Goal: Task Accomplishment & Management: Manage account settings

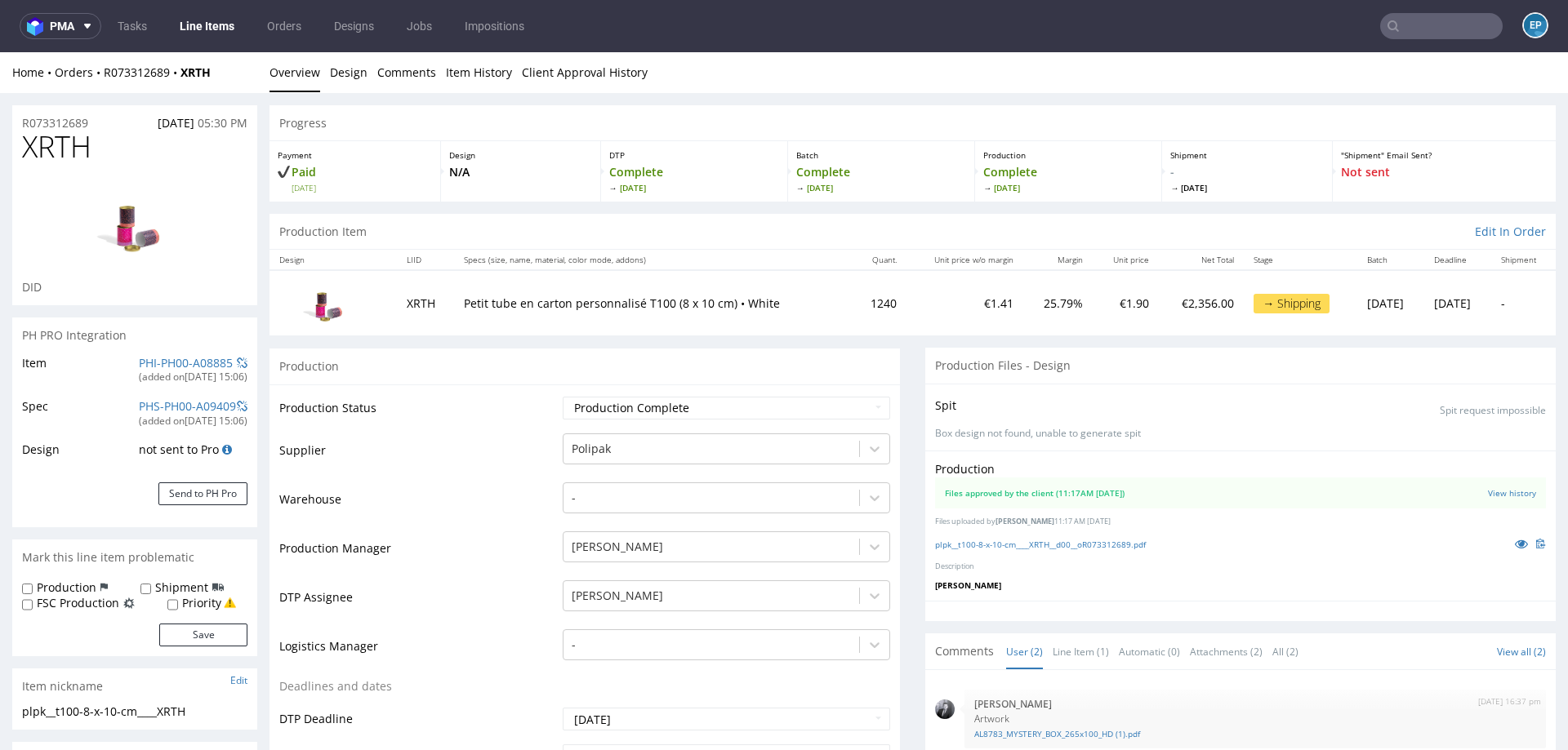
scroll to position [616, 0]
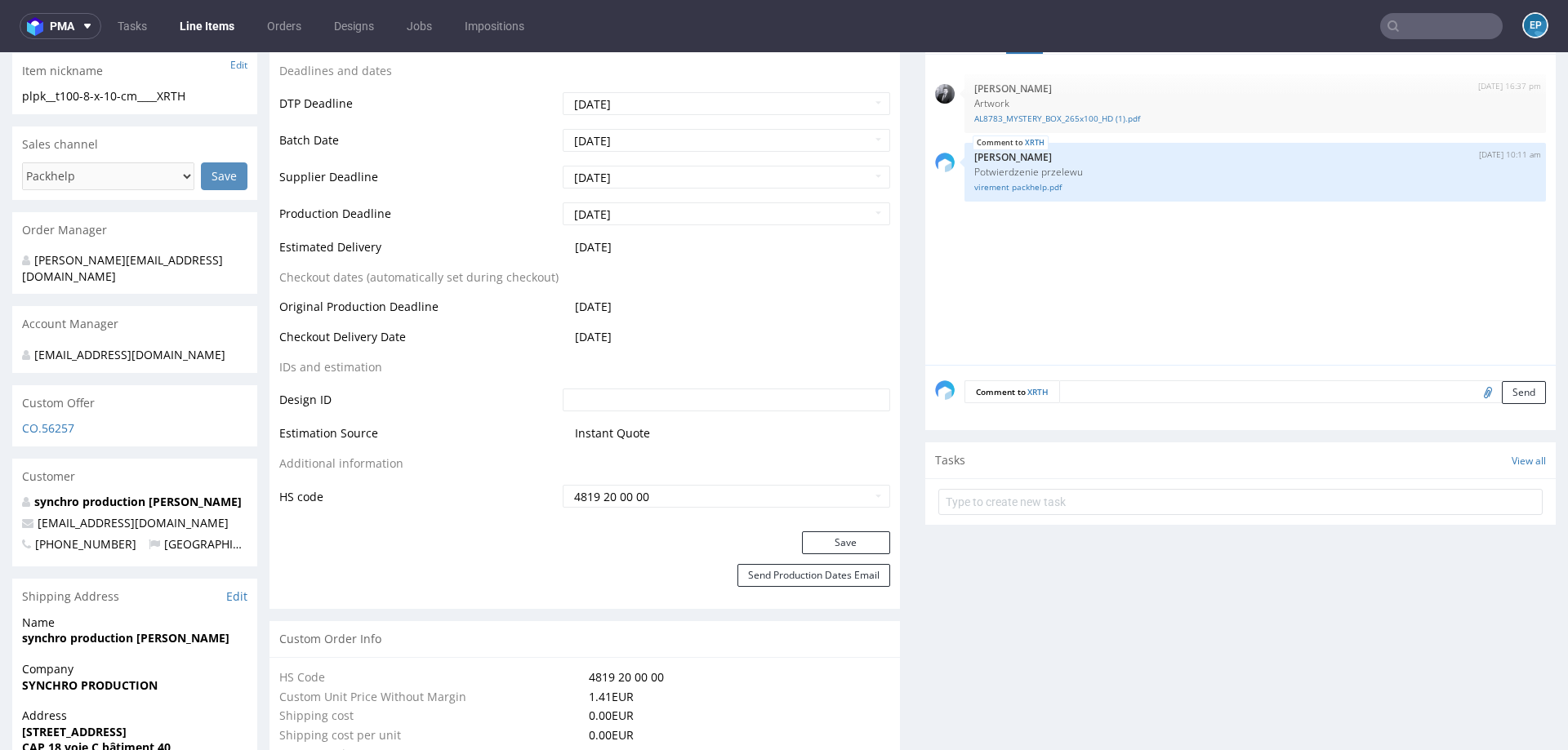
click at [179, 19] on link "Line Items" at bounding box center [207, 26] width 75 height 26
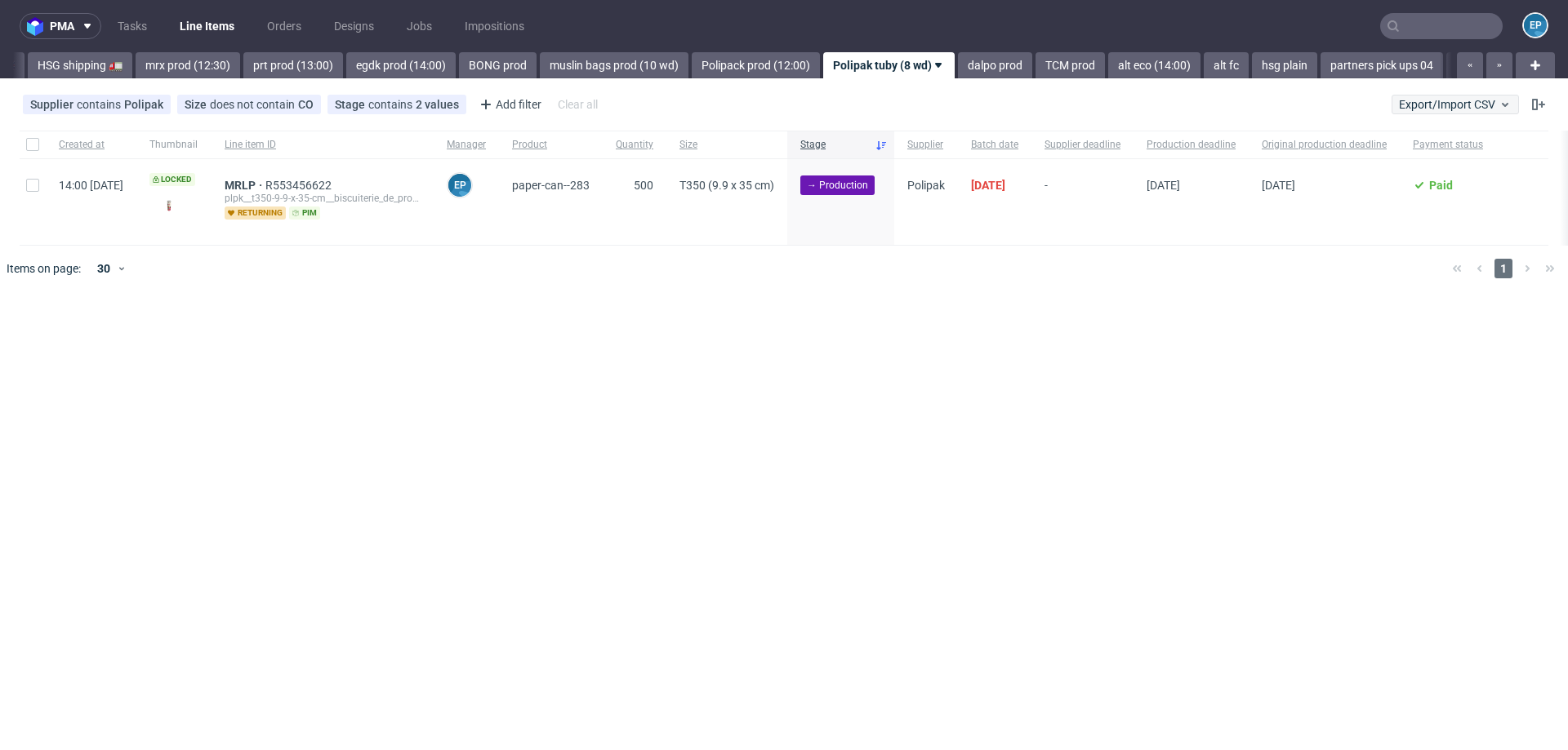
scroll to position [0, 1613]
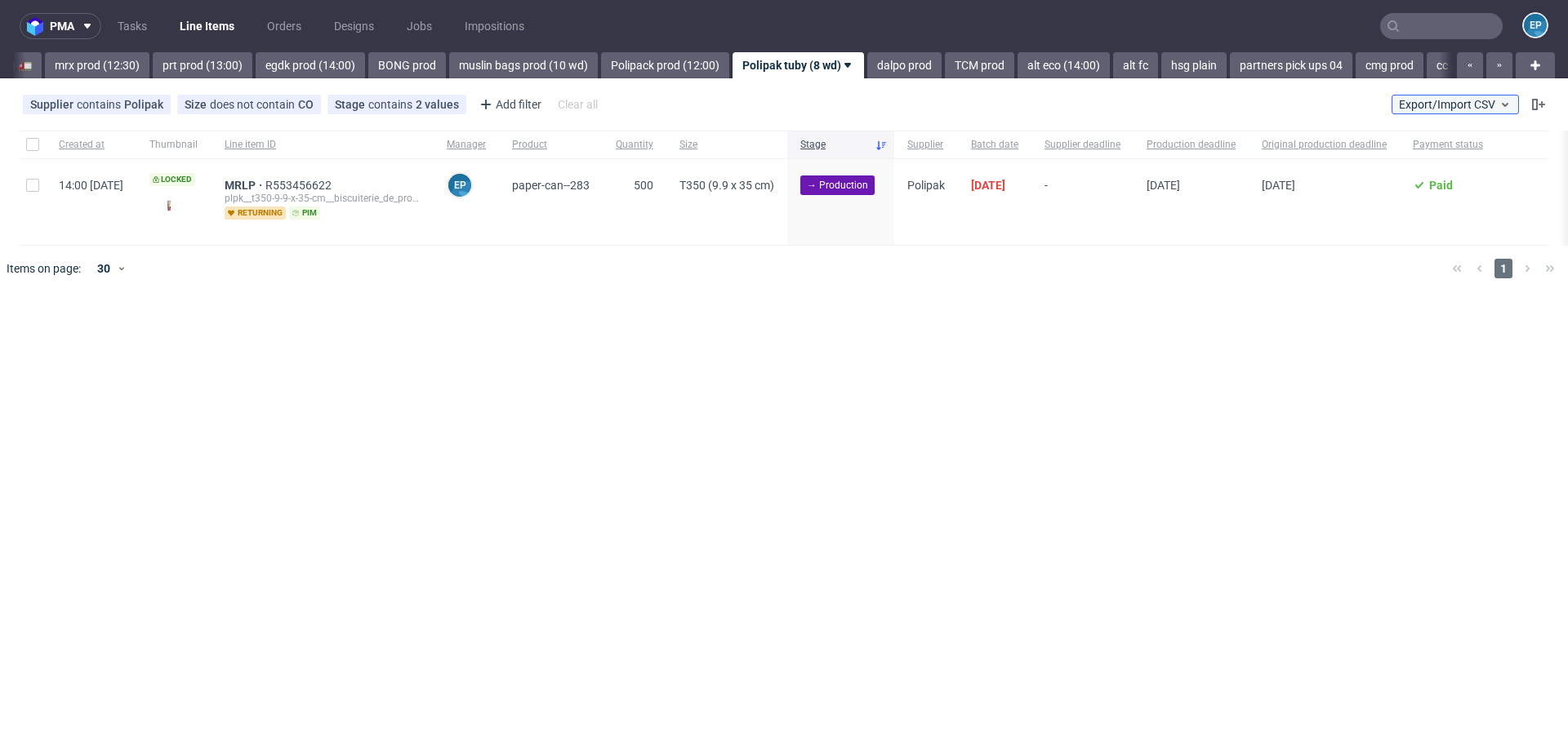
click at [1473, 104] on span "Export/Import CSV" at bounding box center [1456, 104] width 112 height 13
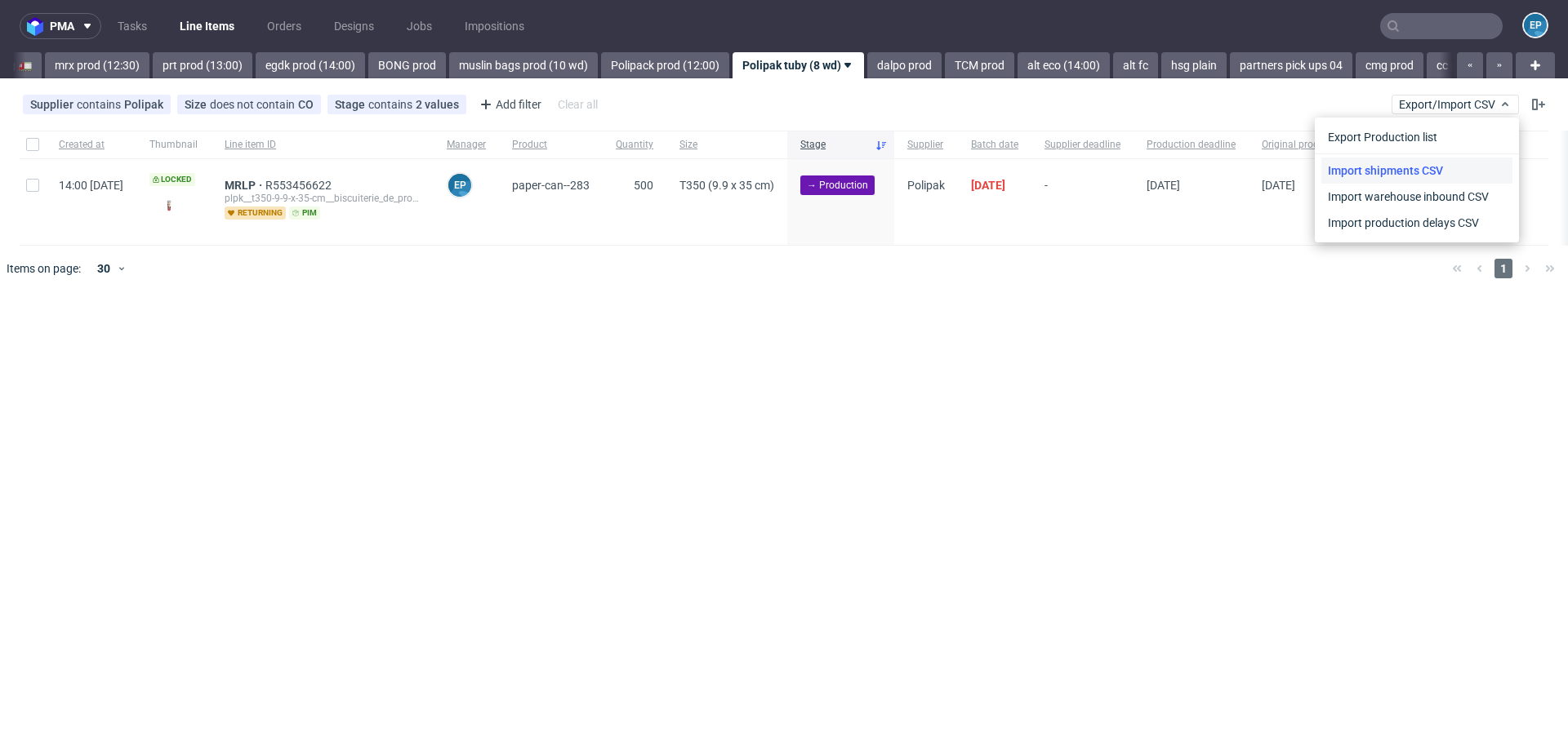
click at [1423, 163] on link "Import shipments CSV" at bounding box center [1417, 171] width 191 height 26
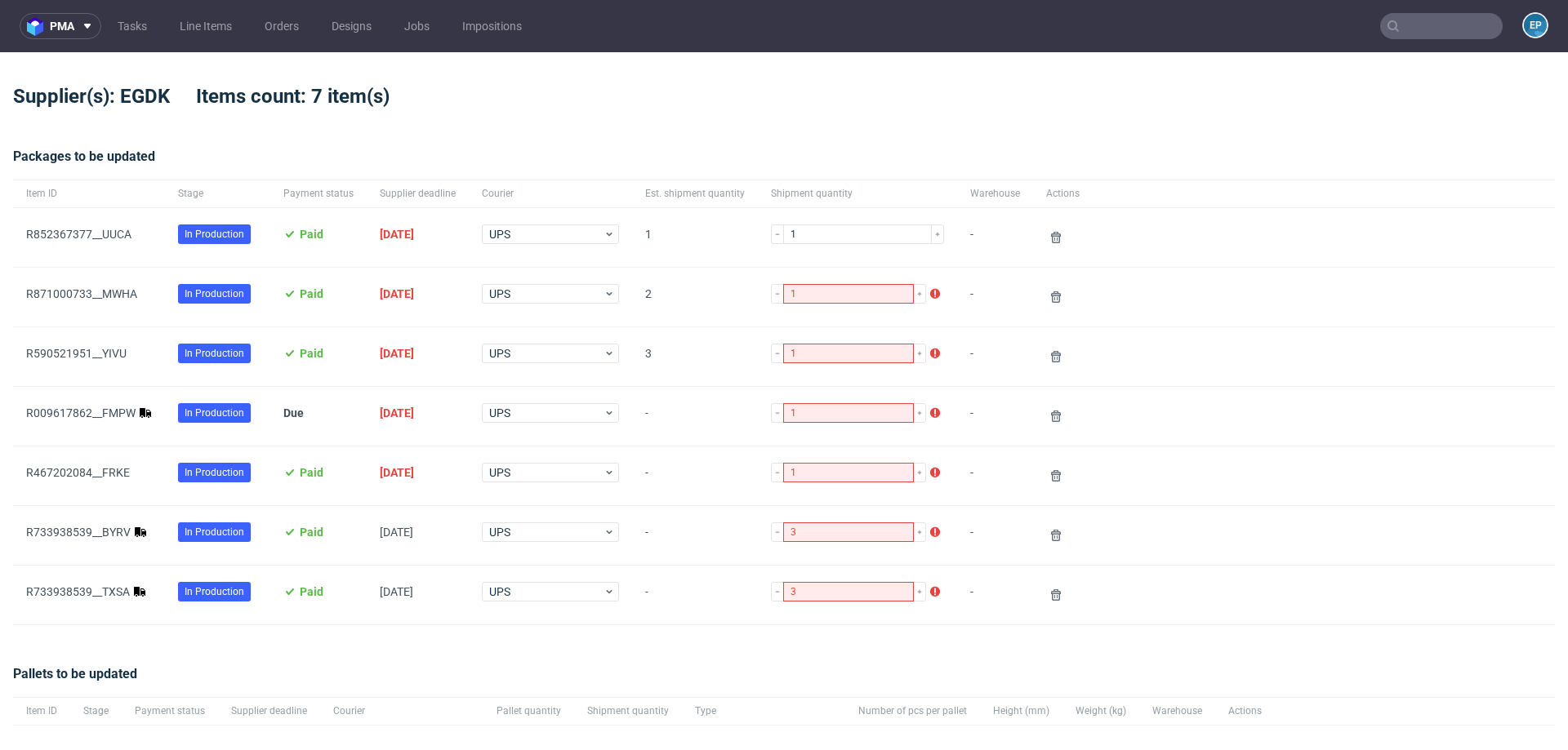
scroll to position [64, 0]
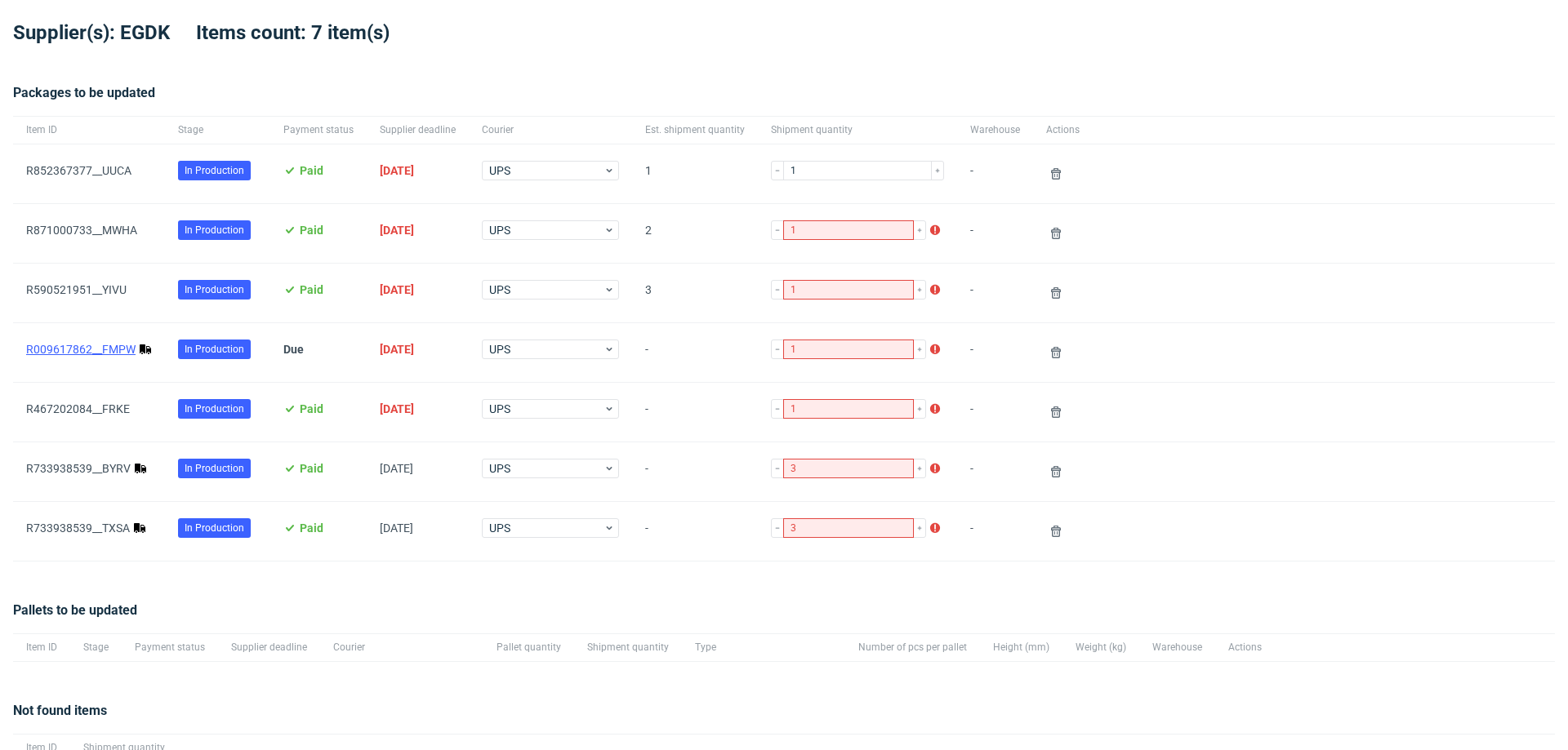
click at [121, 346] on link "R009617862__FMPW" at bounding box center [81, 349] width 110 height 13
click at [94, 465] on link "R733938539__BYRV" at bounding box center [78, 468] width 104 height 13
click at [121, 346] on link "R009617862__FMPW" at bounding box center [81, 349] width 110 height 13
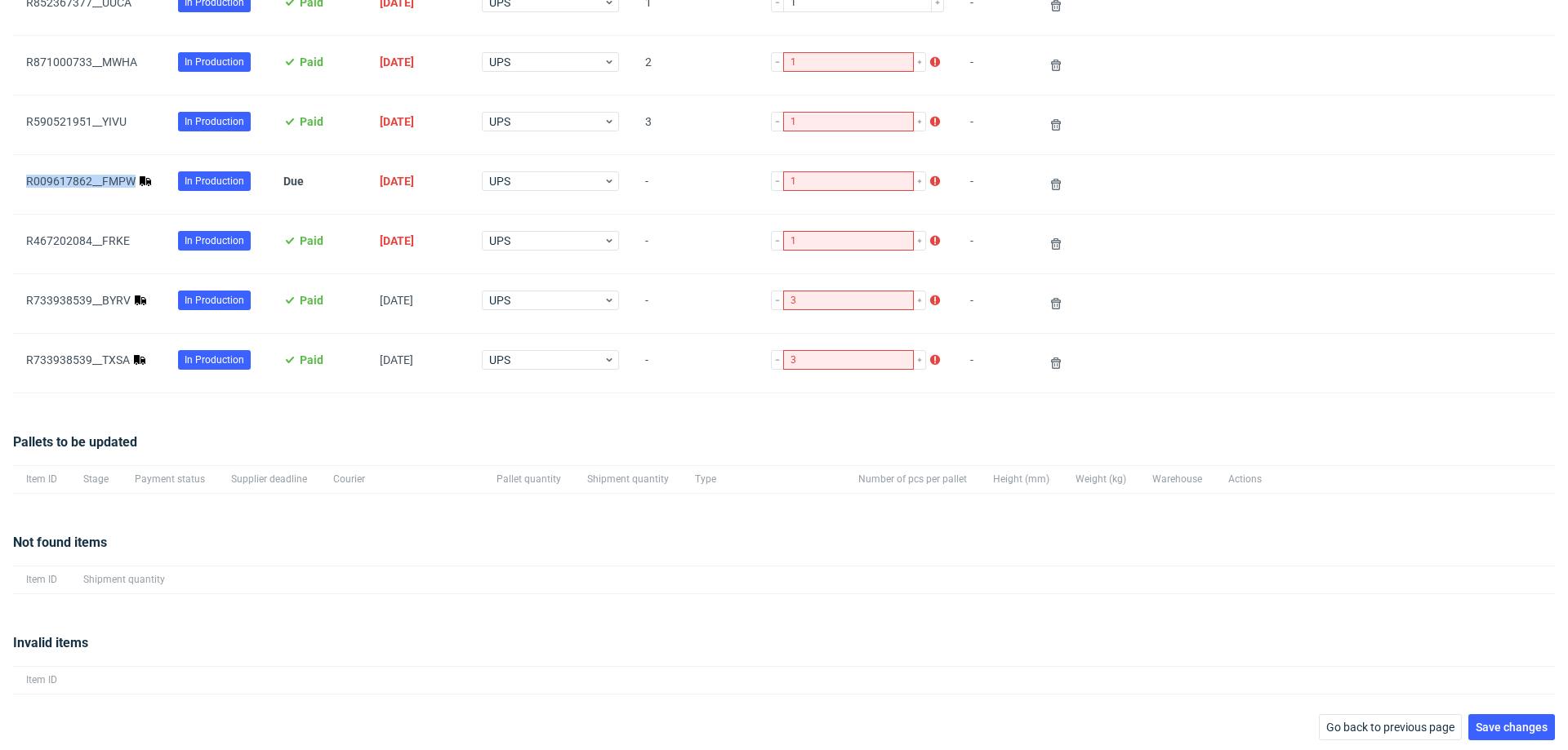
click at [1514, 722] on span "Save changes" at bounding box center [1512, 727] width 72 height 11
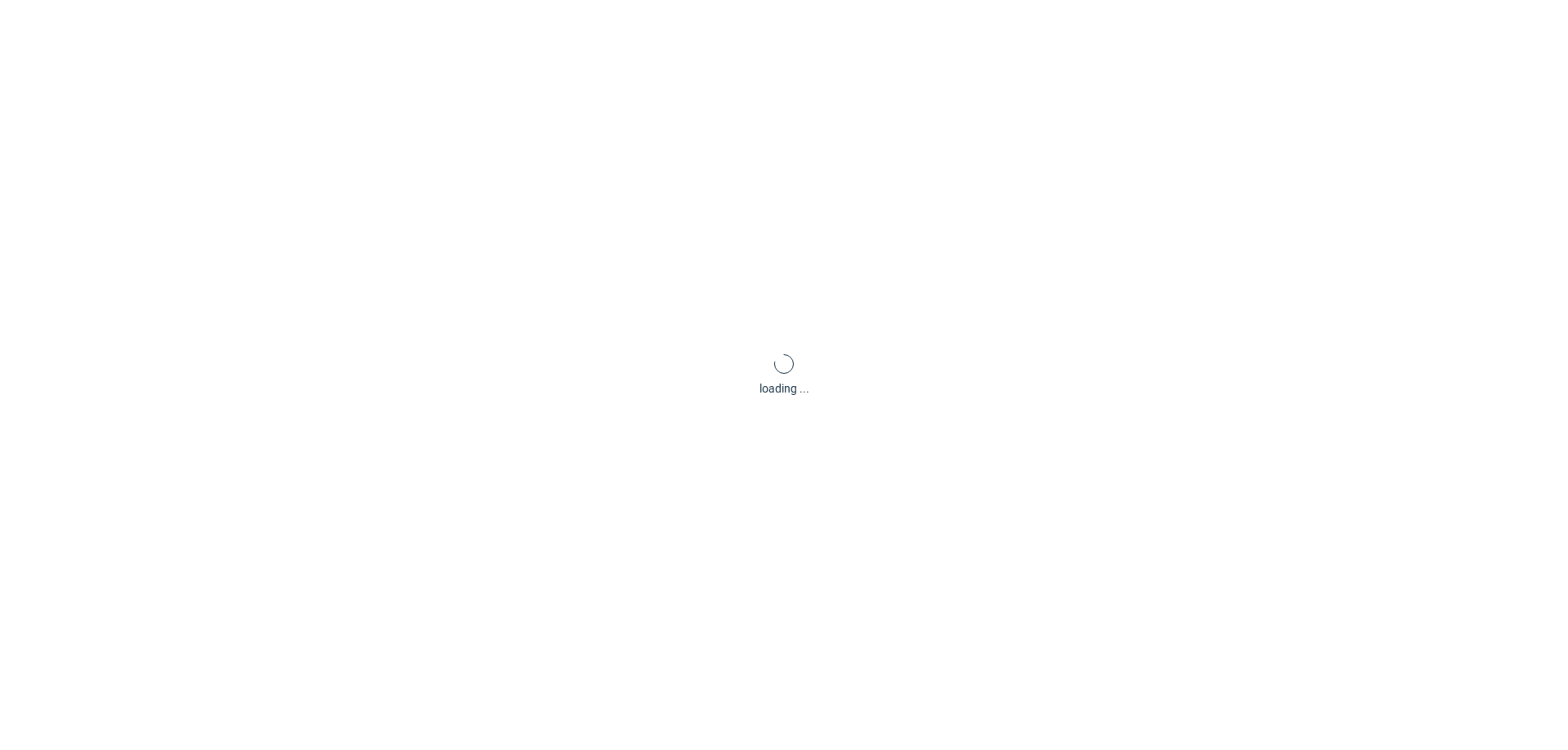
scroll to position [78, 0]
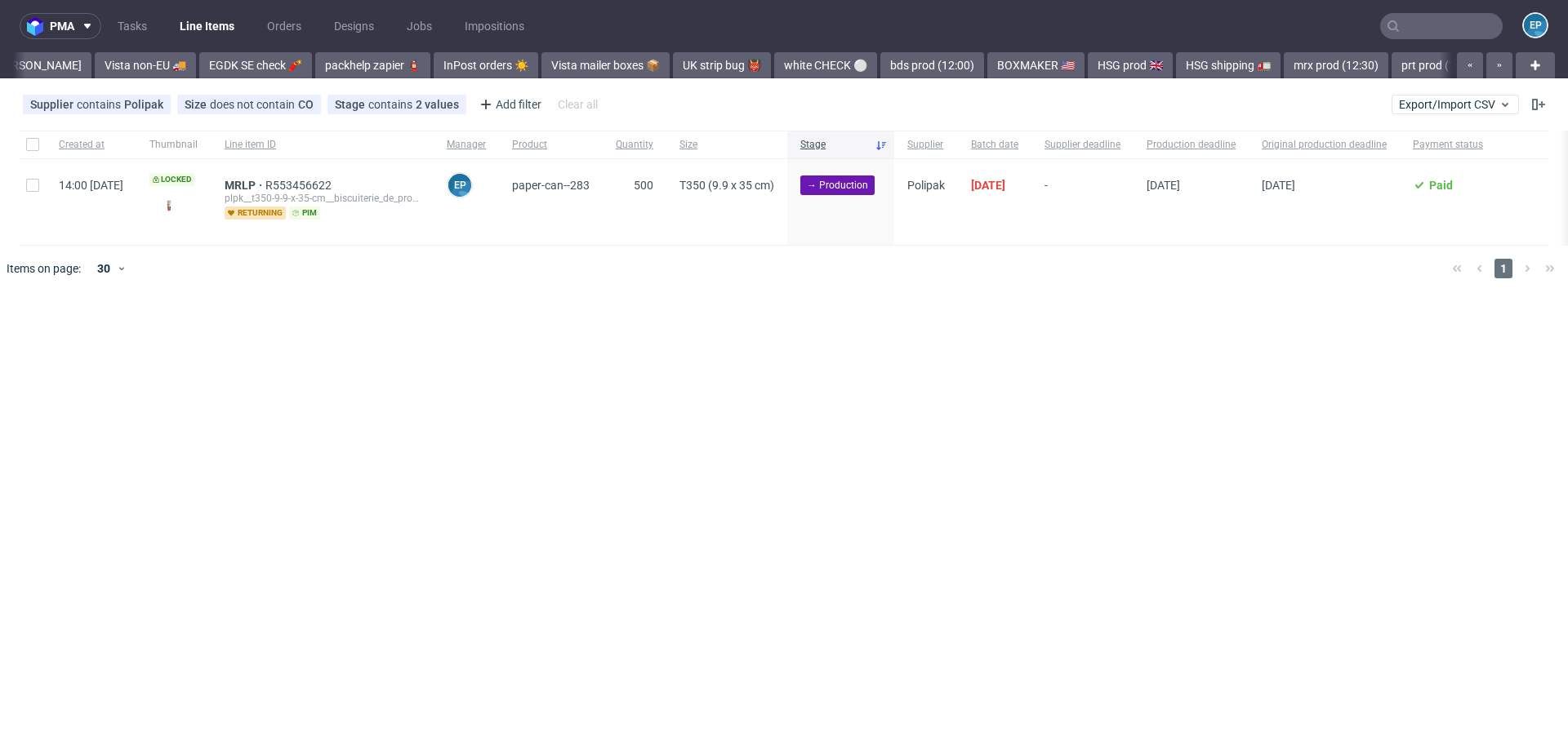
scroll to position [0, 1613]
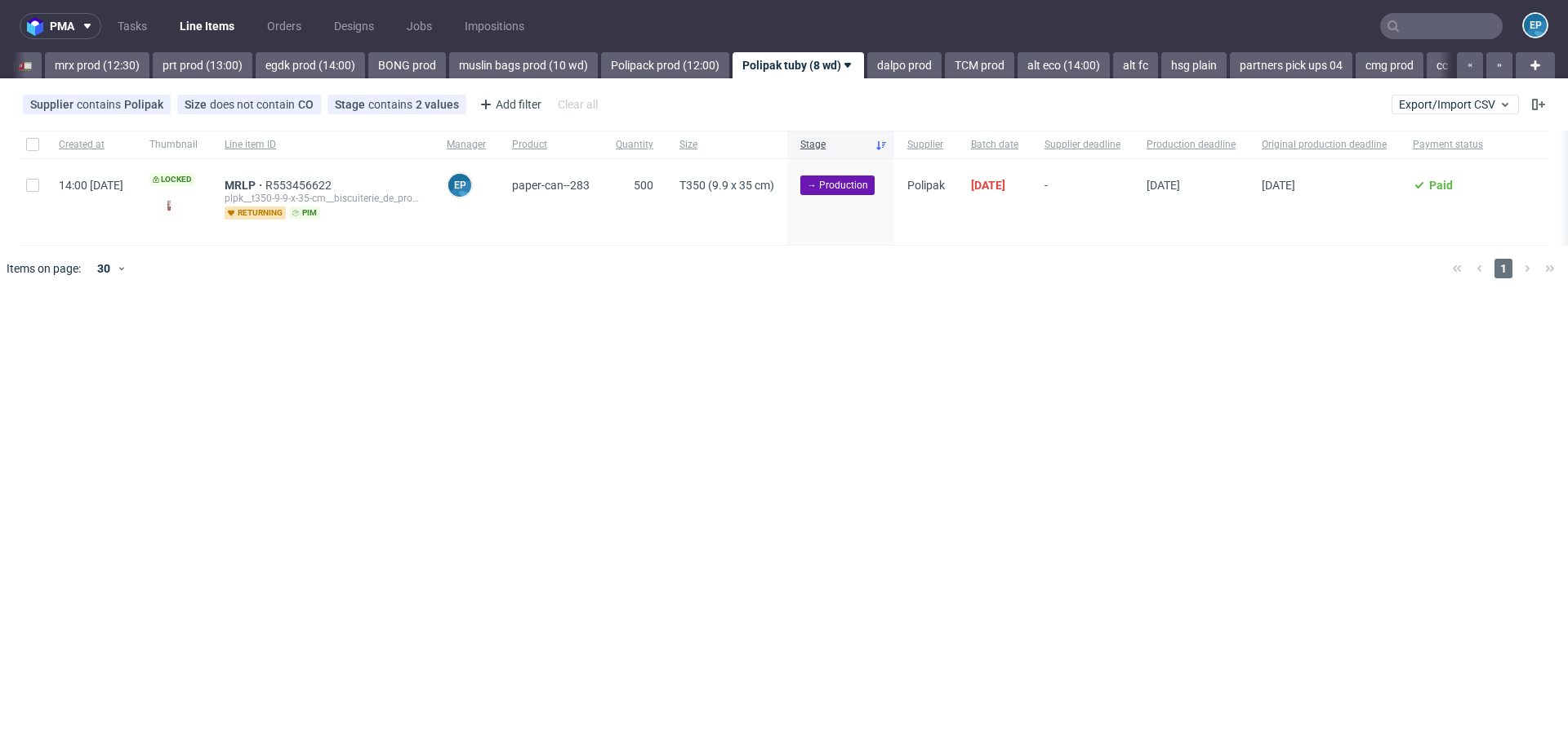
click at [1437, 33] on input "text" at bounding box center [1442, 26] width 123 height 26
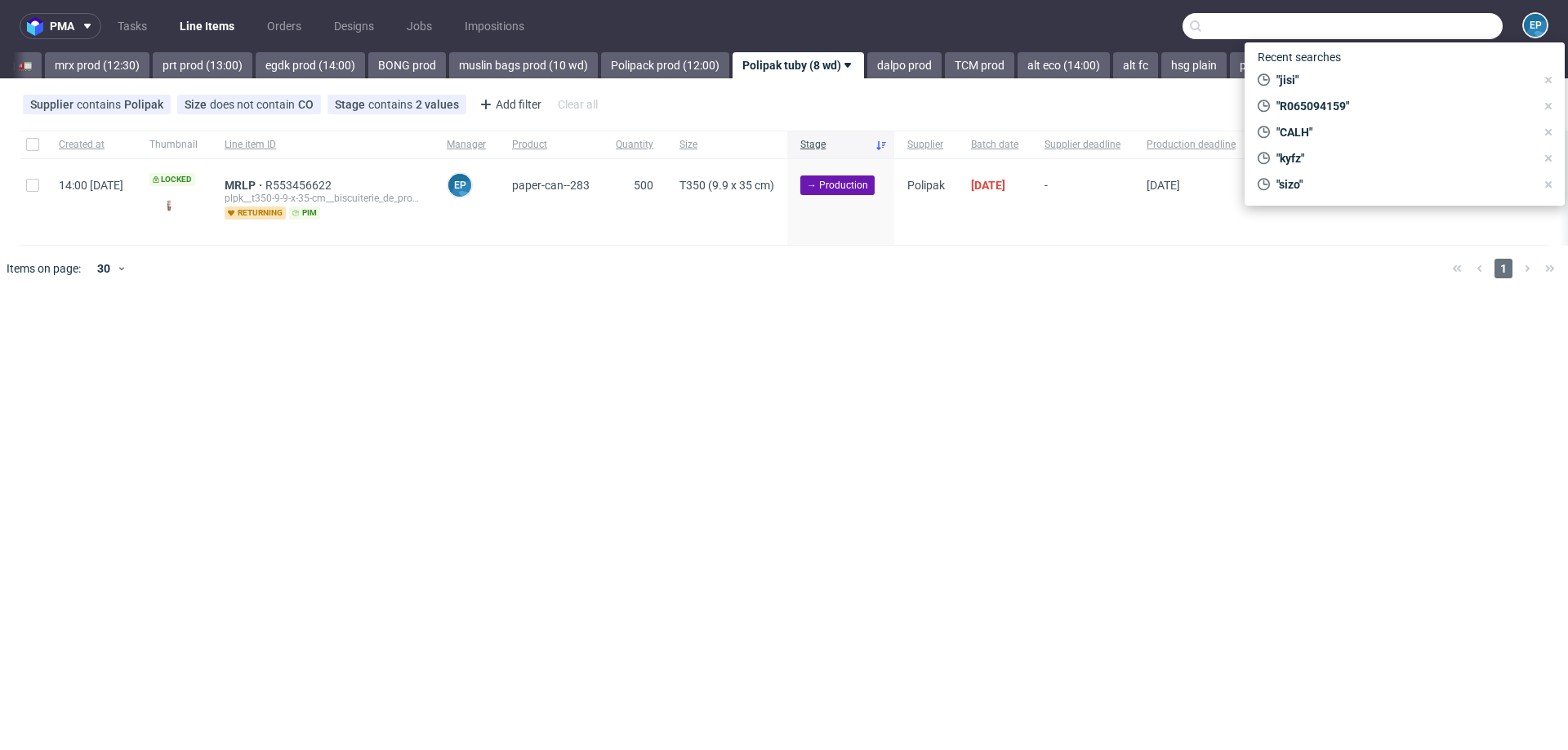
paste input "R412844657__AQBZ"
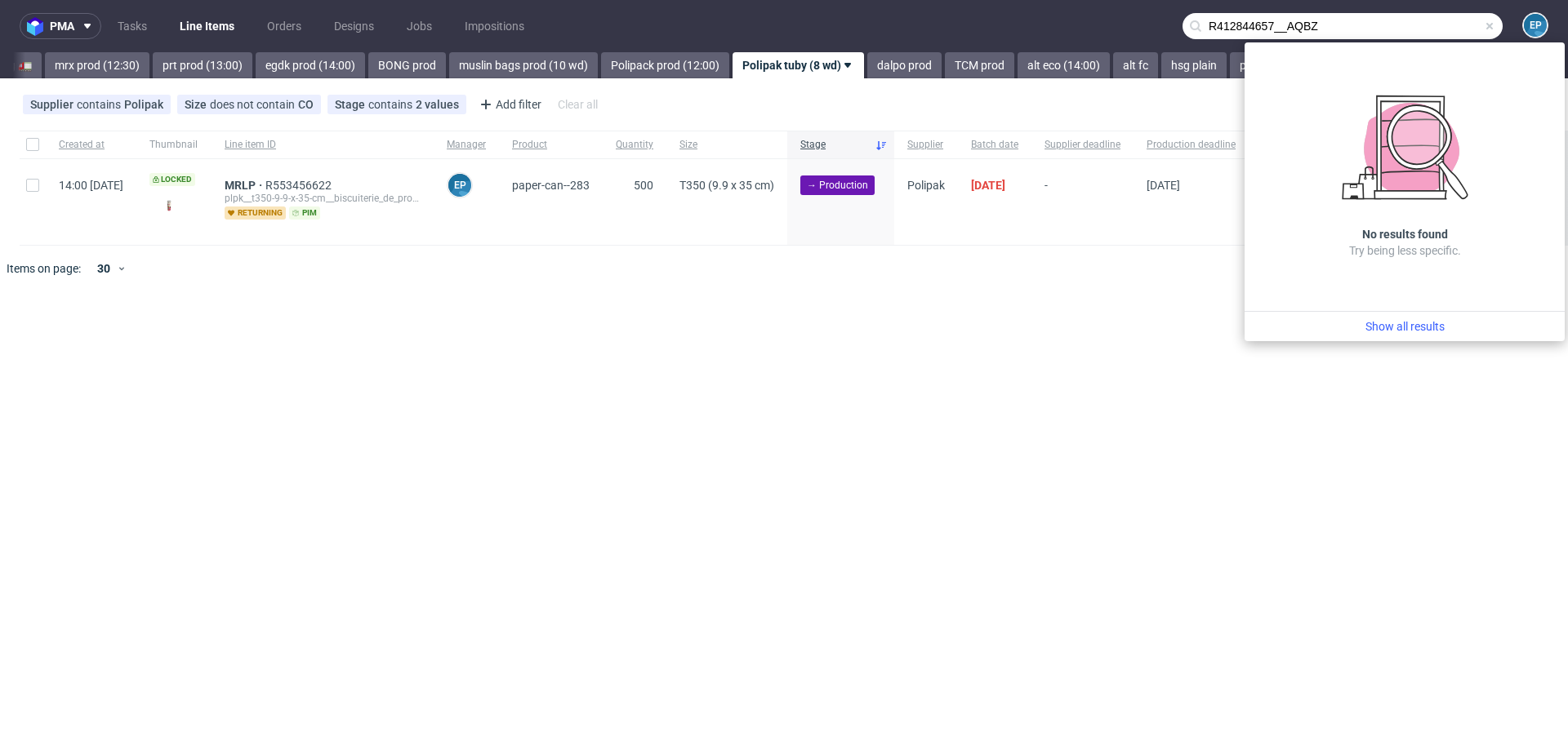
drag, startPoint x: 1287, startPoint y: 27, endPoint x: 1204, endPoint y: 22, distance: 83.2
click at [1204, 24] on input "R412844657__AQBZ" at bounding box center [1342, 26] width 320 height 26
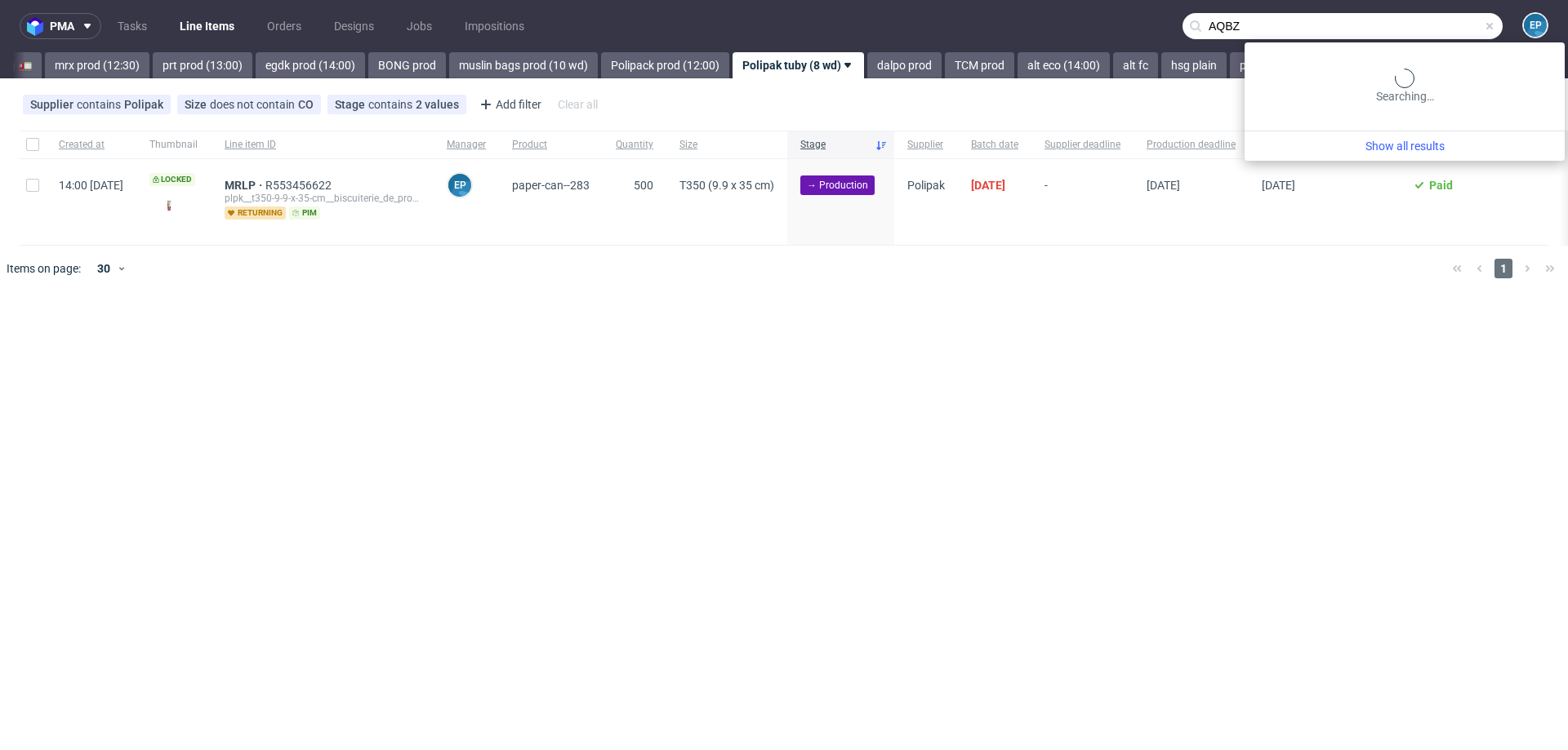
type input "AQBZ"
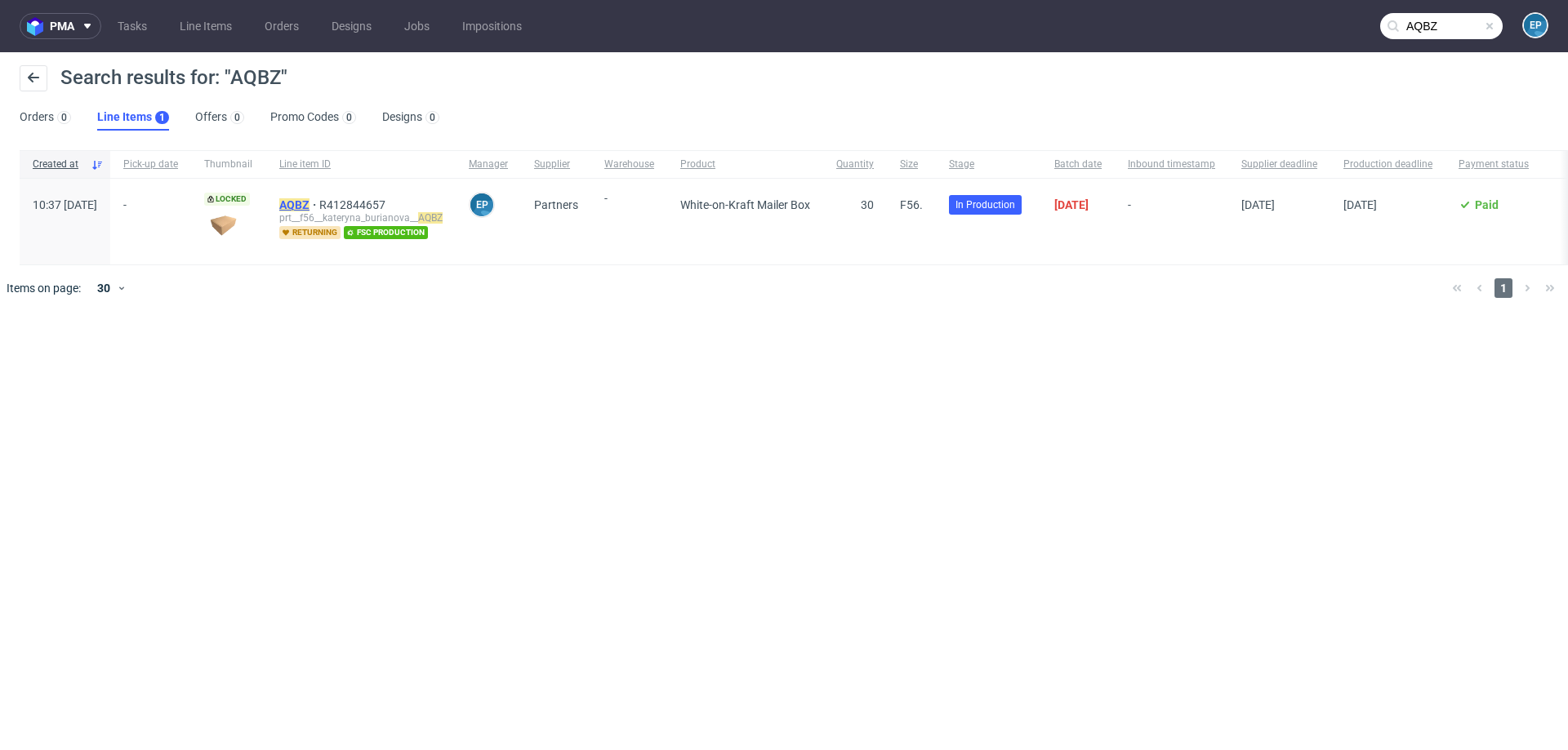
click at [310, 207] on mark "AQBZ" at bounding box center [294, 204] width 30 height 13
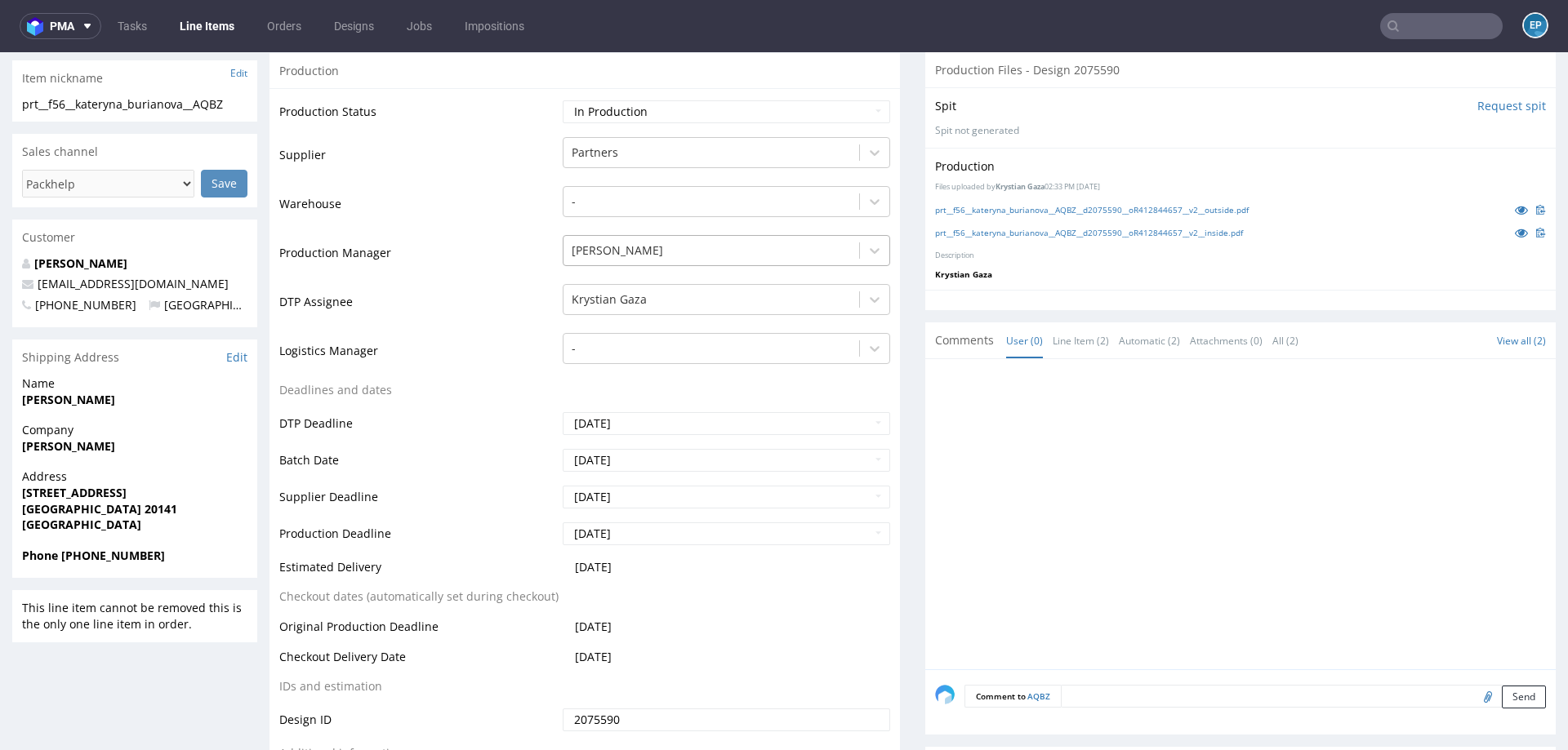
scroll to position [357, 0]
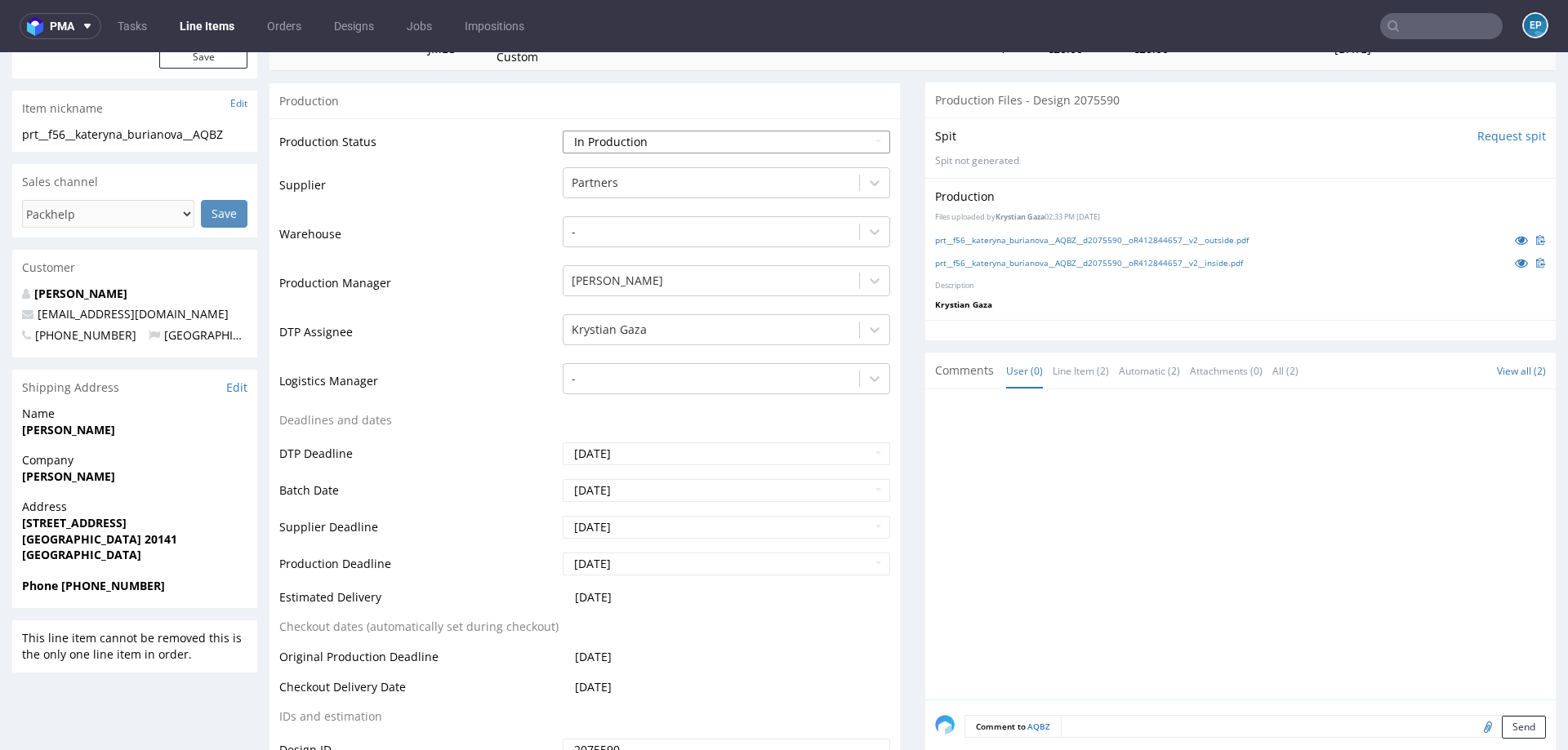
click at [660, 134] on select "Waiting for Artwork Waiting for Diecut Waiting for Mockup Waiting for DTP Waiti…" at bounding box center [726, 142] width 327 height 23
select select "production_complete"
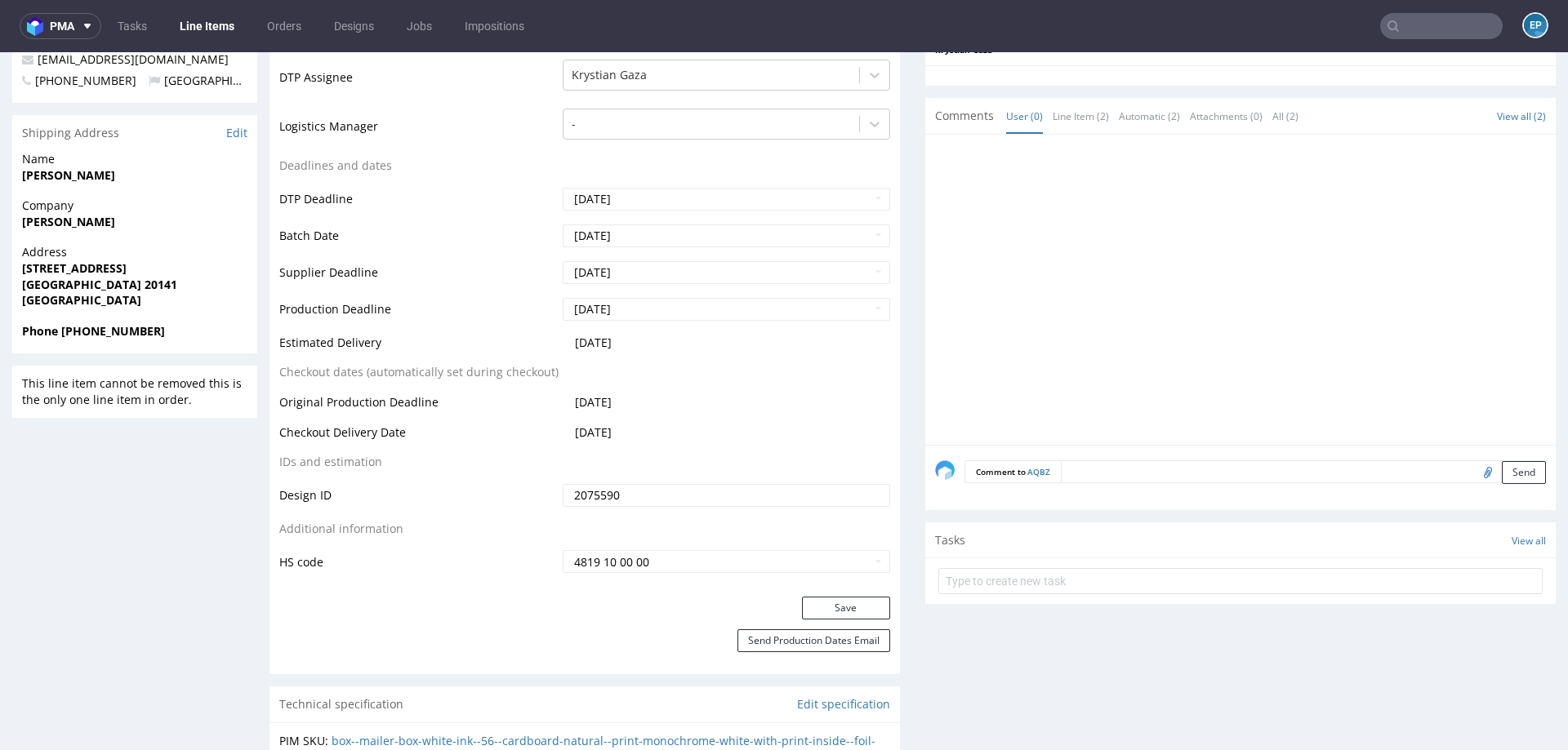
scroll to position [671, 0]
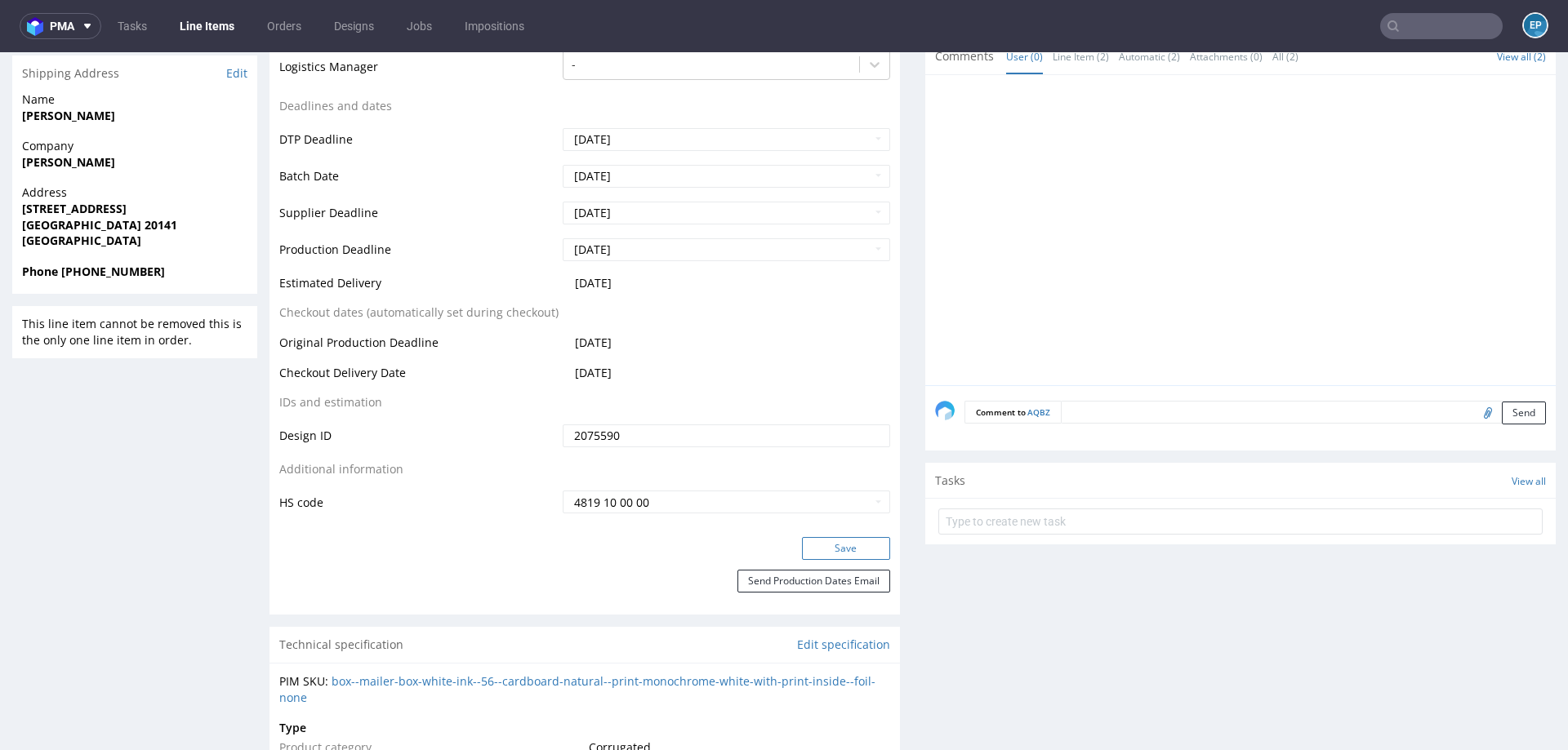
click at [819, 549] on button "Save" at bounding box center [846, 549] width 89 height 23
click at [1398, 29] on input "text" at bounding box center [1442, 26] width 123 height 26
paste input "TSXN"
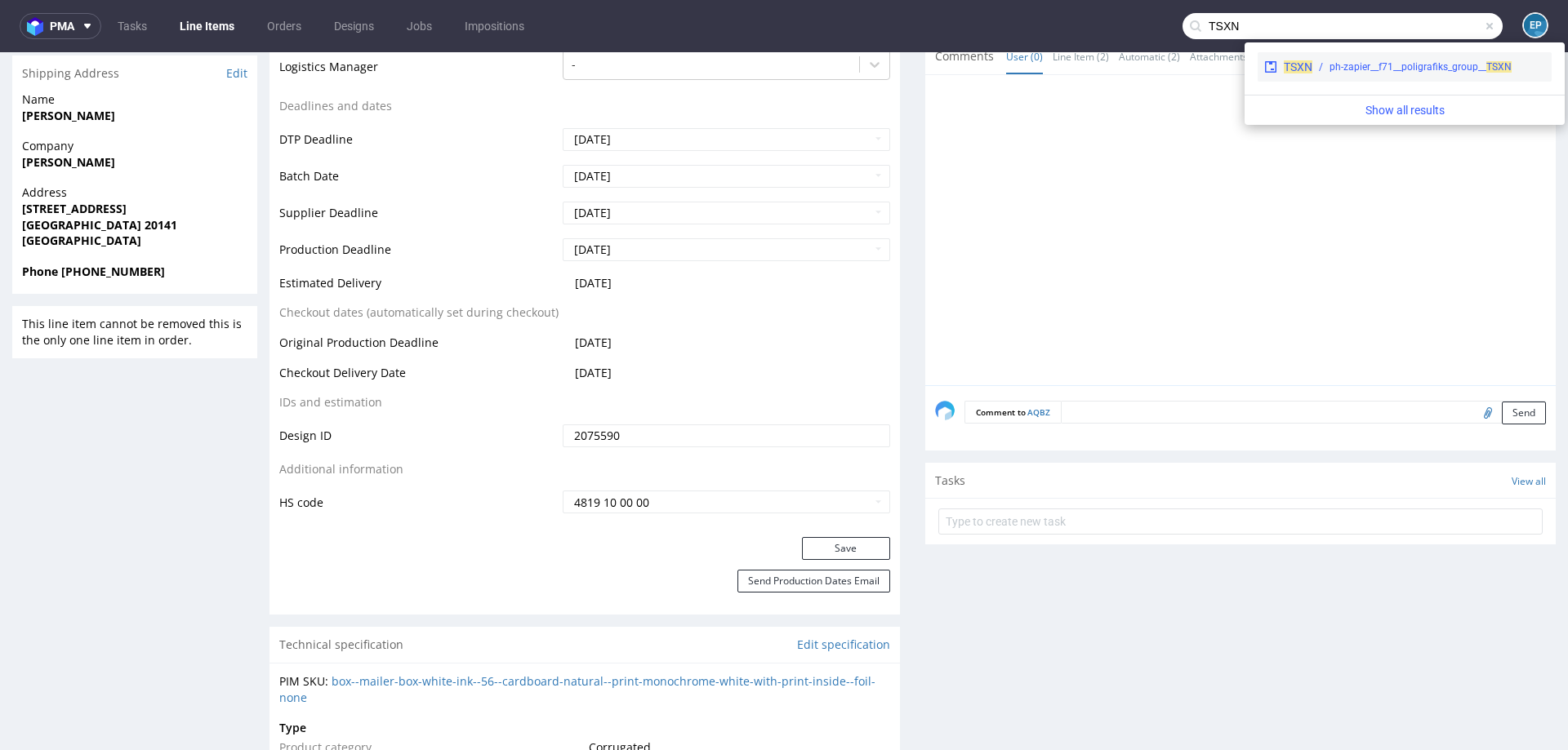
type input "TSXN"
click at [1329, 70] on div "ph-zapier__f71__poligrafiks_group__ TSXN" at bounding box center [1421, 67] width 183 height 15
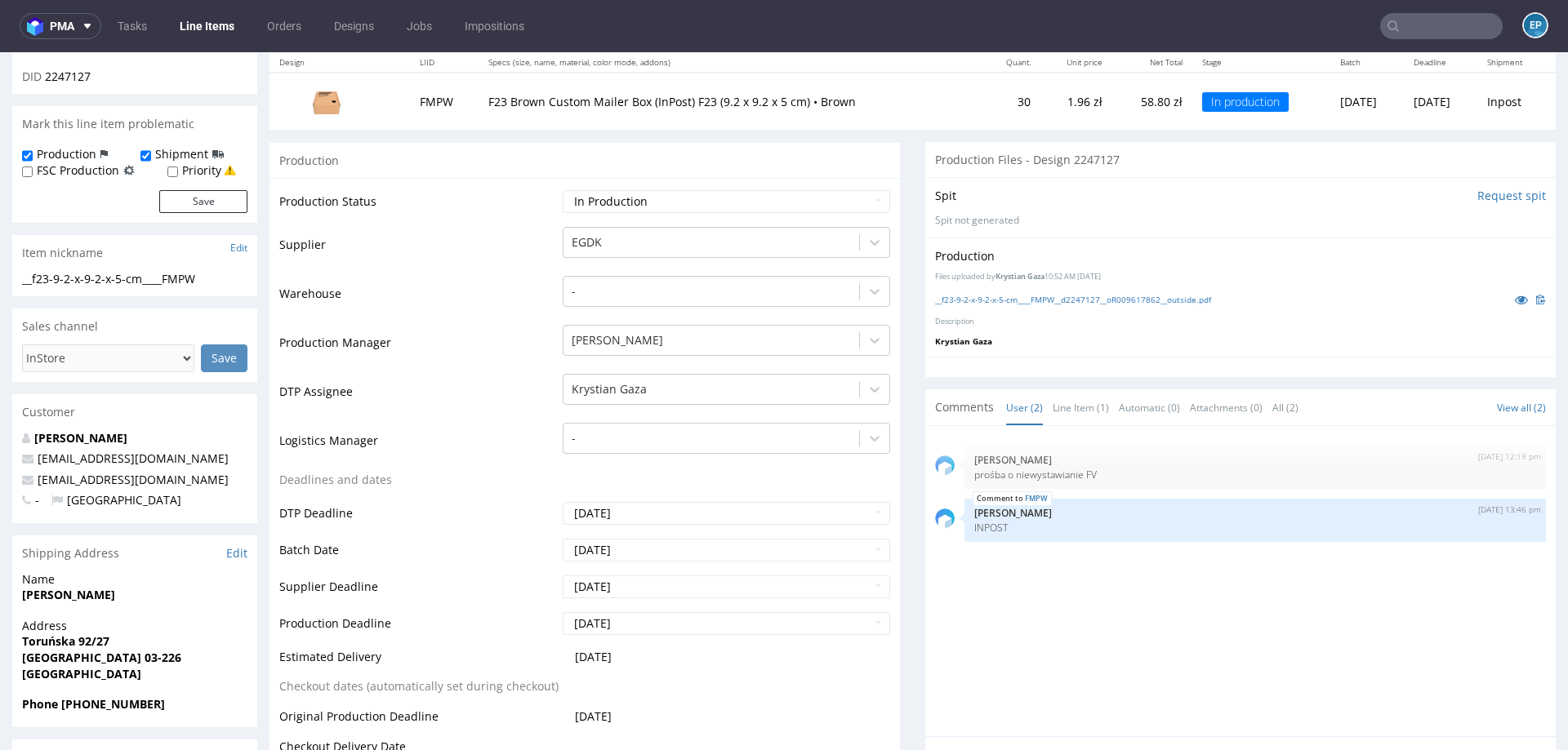
scroll to position [195, 0]
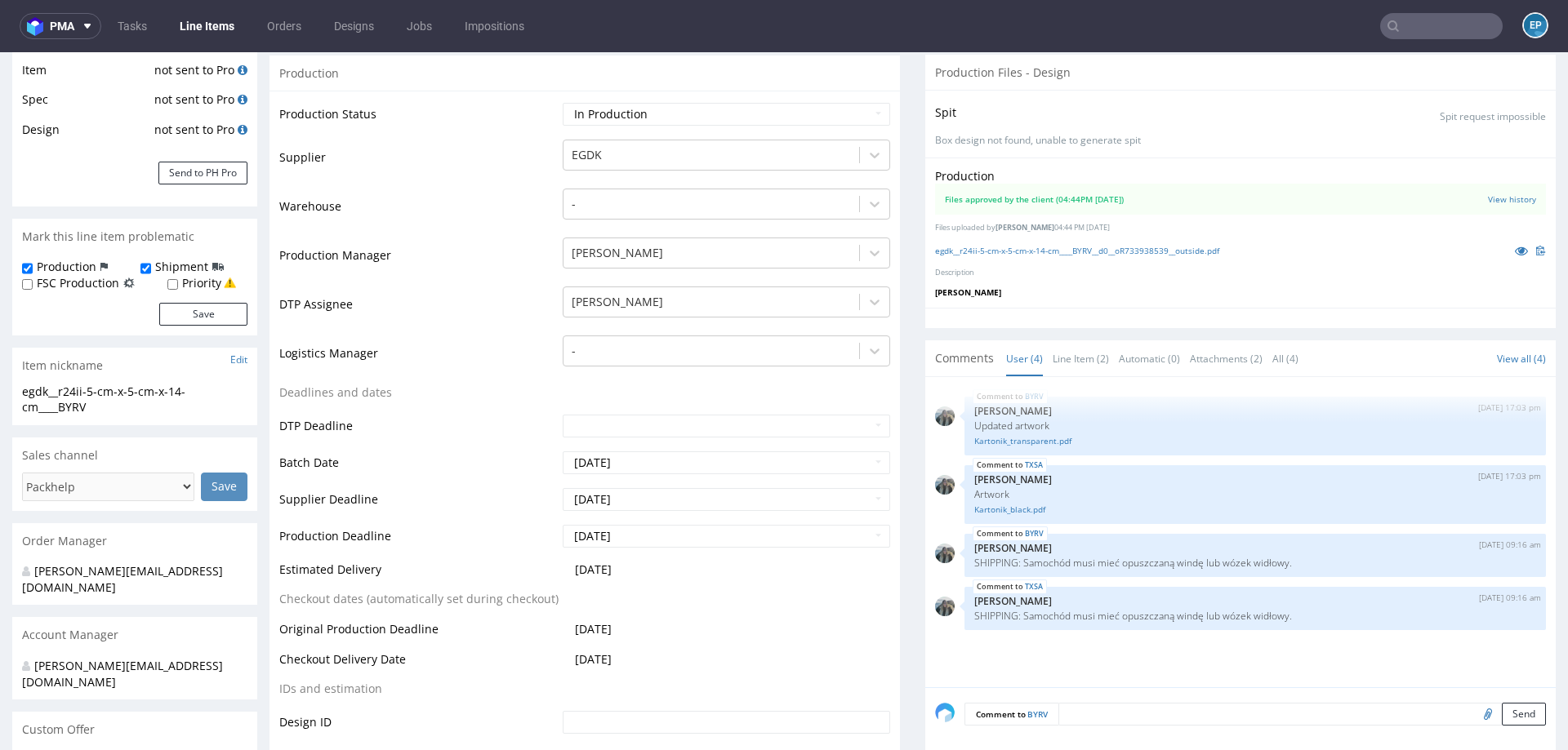
scroll to position [277, 0]
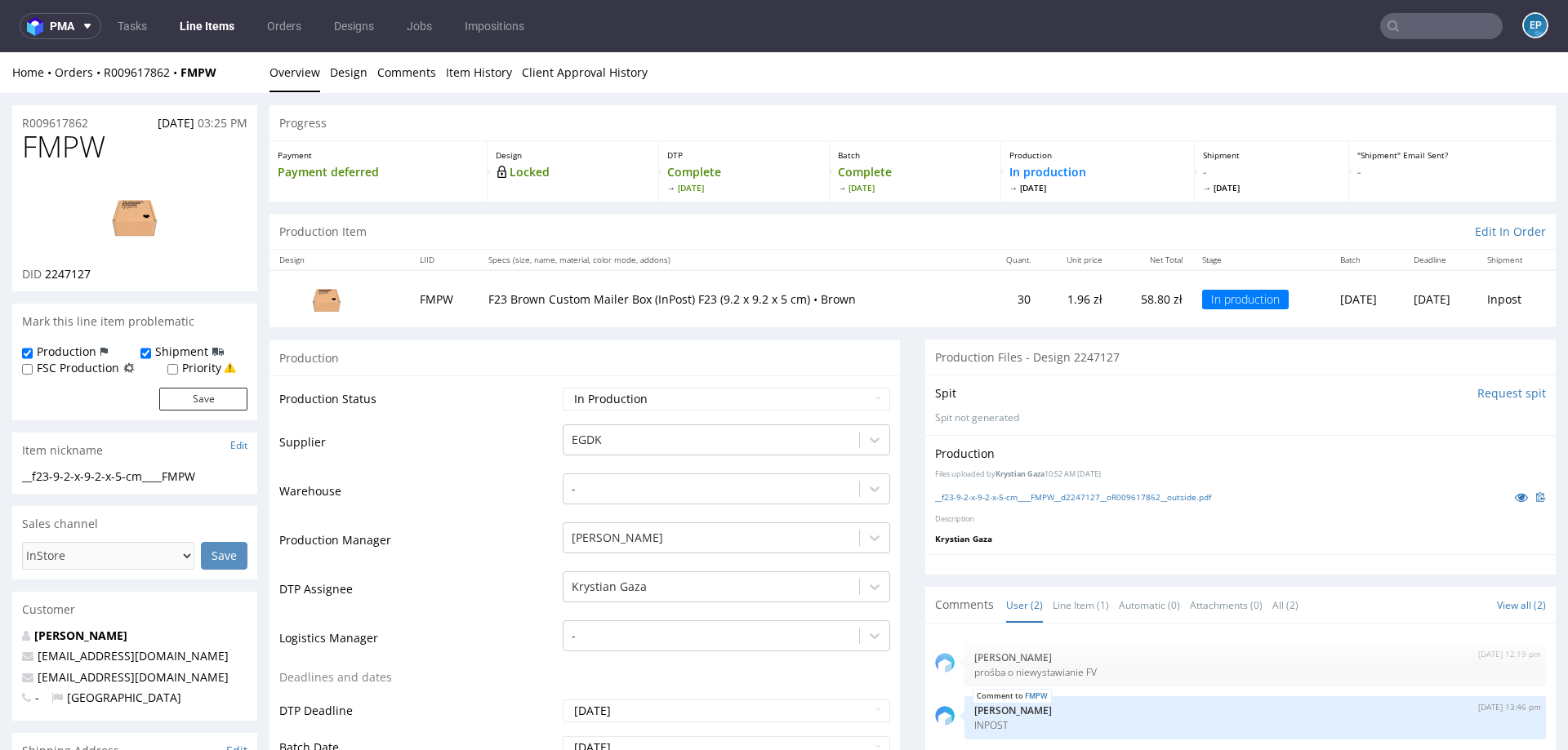
click at [1400, 21] on input "text" at bounding box center [1442, 26] width 123 height 26
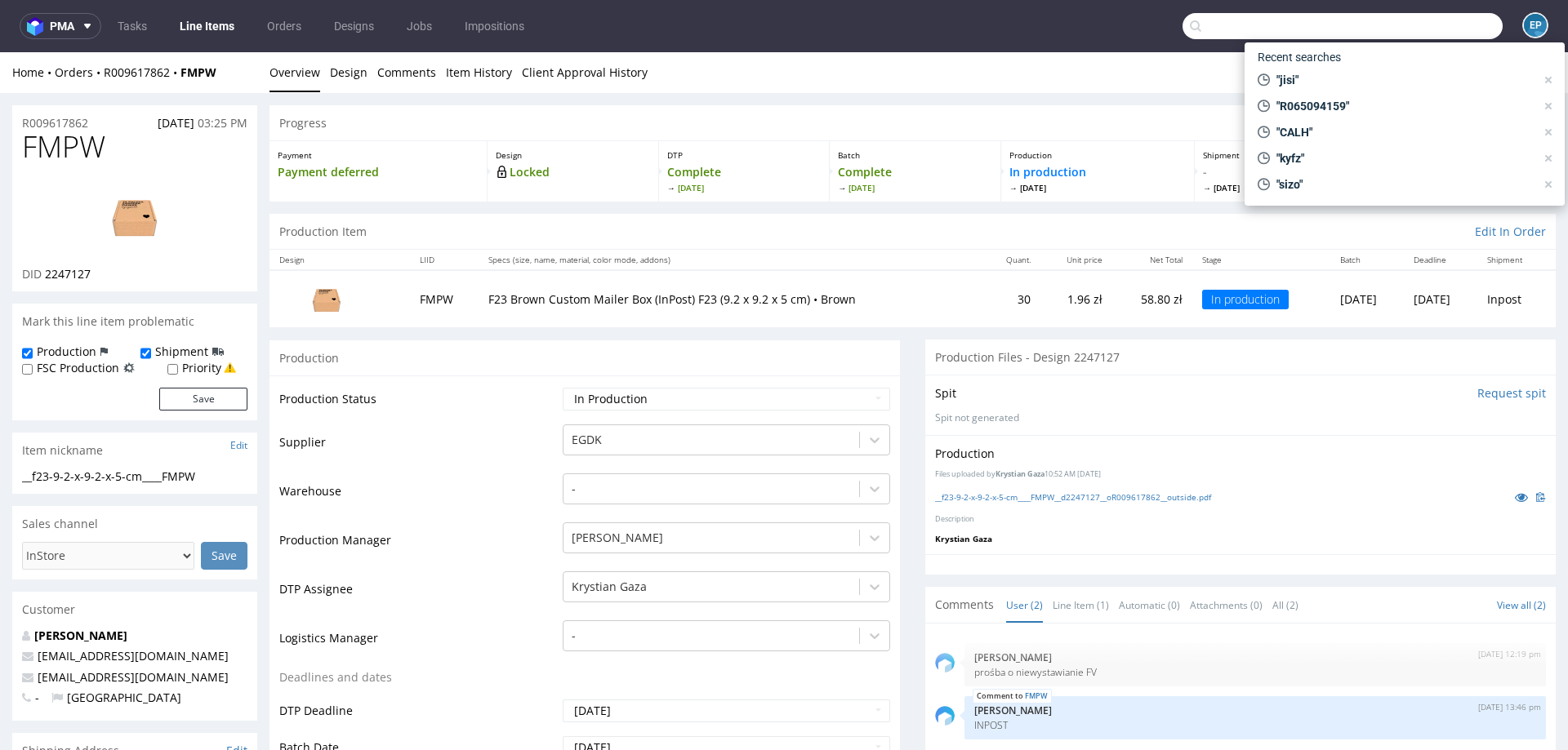
paste input "CJQU"
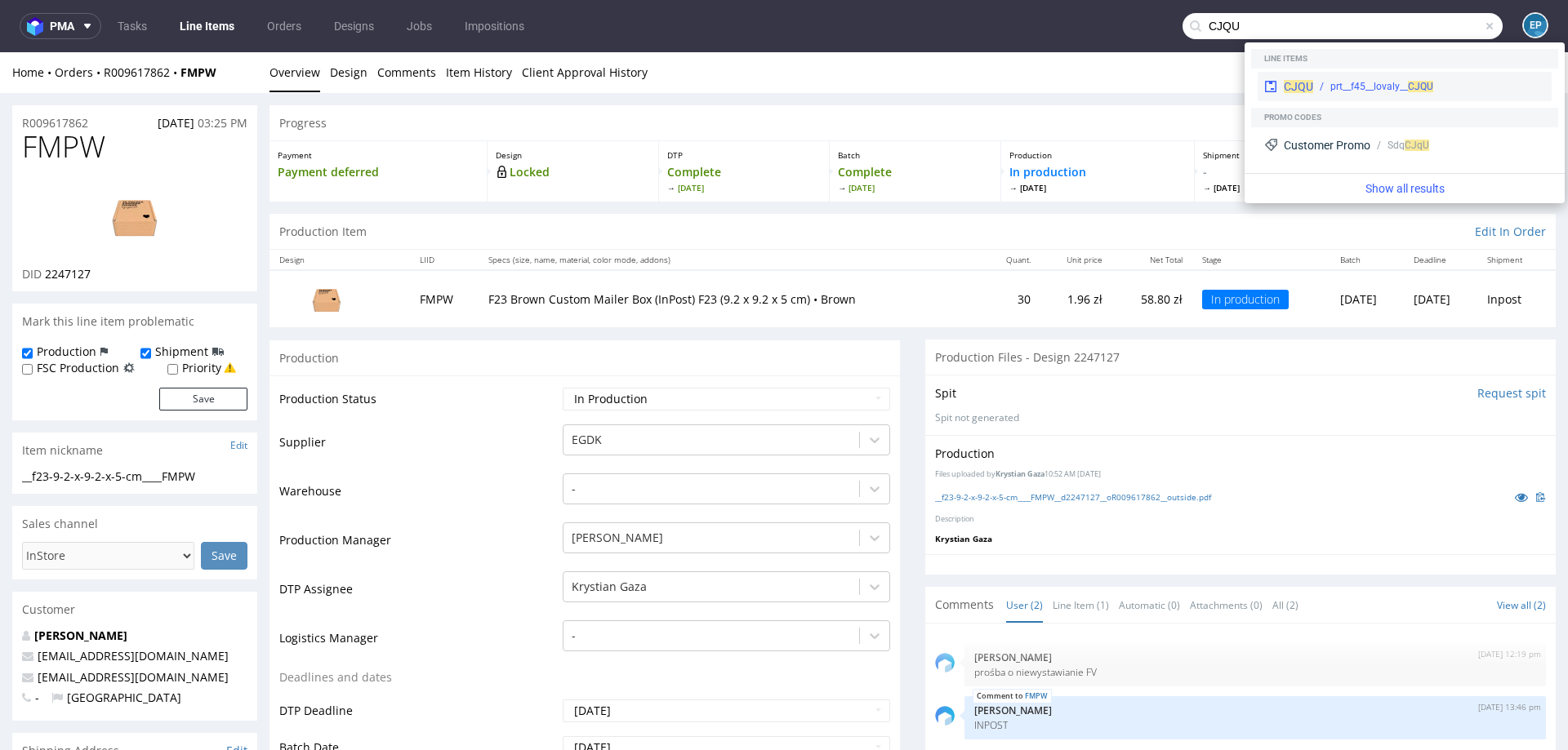
type input "CJQU"
click at [1318, 75] on div "CJQU prt__f45__lovaly__ CJQU" at bounding box center [1405, 87] width 294 height 30
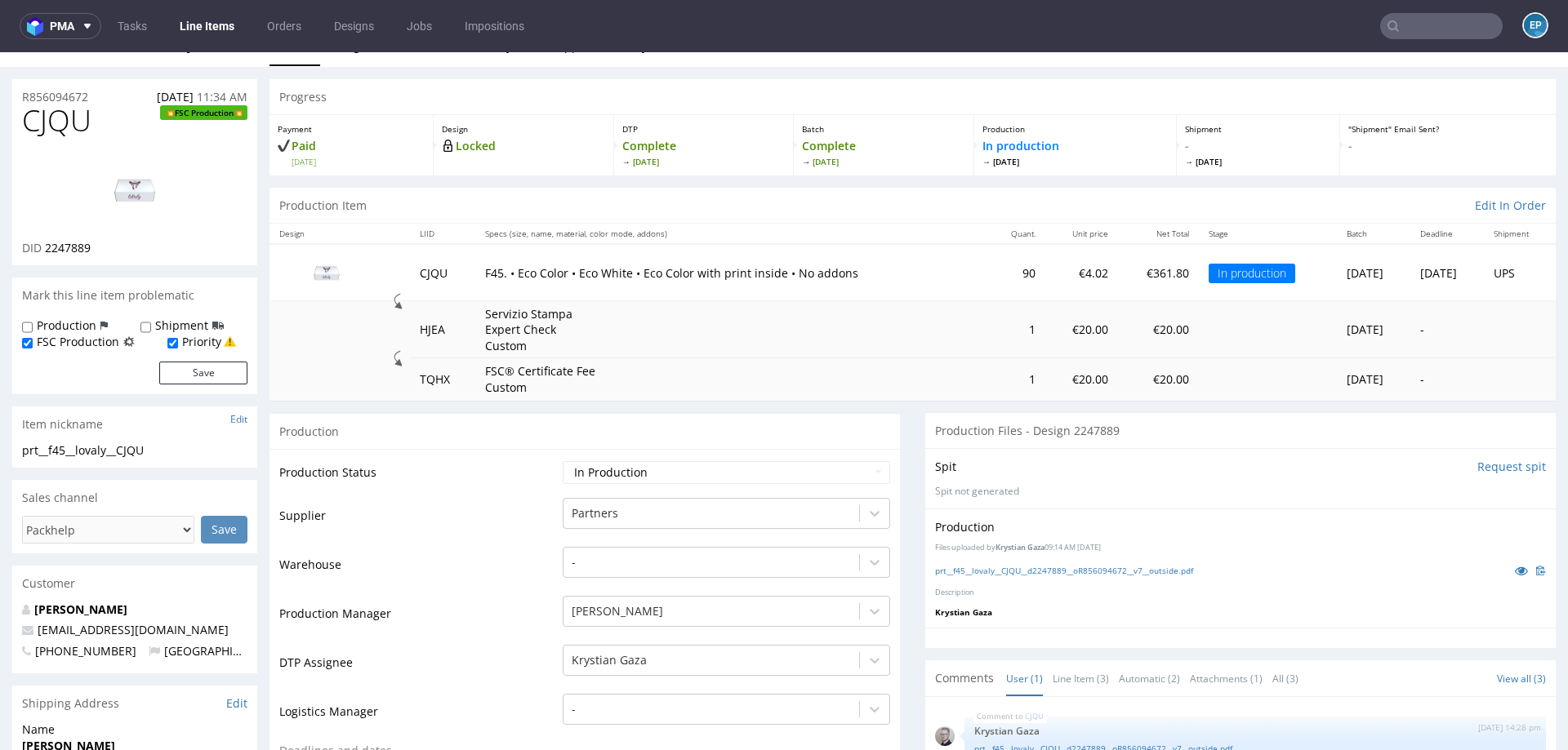
scroll to position [20, 0]
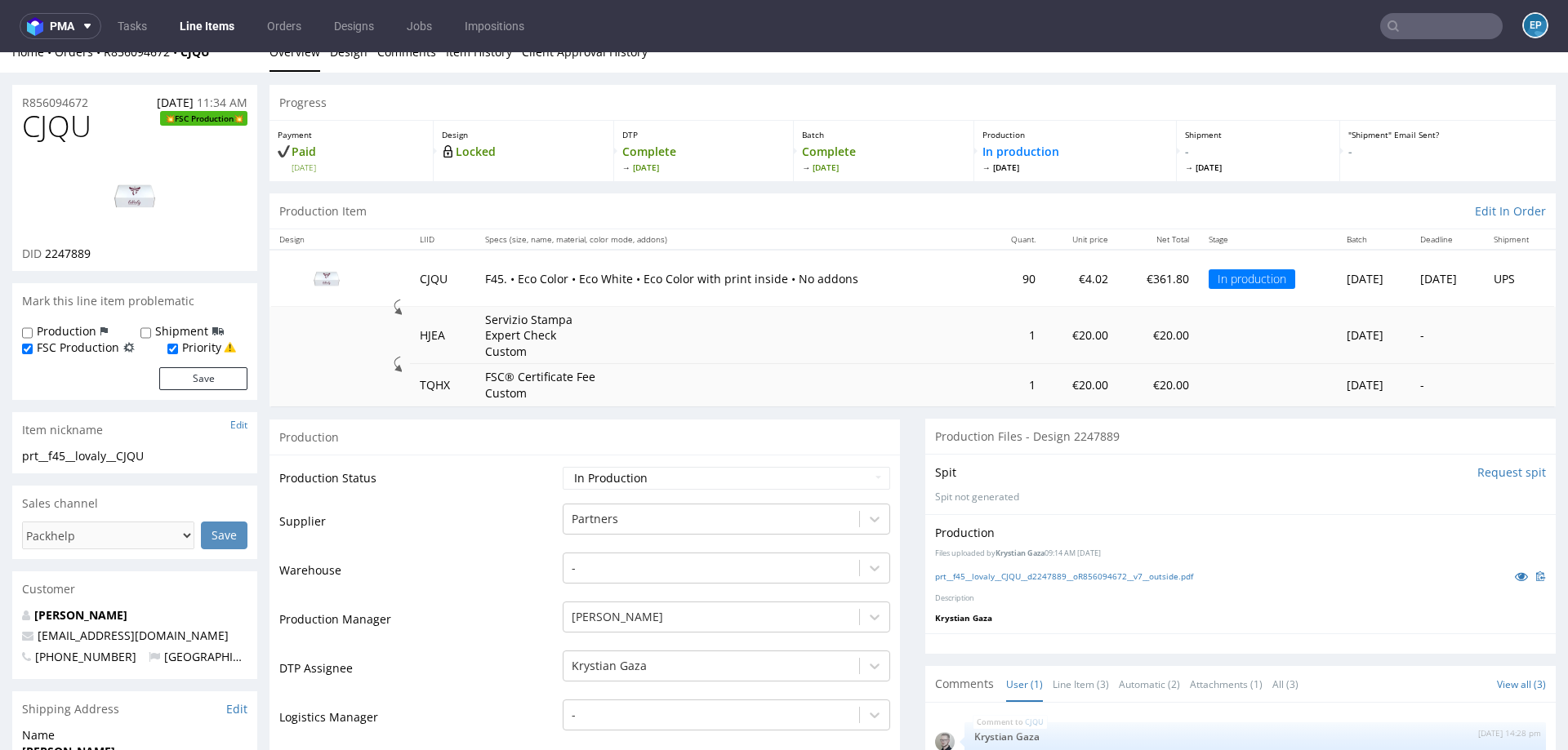
click at [140, 211] on img at bounding box center [134, 196] width 131 height 74
click at [137, 215] on img at bounding box center [134, 196] width 131 height 74
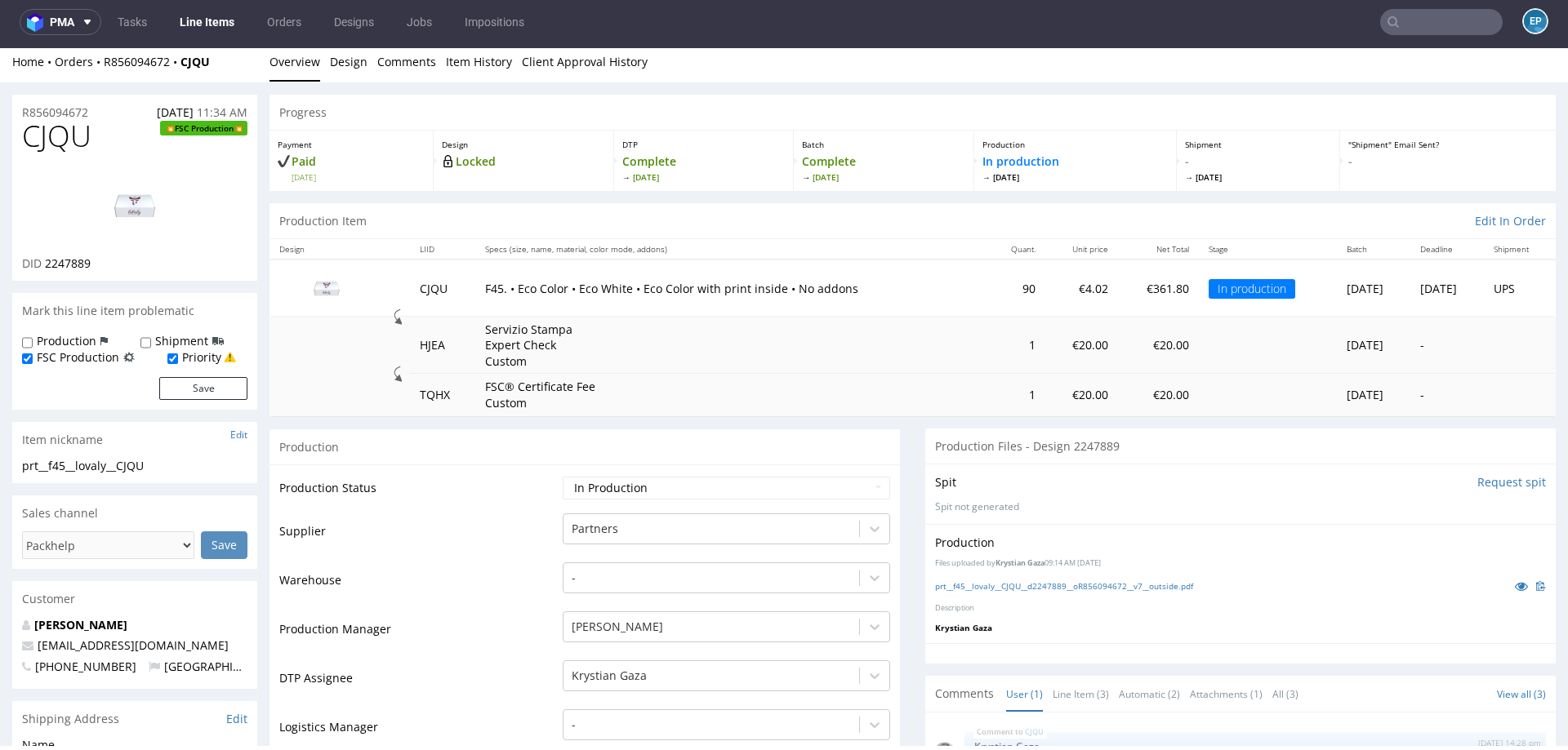
scroll to position [0, 0]
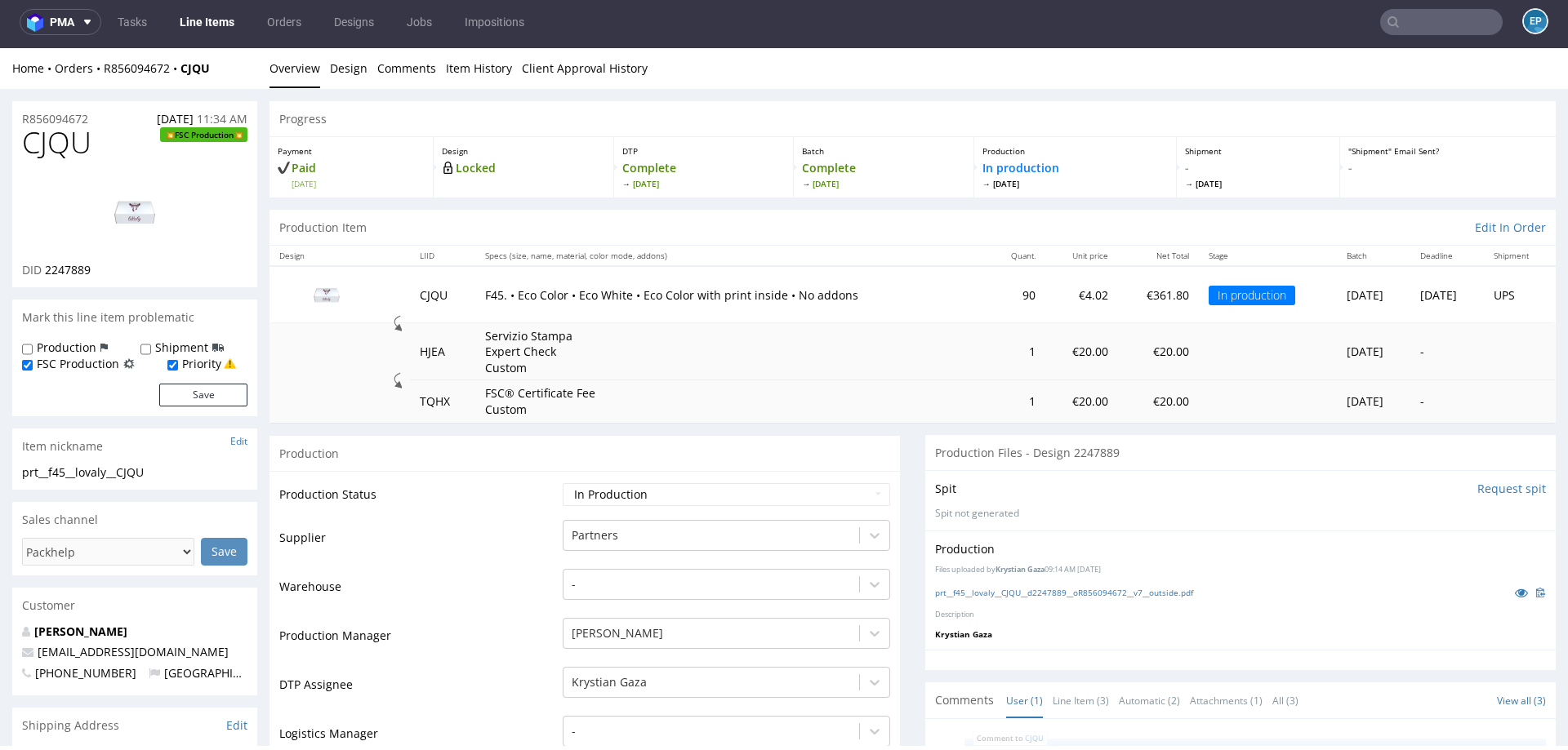
click at [135, 213] on img at bounding box center [134, 212] width 131 height 74
click at [152, 222] on img at bounding box center [134, 212] width 131 height 74
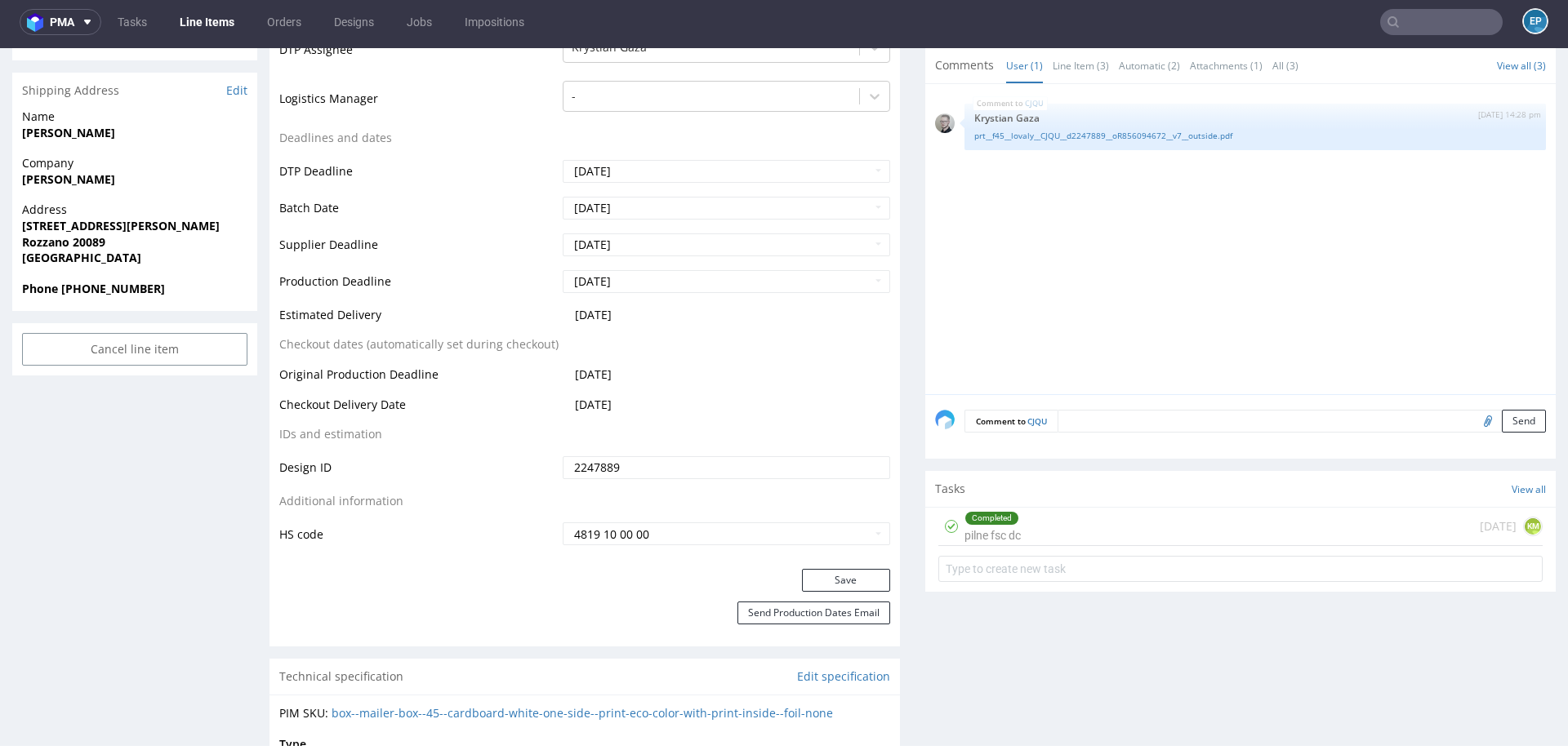
scroll to position [726, 0]
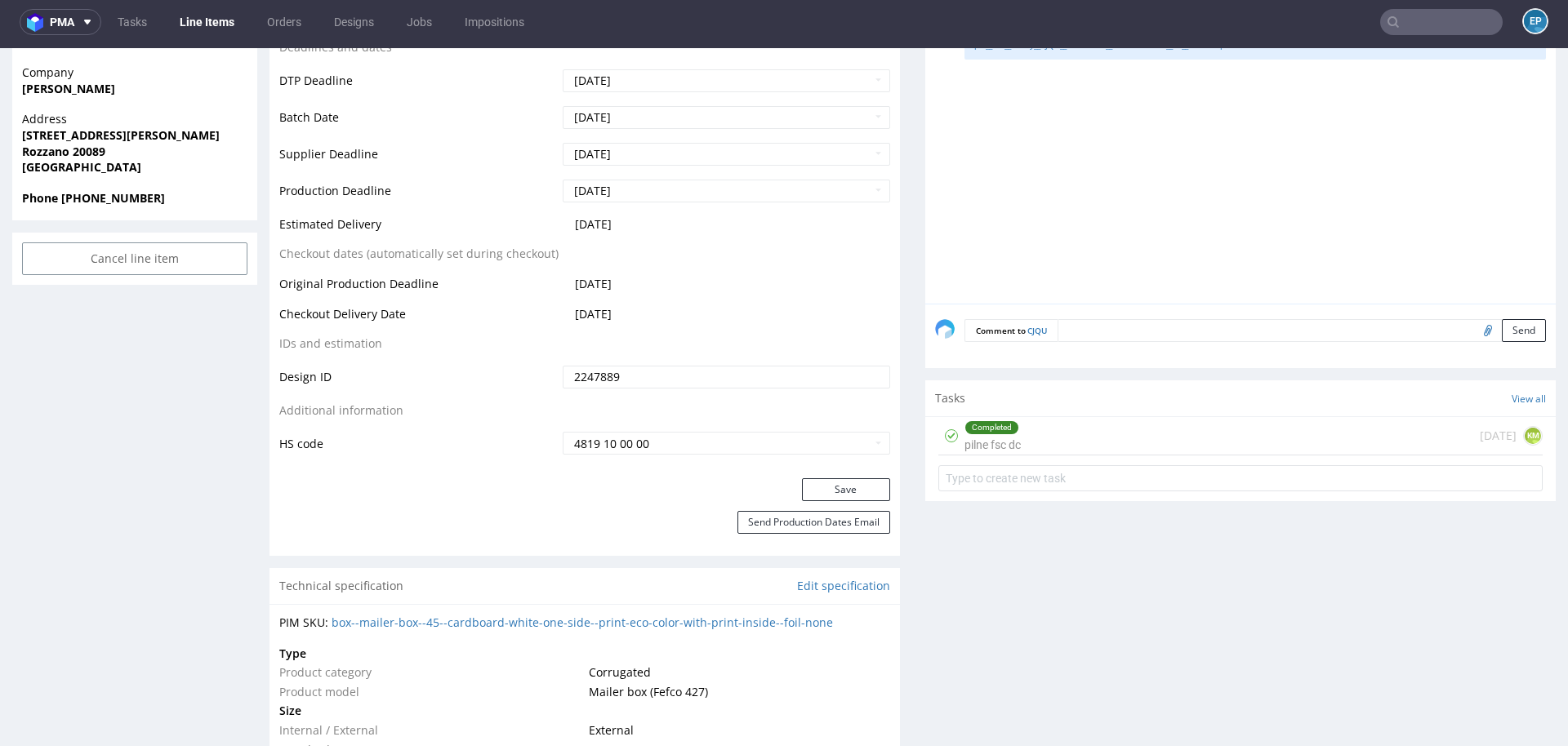
click at [1102, 437] on div "Completed pilne fsc dc 2 days ago KM" at bounding box center [1241, 437] width 605 height 39
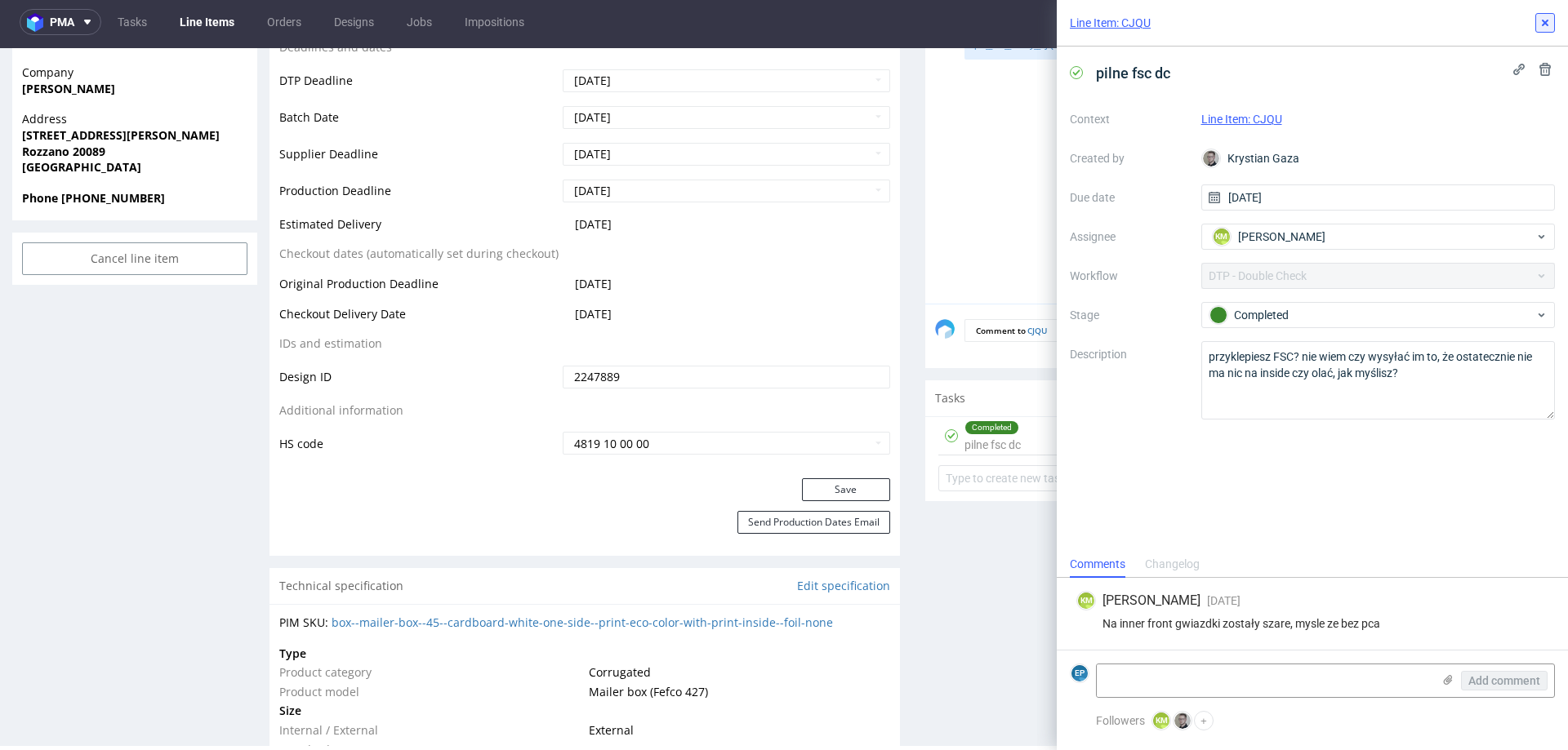
click at [1549, 25] on icon at bounding box center [1545, 23] width 13 height 13
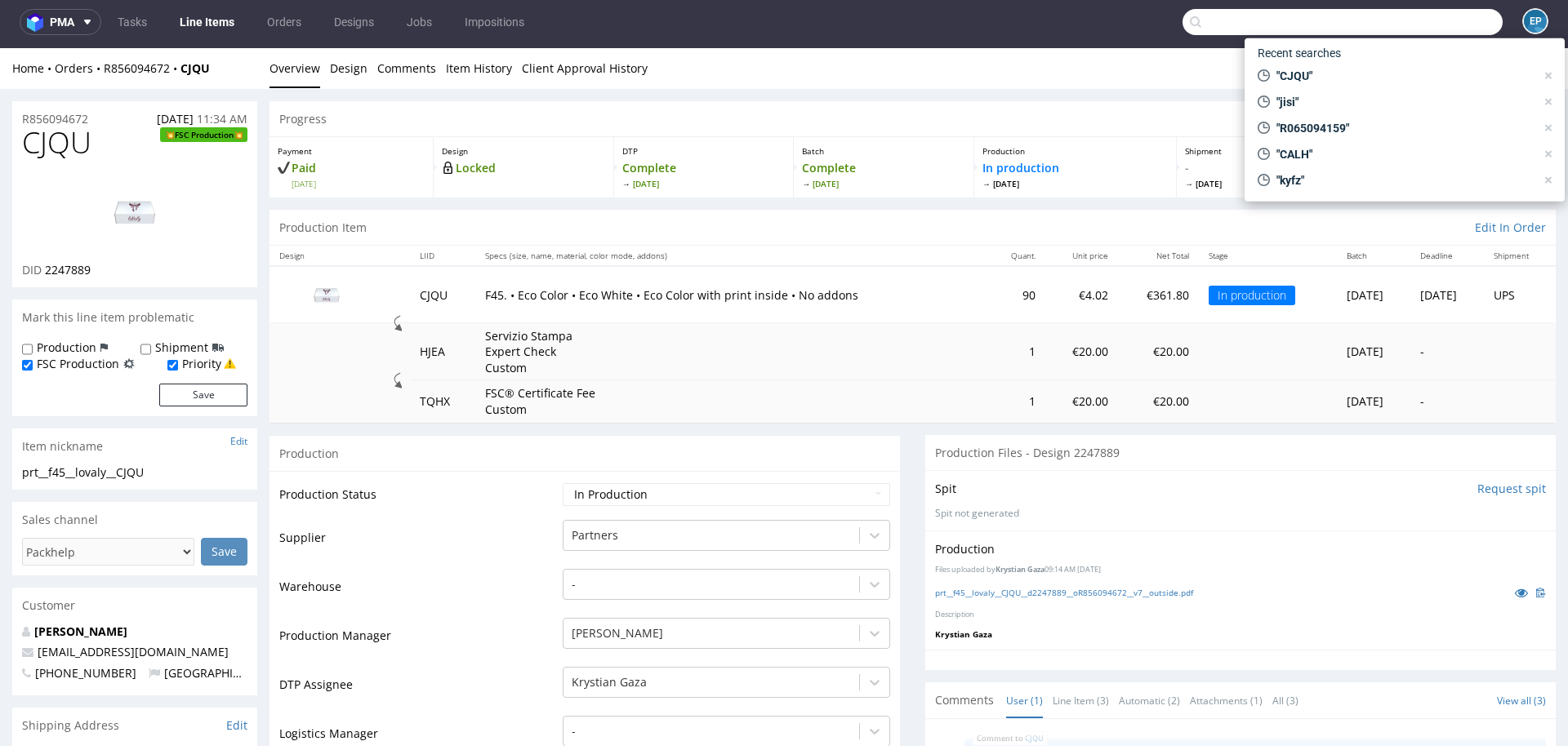
click at [1403, 21] on input "text" at bounding box center [1342, 22] width 320 height 26
paste input "MDCE"
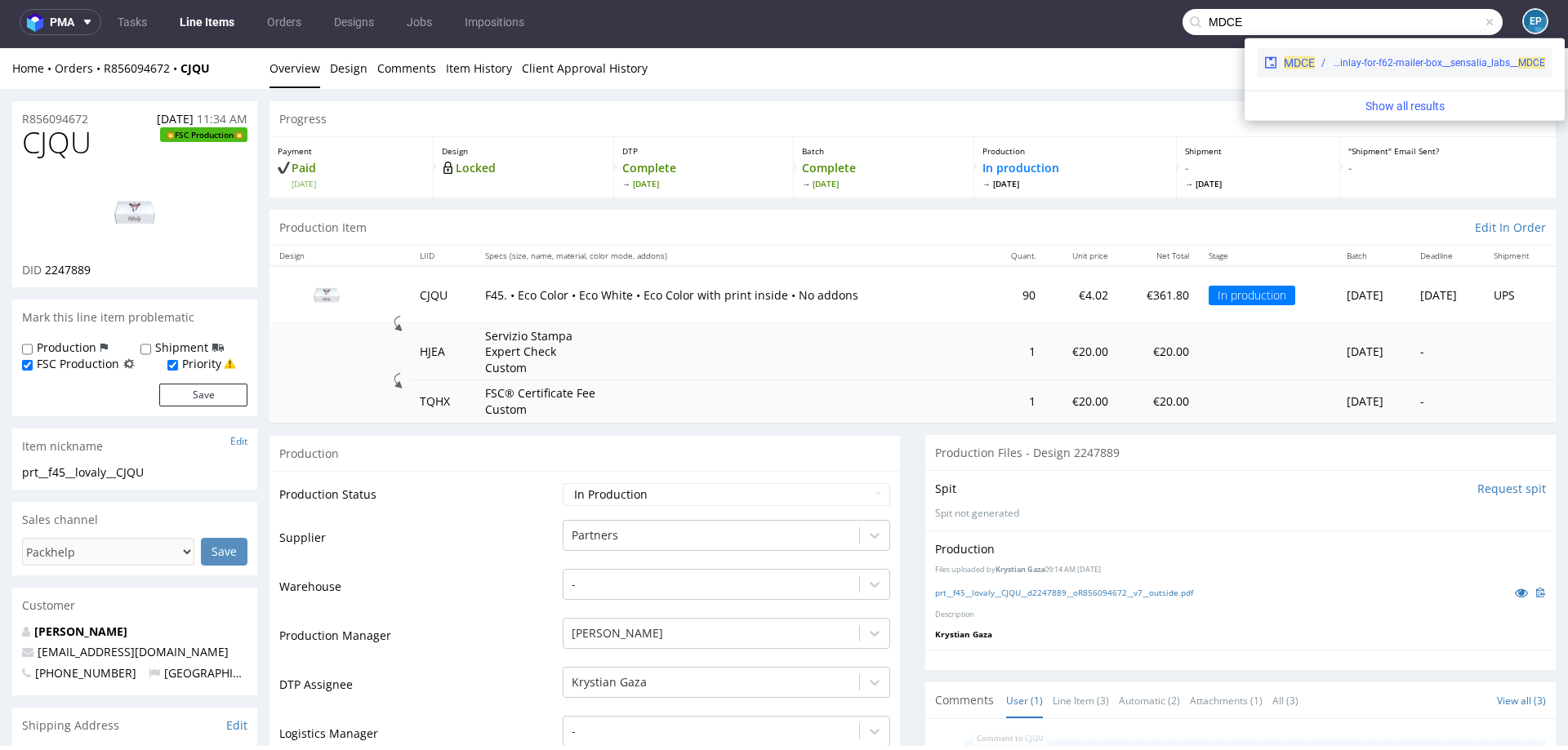
type input "MDCE"
click at [1350, 69] on div "MDCE egdk__inlay-for-f62-mailer-box__sensalia_labs__ MDCE" at bounding box center [1405, 63] width 294 height 30
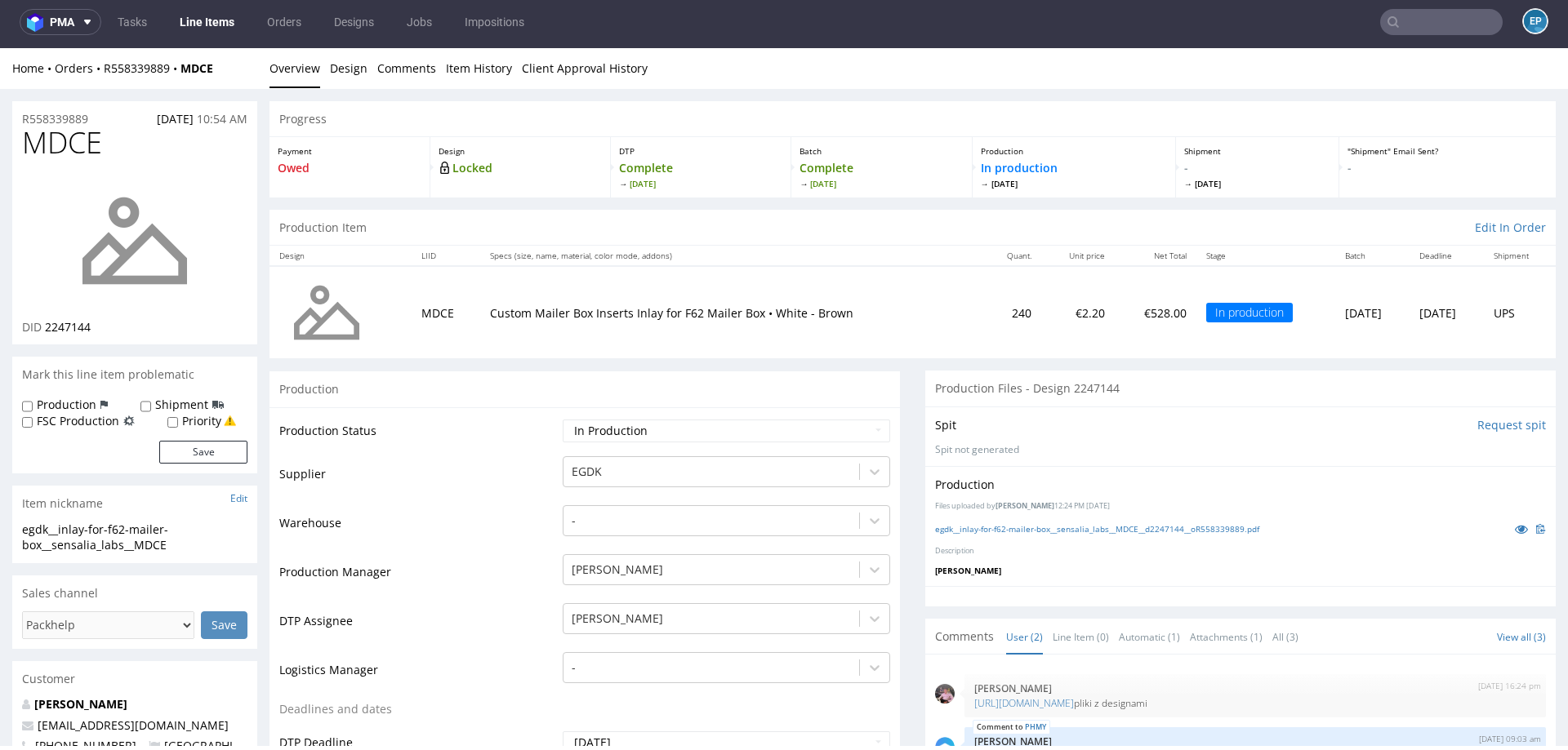
click at [1400, 18] on input "text" at bounding box center [1442, 22] width 123 height 26
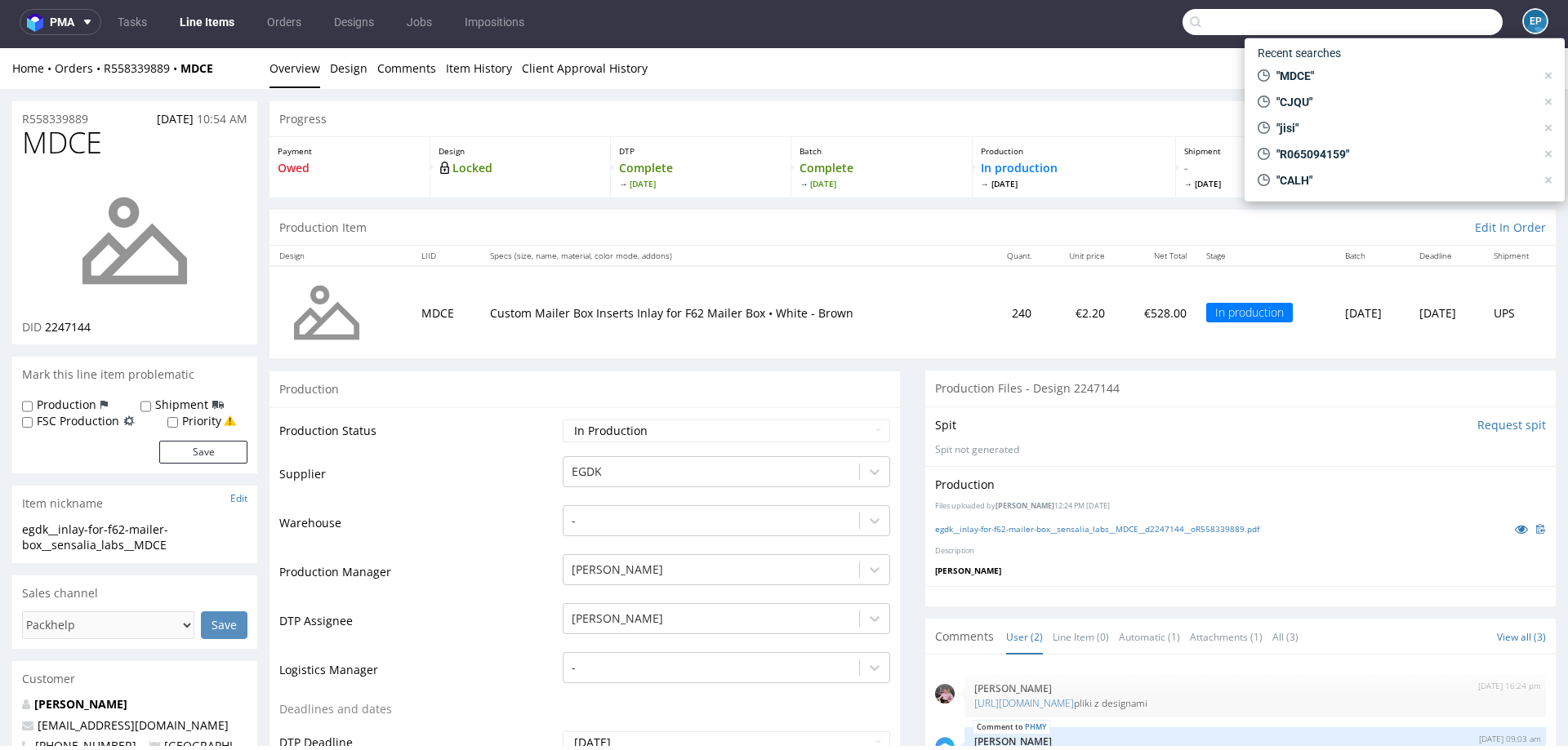
paste input "UWFB"
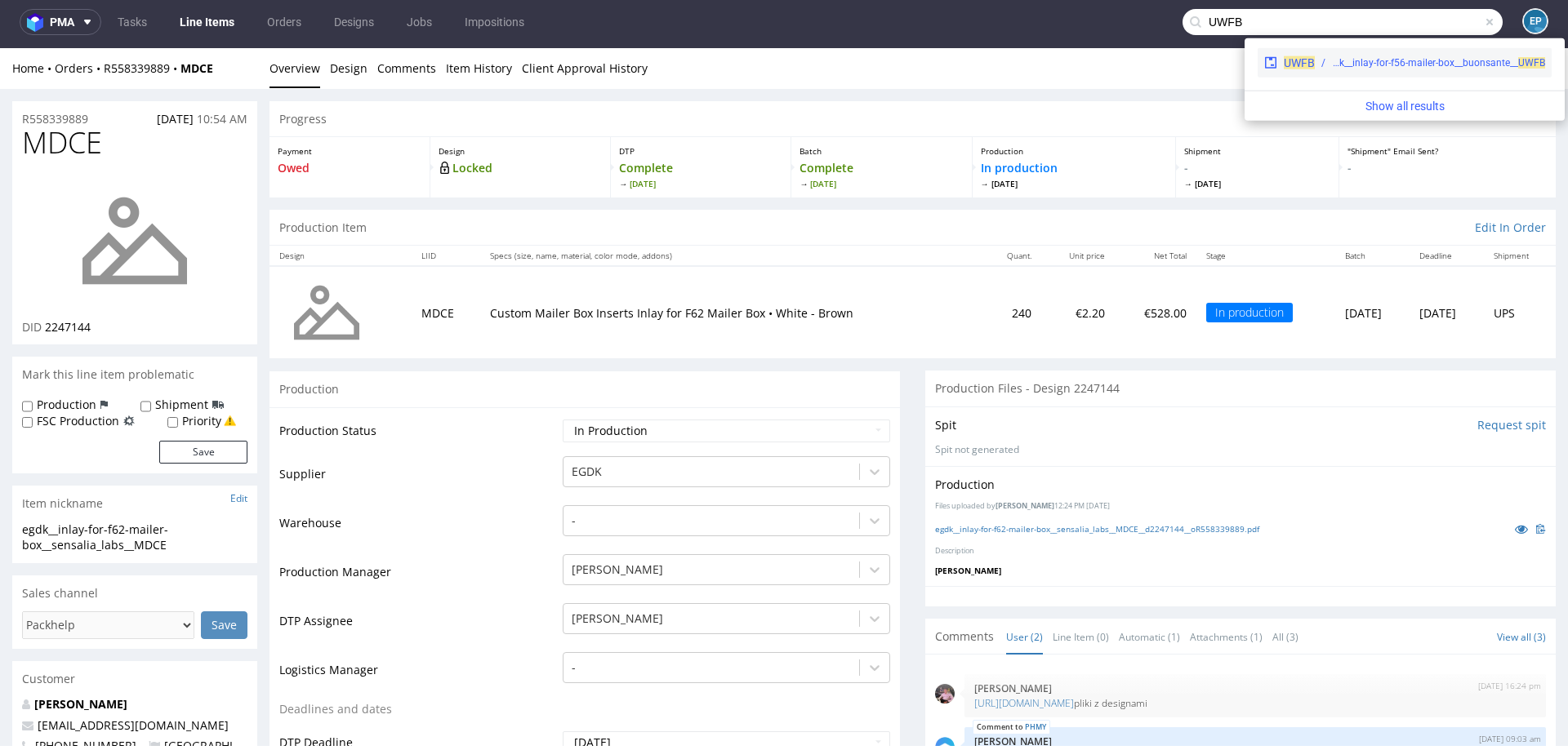
type input "UWFB"
click at [1316, 68] on div "egdk__inlay-for-f56-mailer-box__buonsante__ UWFB" at bounding box center [1430, 62] width 231 height 15
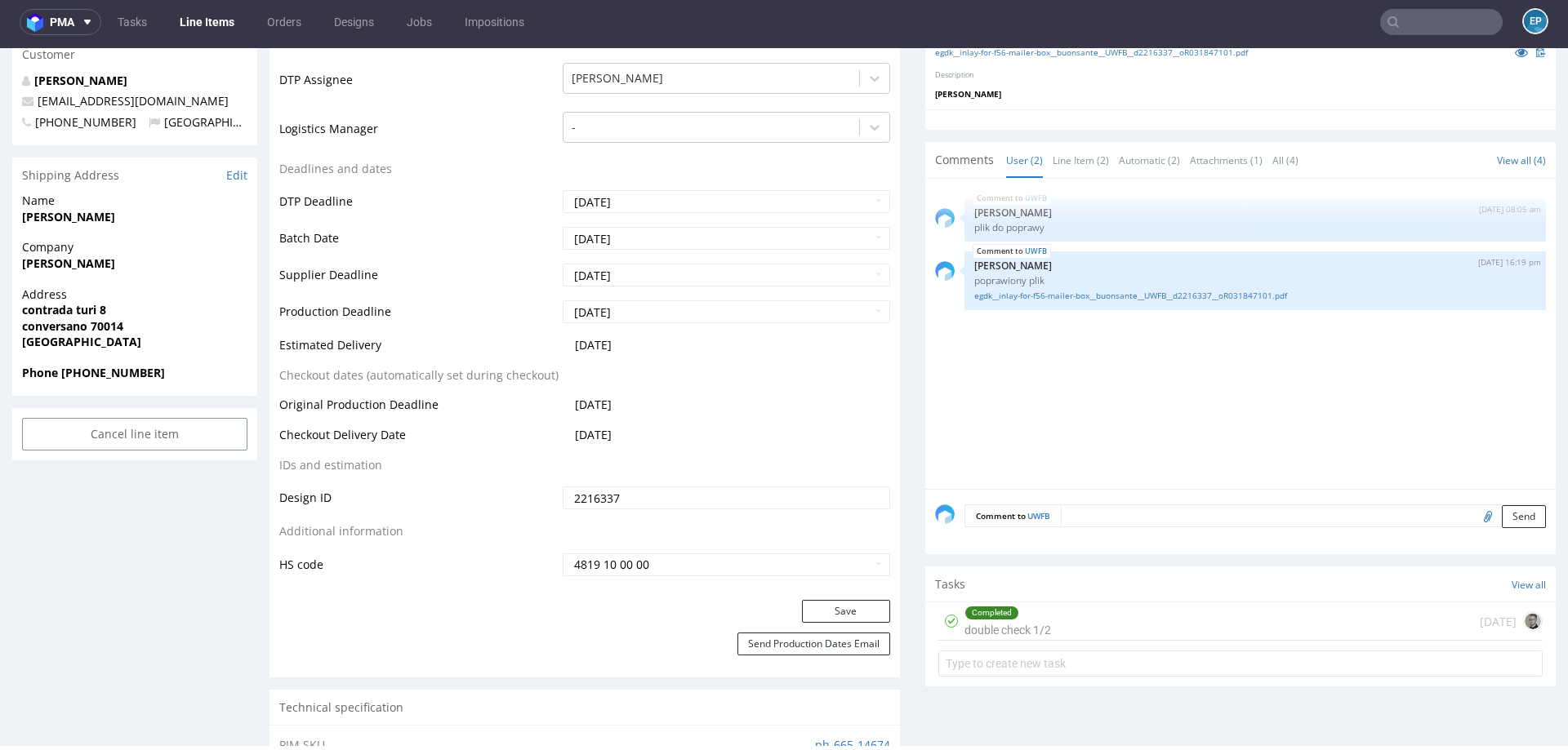
scroll to position [561, 0]
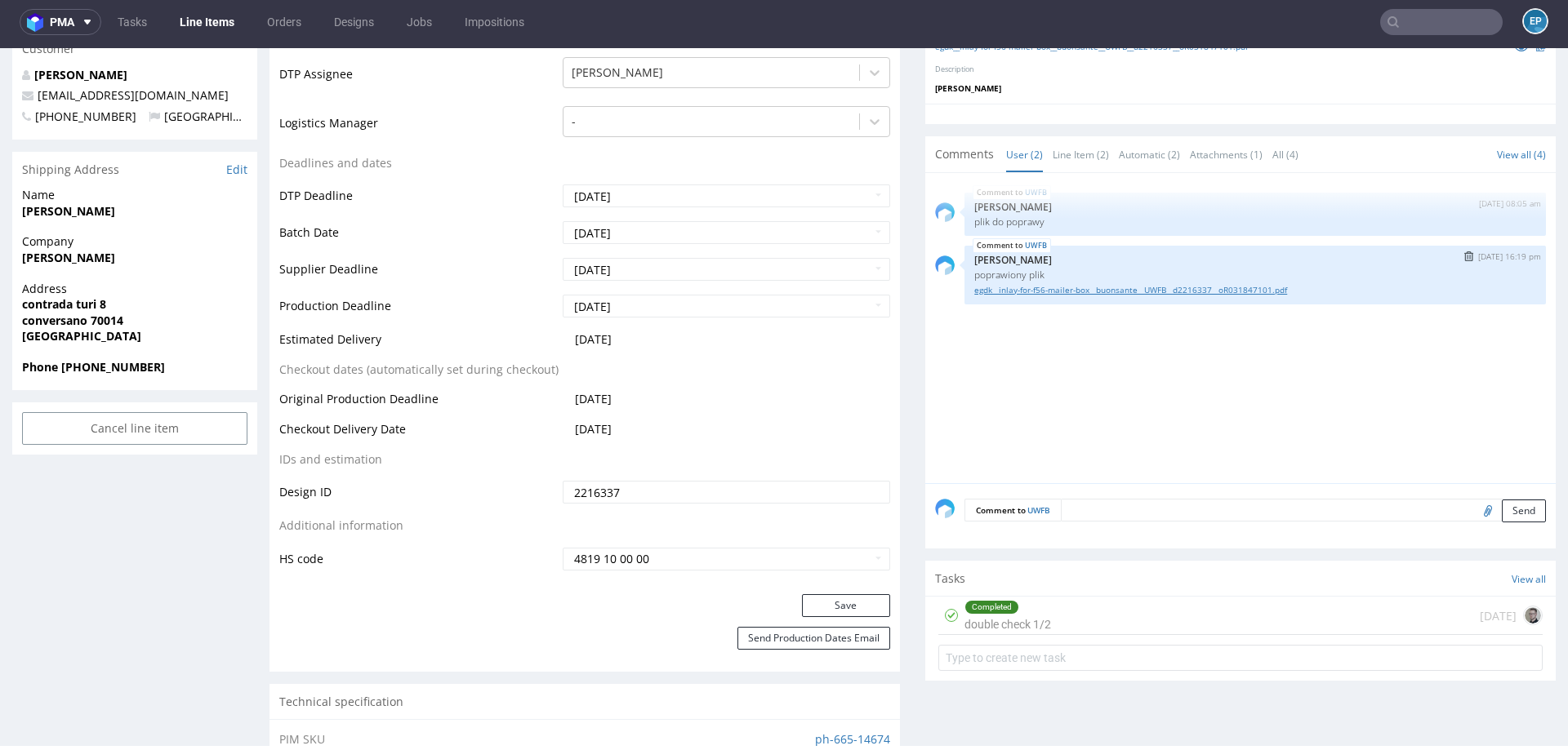
click at [1070, 289] on link "egdk__inlay-for-f56-mailer-box__buonsante__UWFB__d2216337__oR031847101.pdf" at bounding box center [1256, 290] width 562 height 12
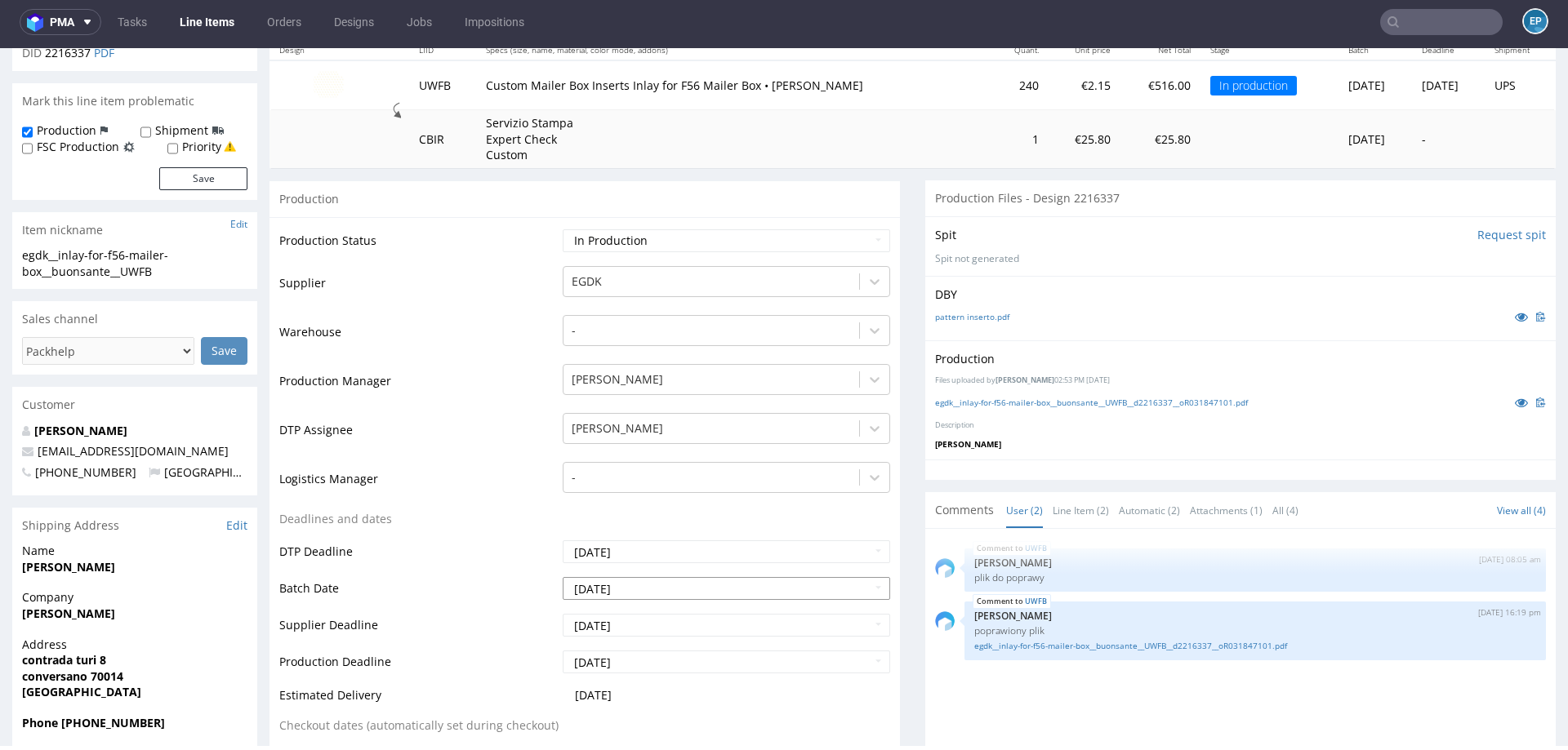
scroll to position [218, 0]
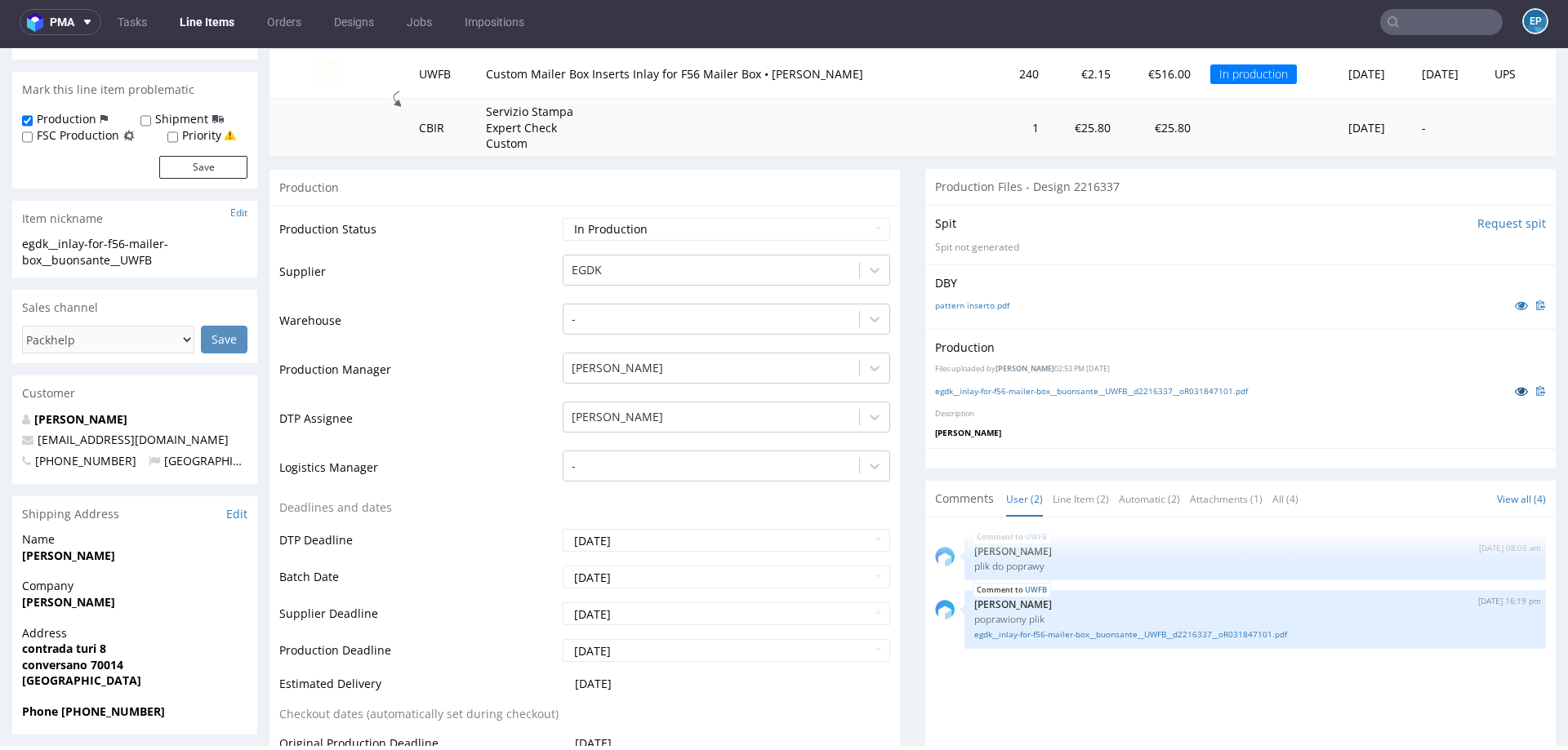
click at [1515, 387] on icon at bounding box center [1521, 390] width 13 height 11
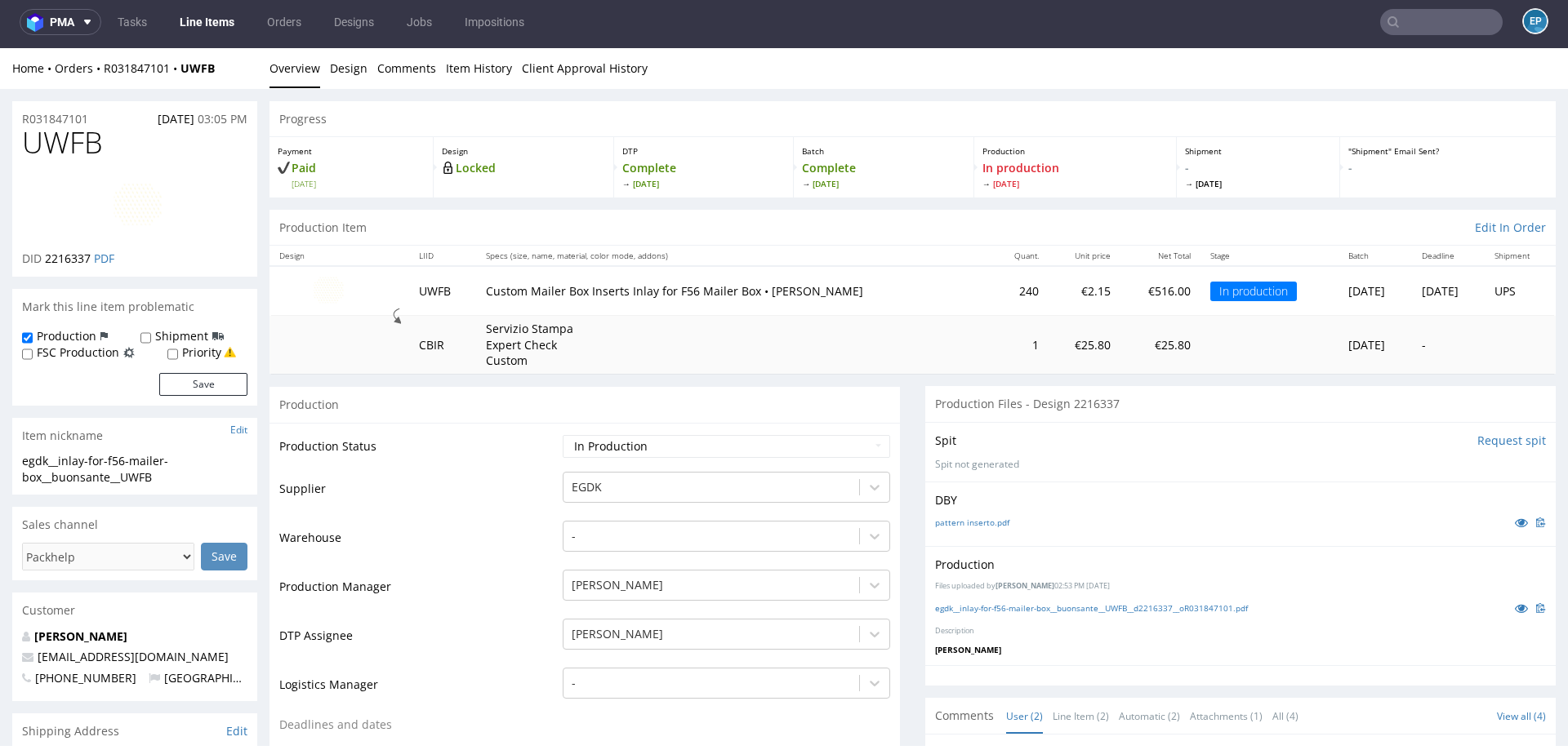
drag, startPoint x: 234, startPoint y: 95, endPoint x: 216, endPoint y: 51, distance: 47.5
drag, startPoint x: 222, startPoint y: 67, endPoint x: 178, endPoint y: 66, distance: 44.0
click at [178, 66] on div "Home Orders R031847101 UWFB" at bounding box center [134, 68] width 245 height 17
copy strong "UWFB"
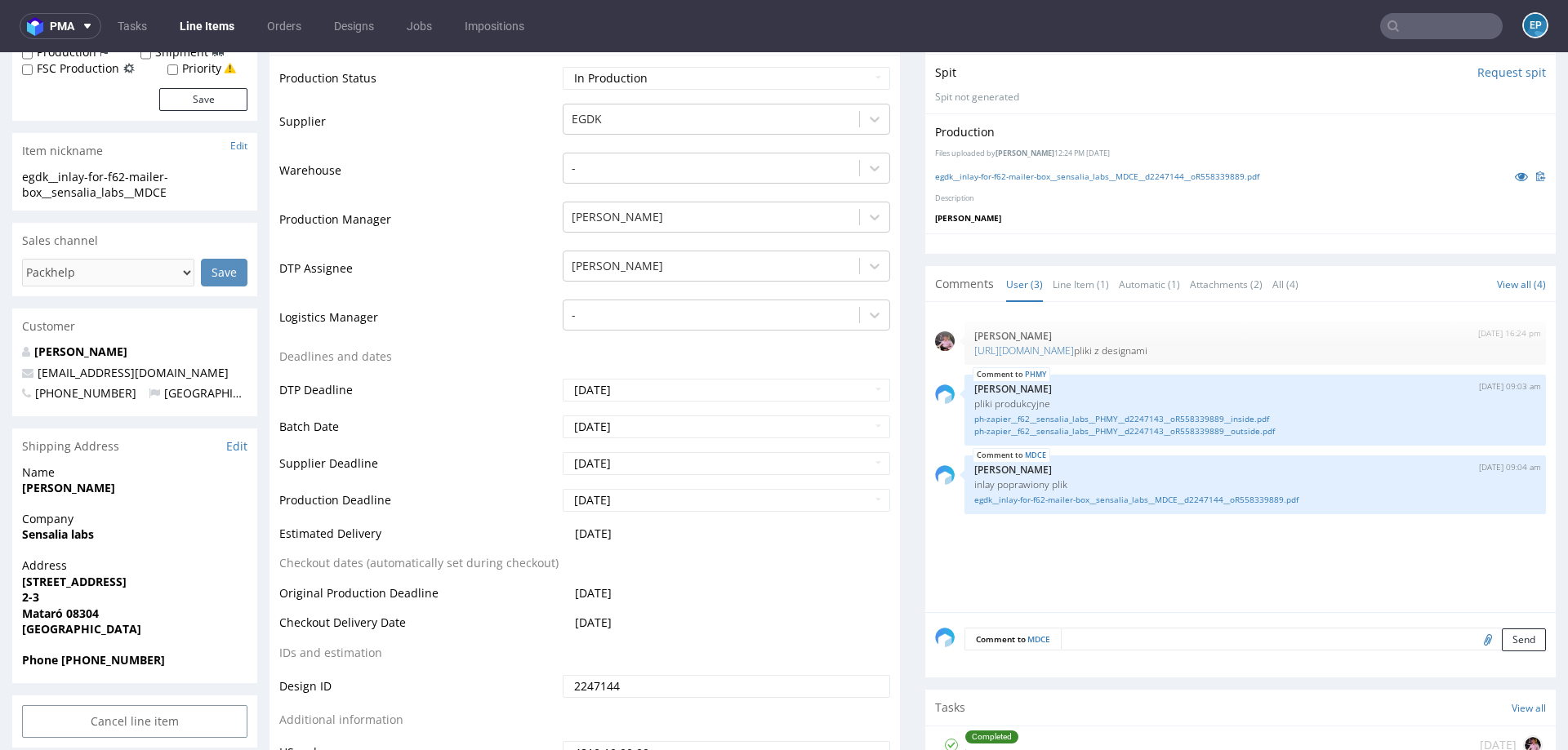
scroll to position [390, 0]
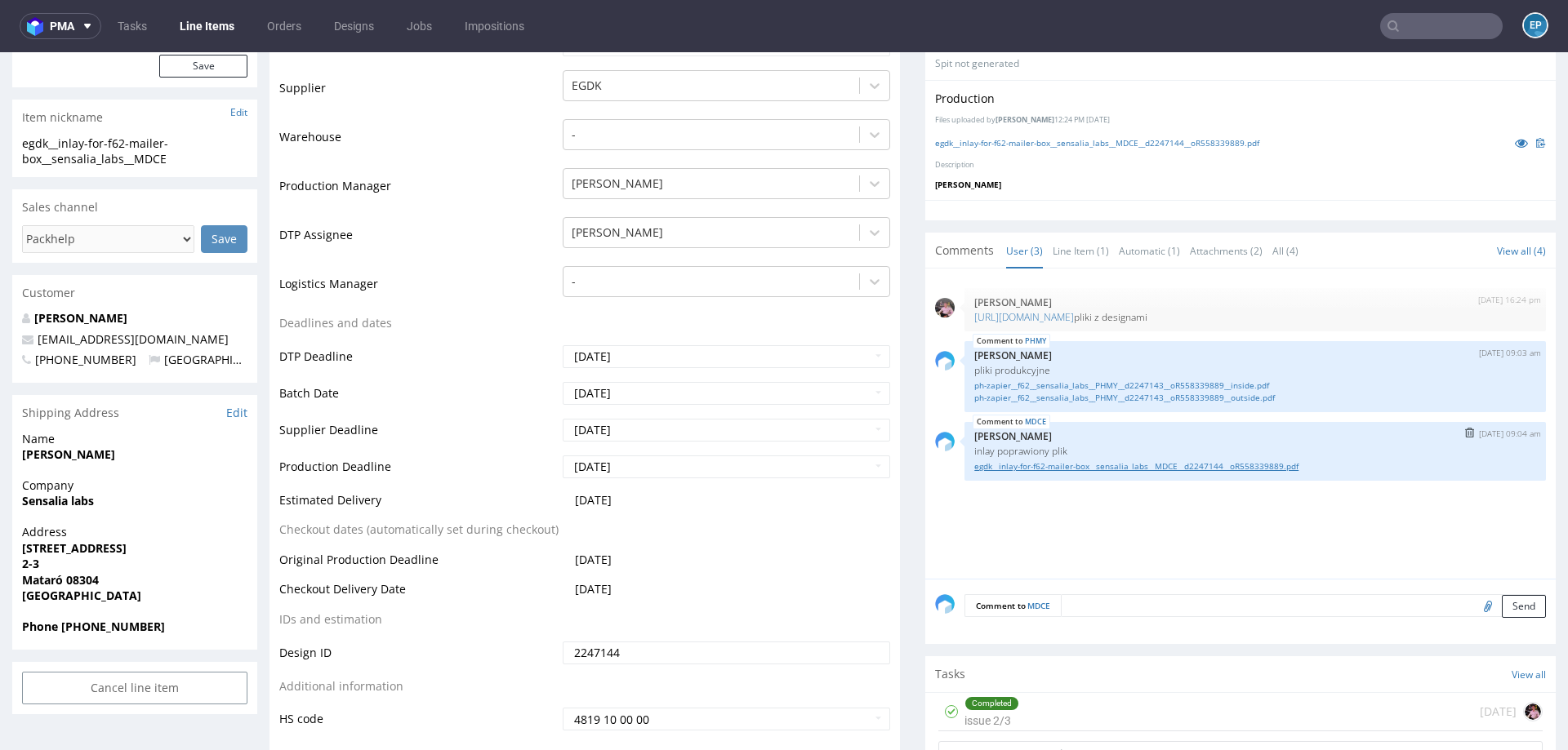
click at [1092, 467] on link "egdk__inlay-for-f62-mailer-box__sensalia_labs__MDCE__d2247144__oR558339889.pdf" at bounding box center [1256, 467] width 562 height 12
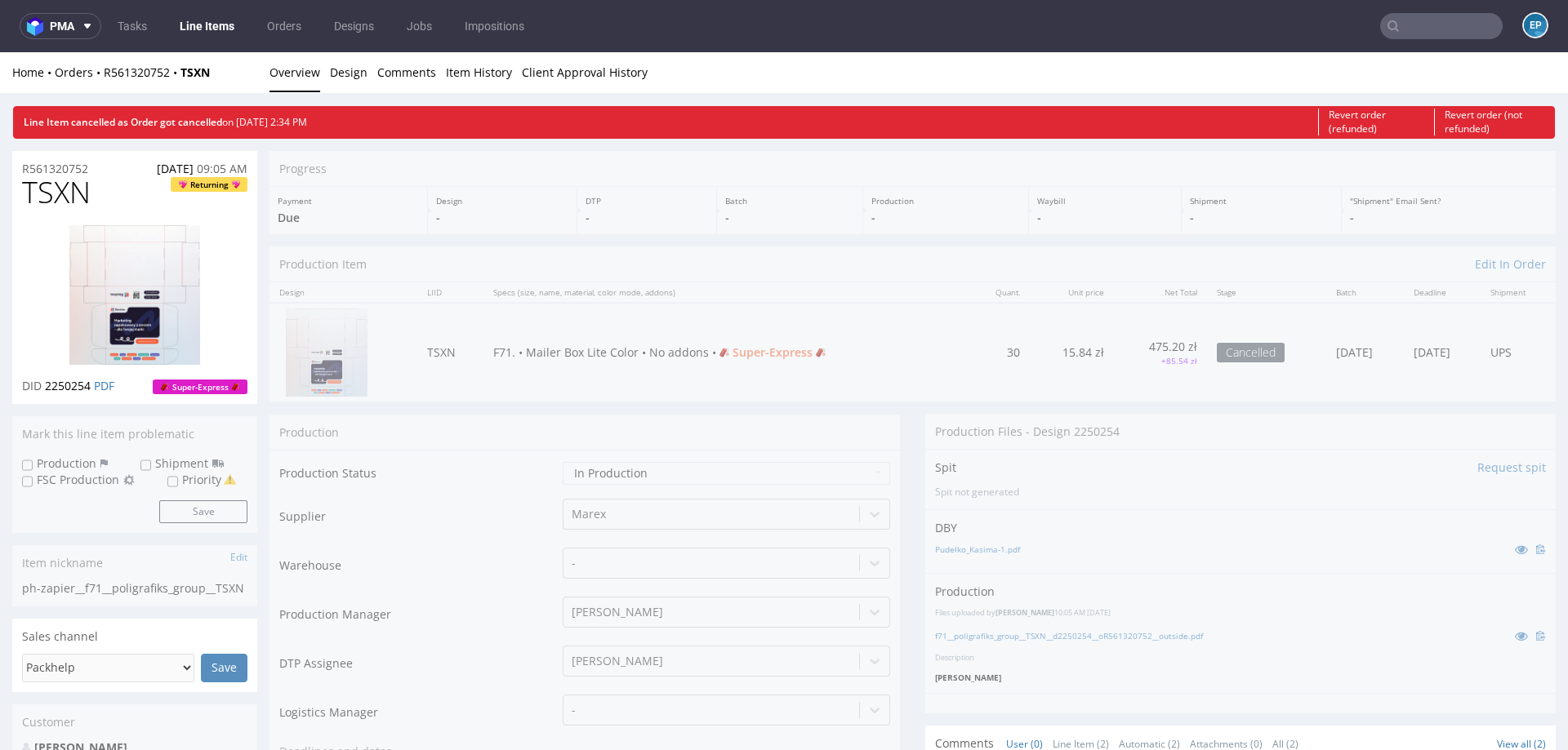
click at [226, 29] on link "Line Items" at bounding box center [207, 26] width 75 height 26
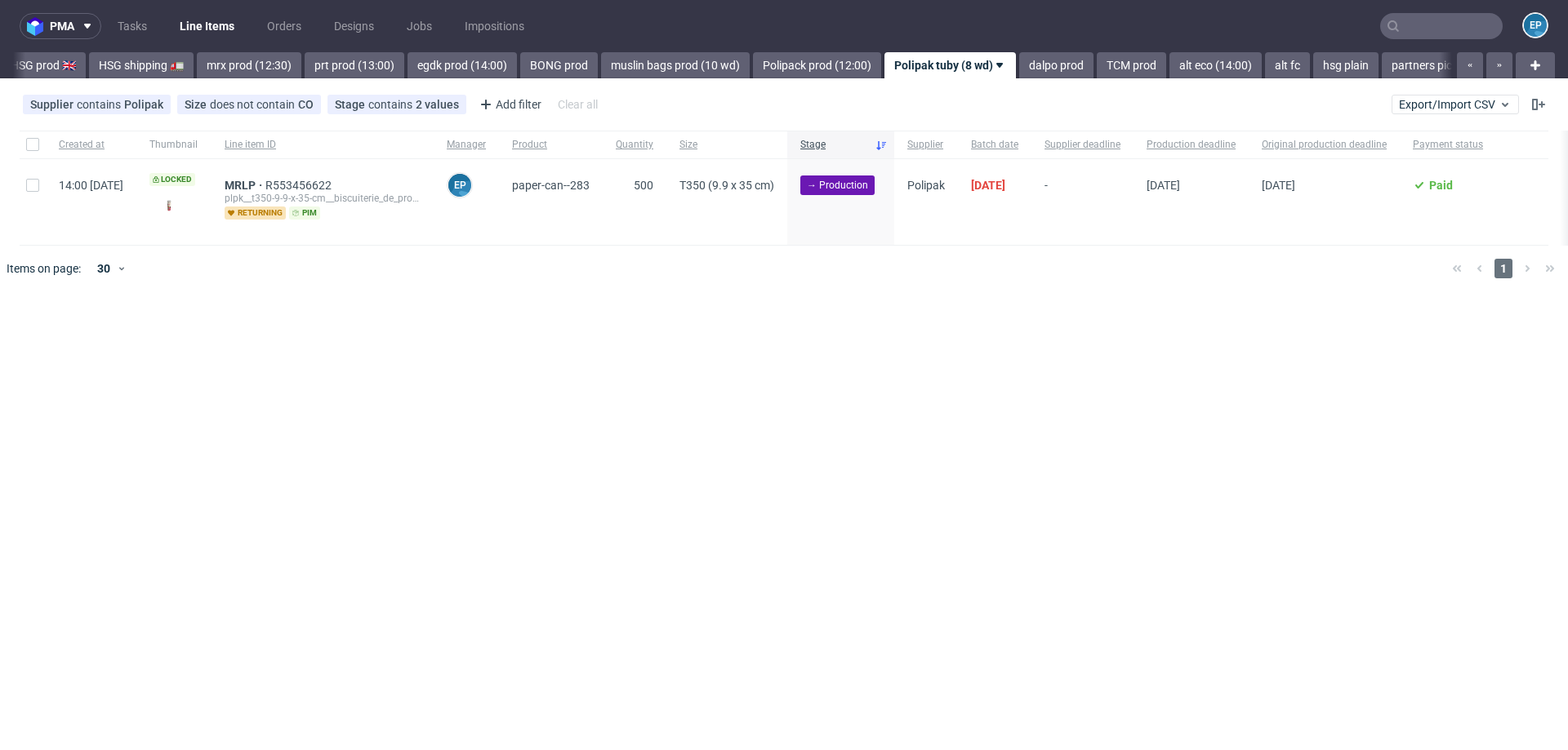
scroll to position [0, 1613]
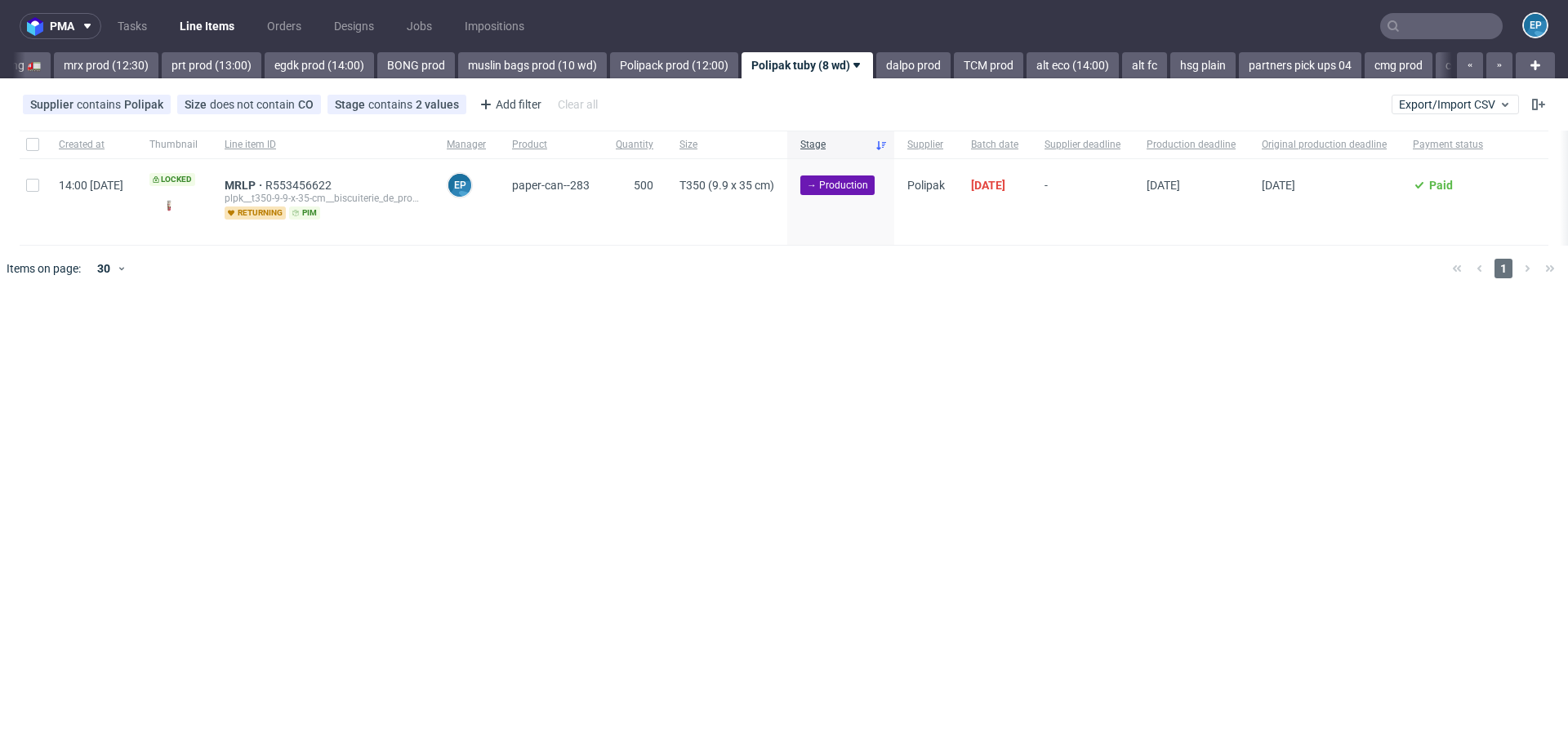
click at [1420, 116] on div "Supplier contains Polipak Size does not contain CO Stage contains 2 values Prod…" at bounding box center [784, 104] width 1568 height 39
click at [1420, 108] on span "Export/Import CSV" at bounding box center [1456, 104] width 112 height 13
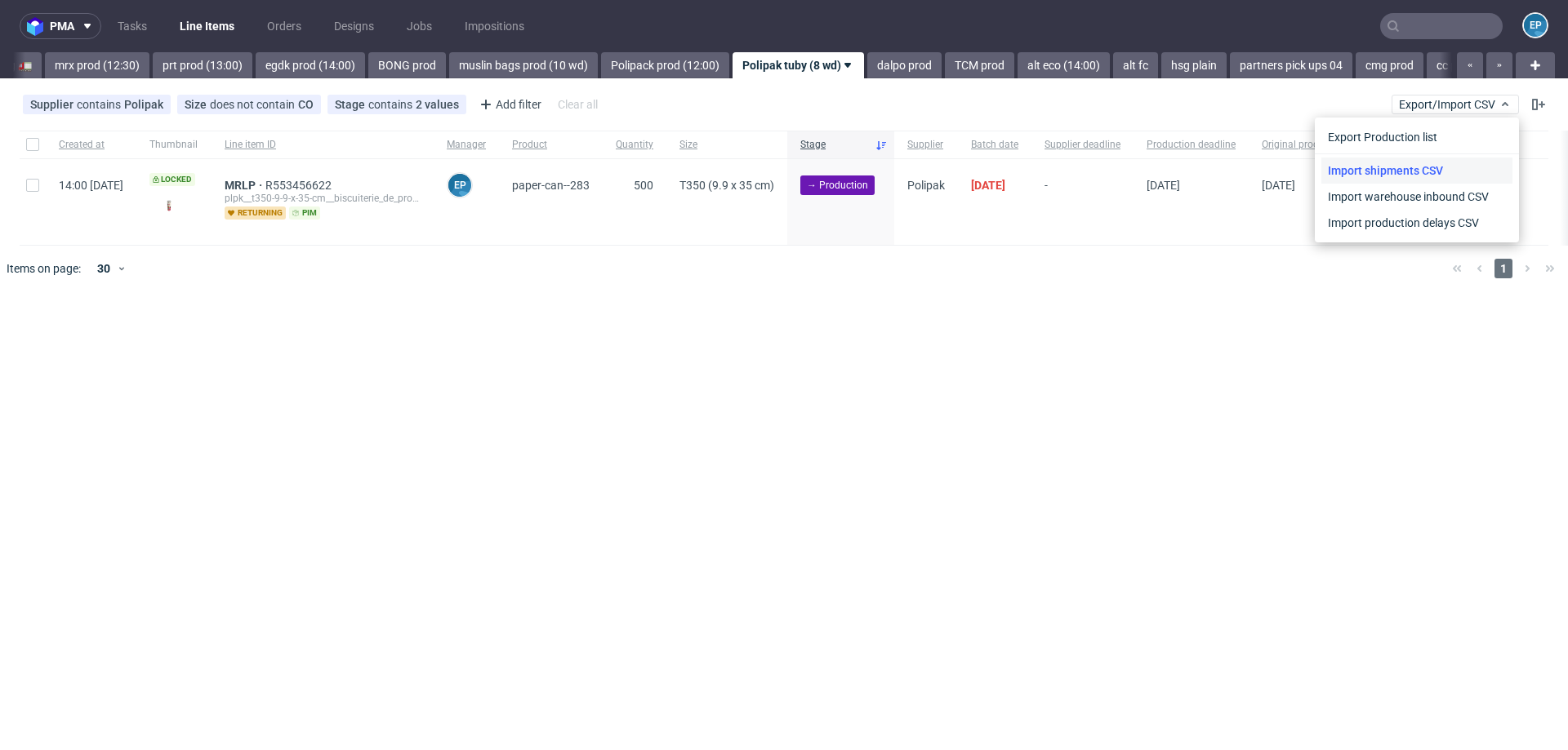
click at [1399, 157] on div "Import shipments CSV" at bounding box center [1417, 168] width 204 height 30
click at [1399, 167] on link "Import shipments CSV" at bounding box center [1417, 171] width 191 height 26
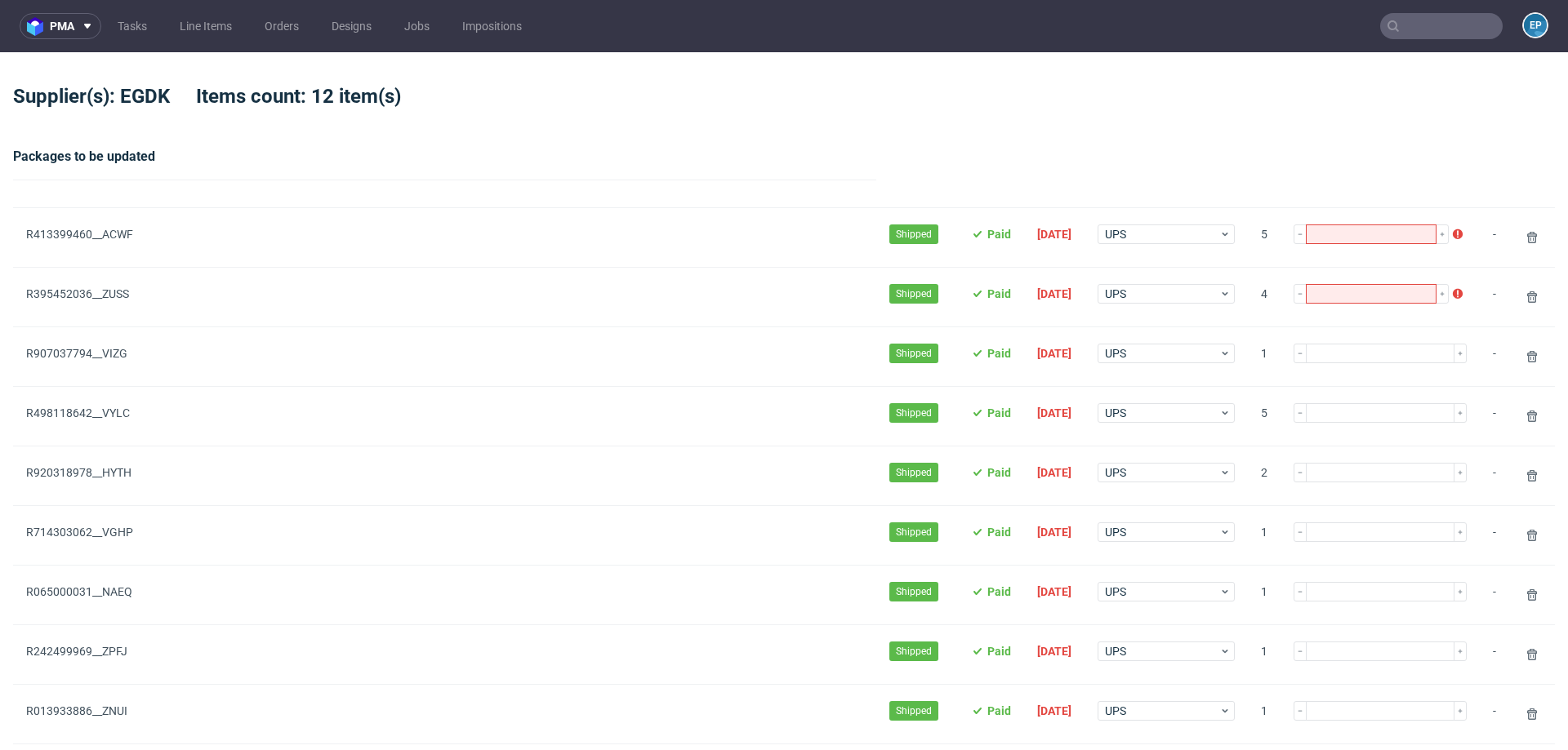
type input "7"
type input "2"
type input "1"
type input "5"
type input "2"
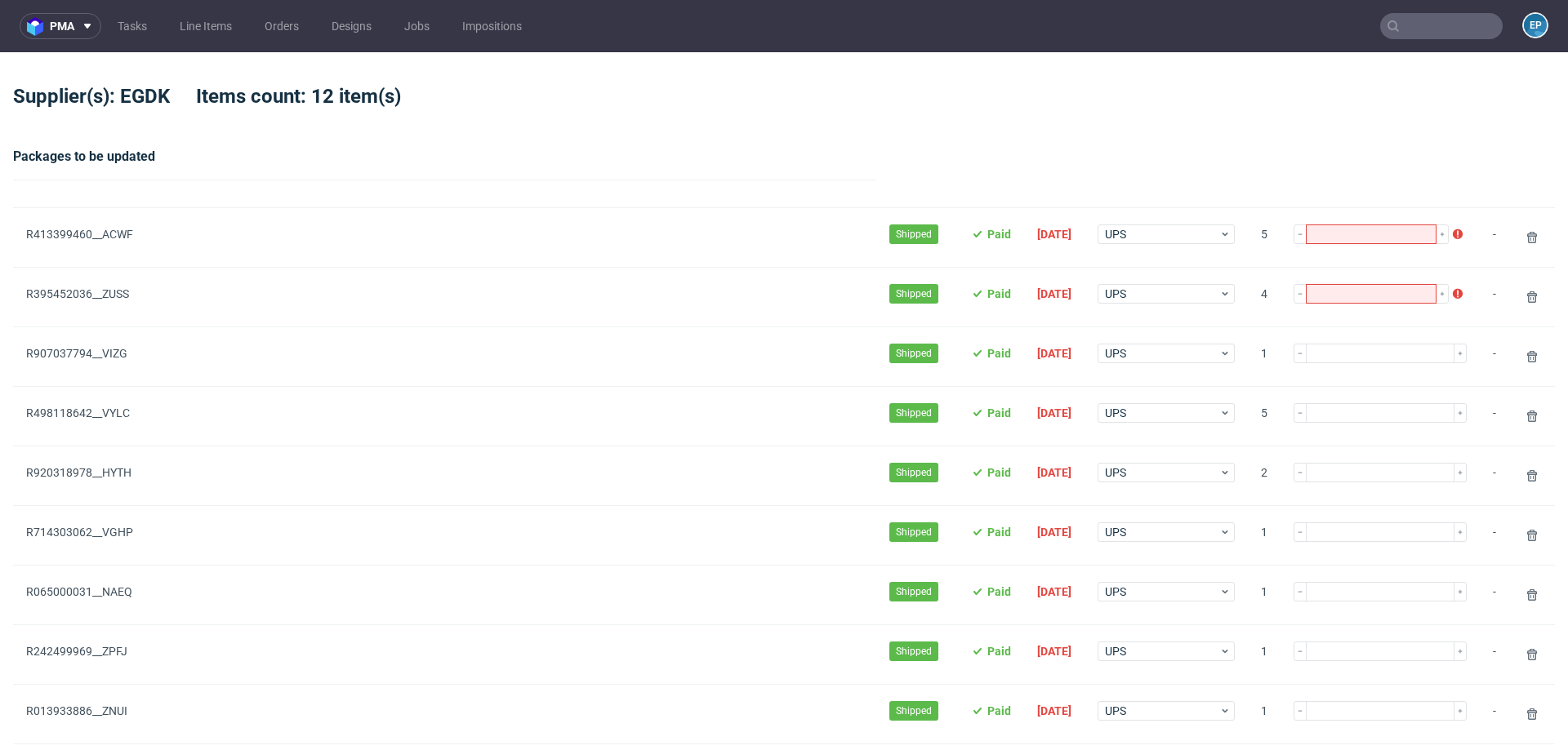
type input "1"
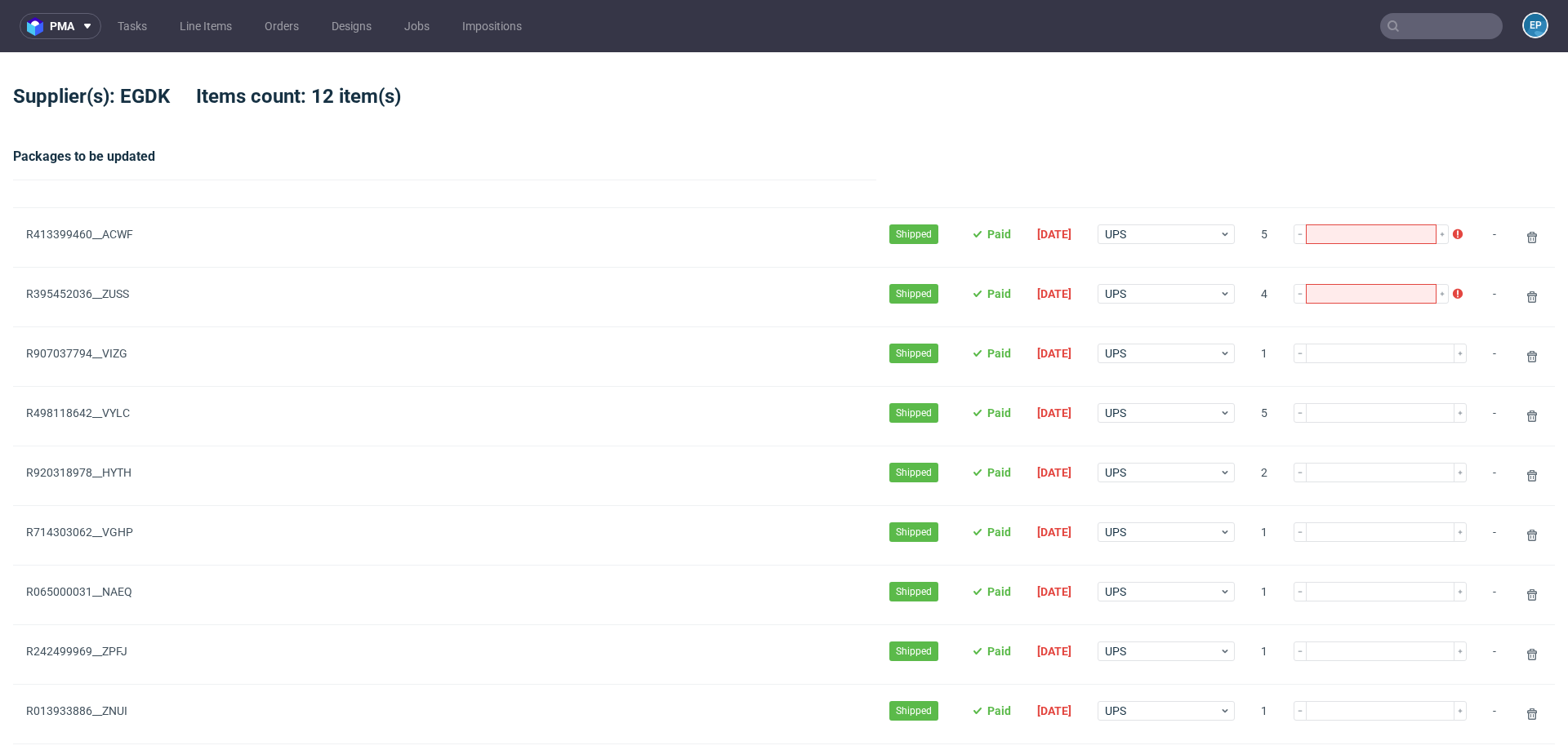
type input "1"
type input "4"
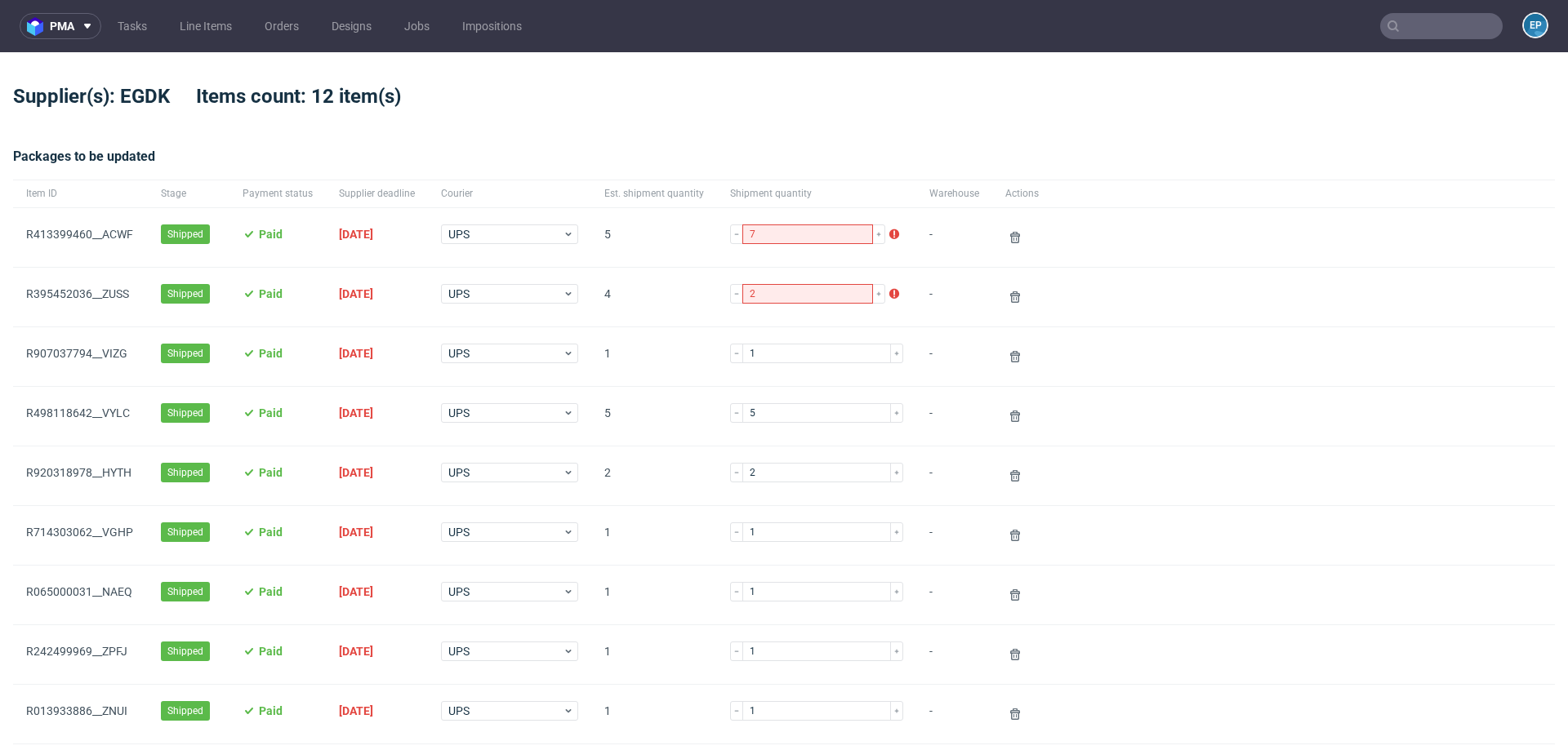
scroll to position [529, 0]
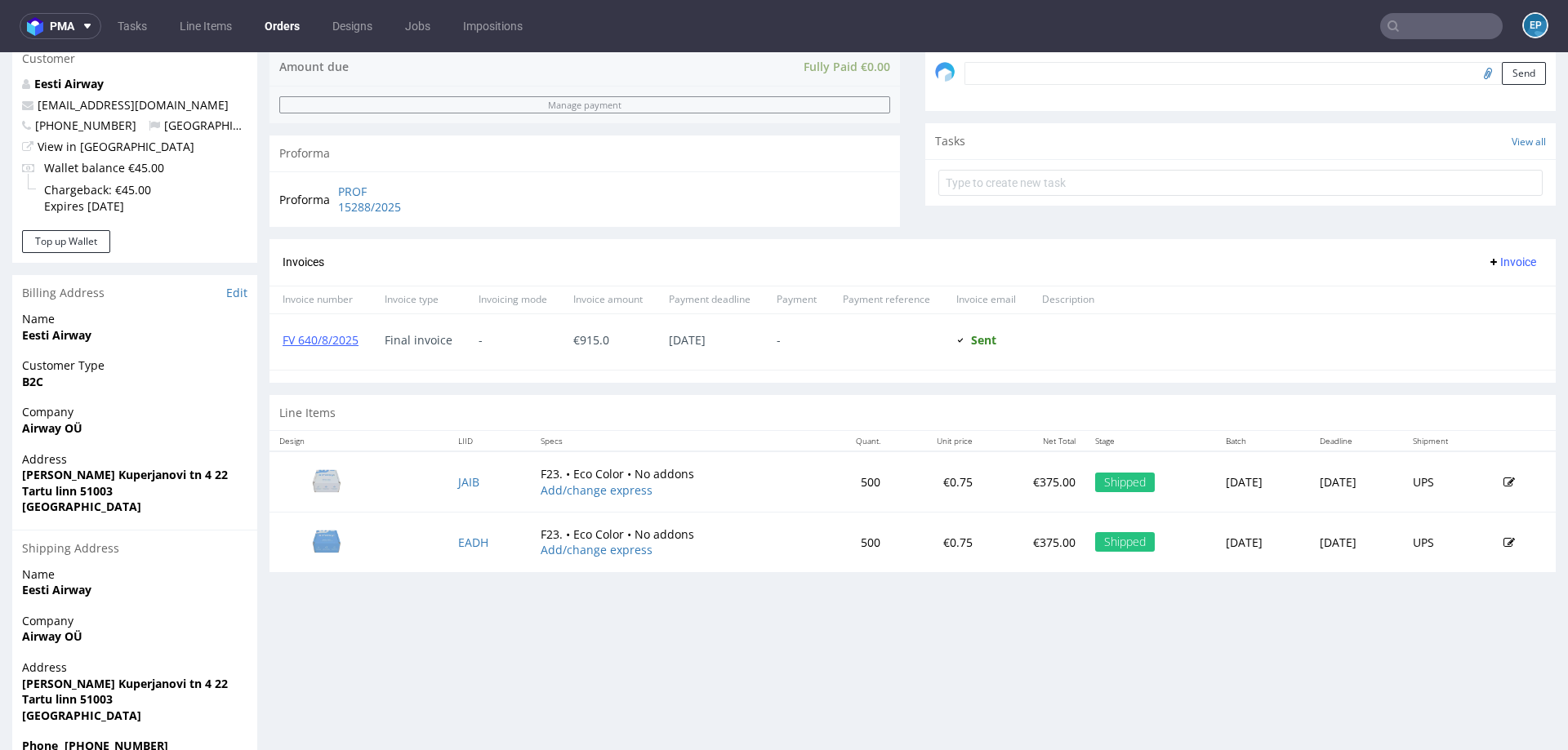
scroll to position [553, 0]
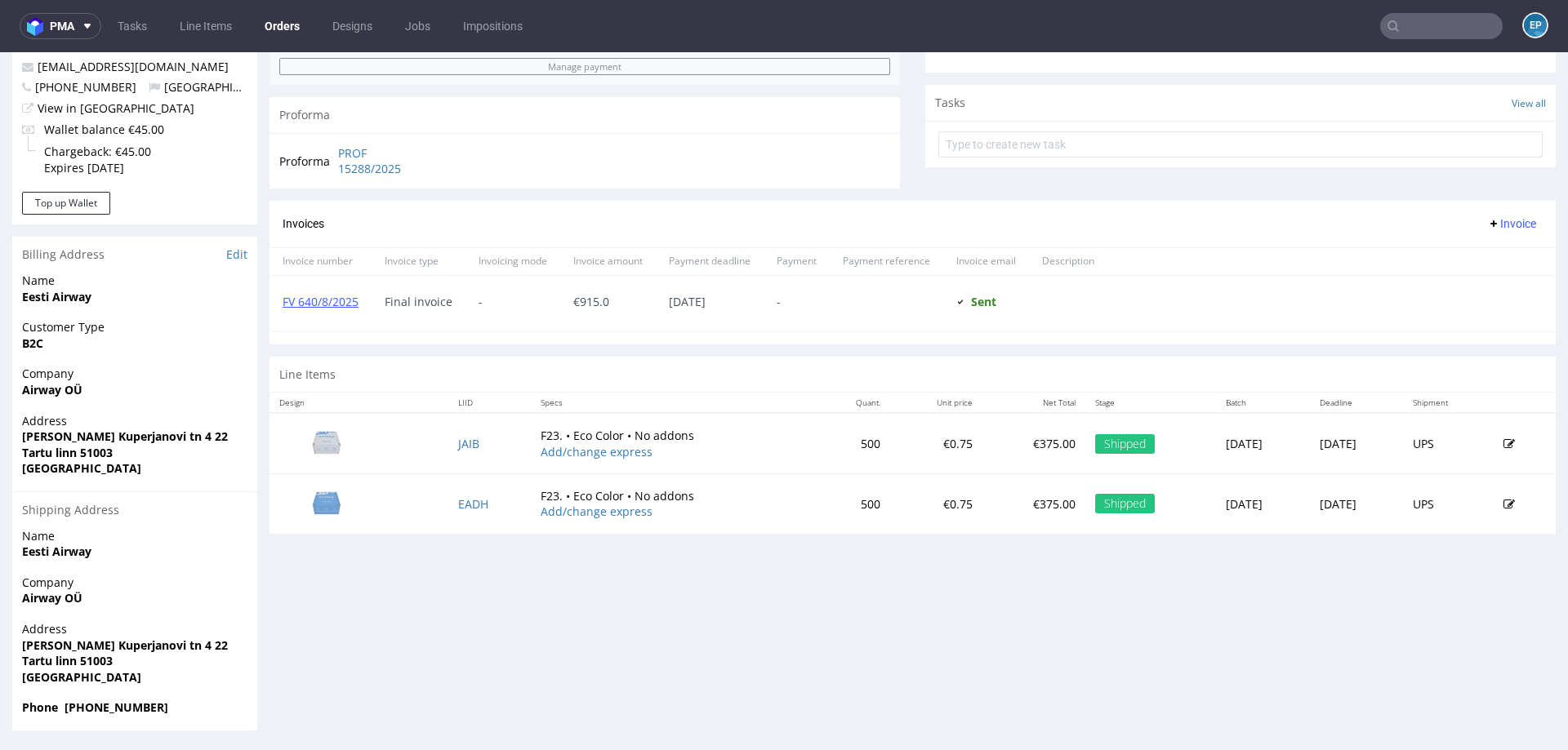
click at [457, 492] on td "EADH" at bounding box center [490, 504] width 82 height 60
click at [462, 508] on td "EADH" at bounding box center [490, 504] width 82 height 60
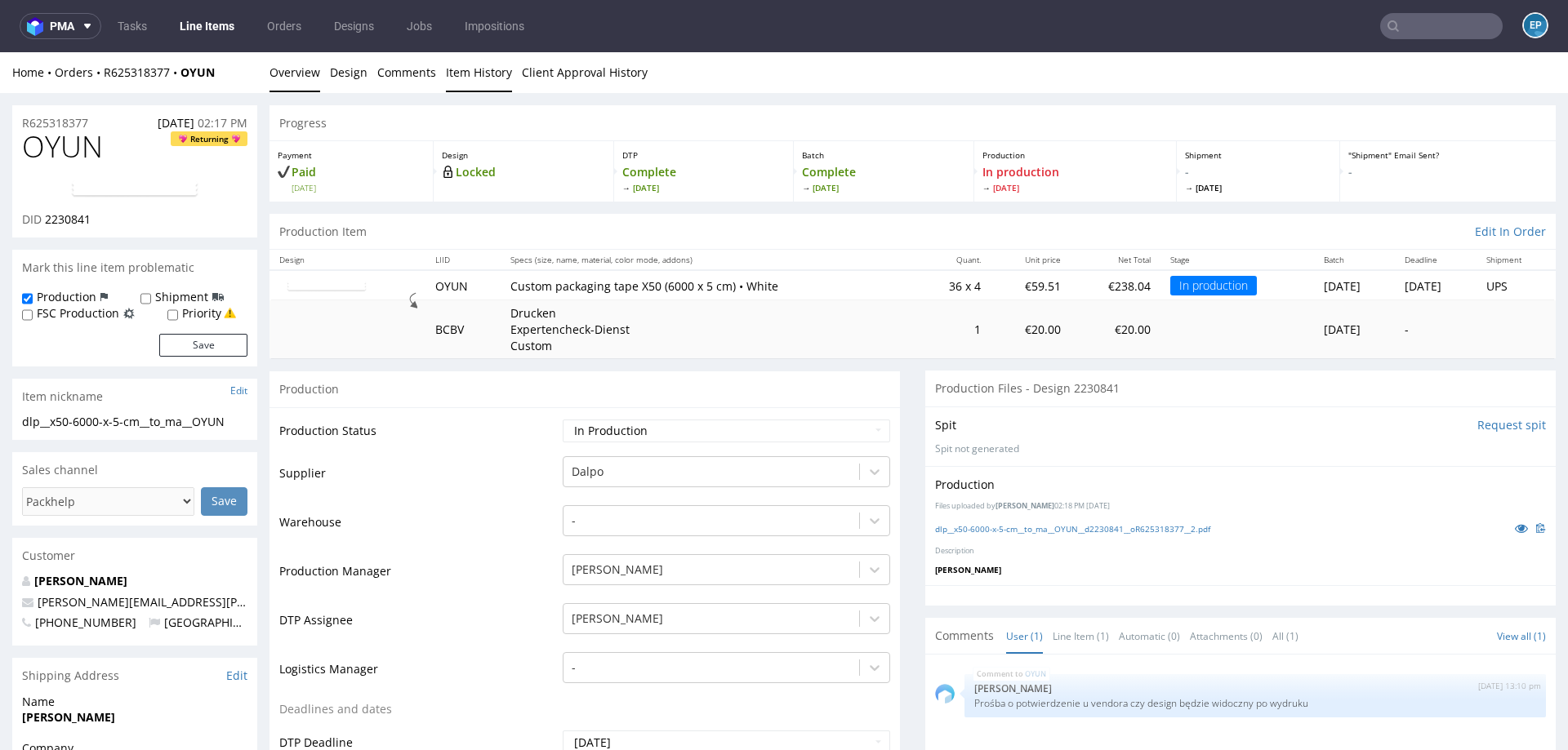
click at [492, 78] on link "Item History" at bounding box center [478, 73] width 66 height 40
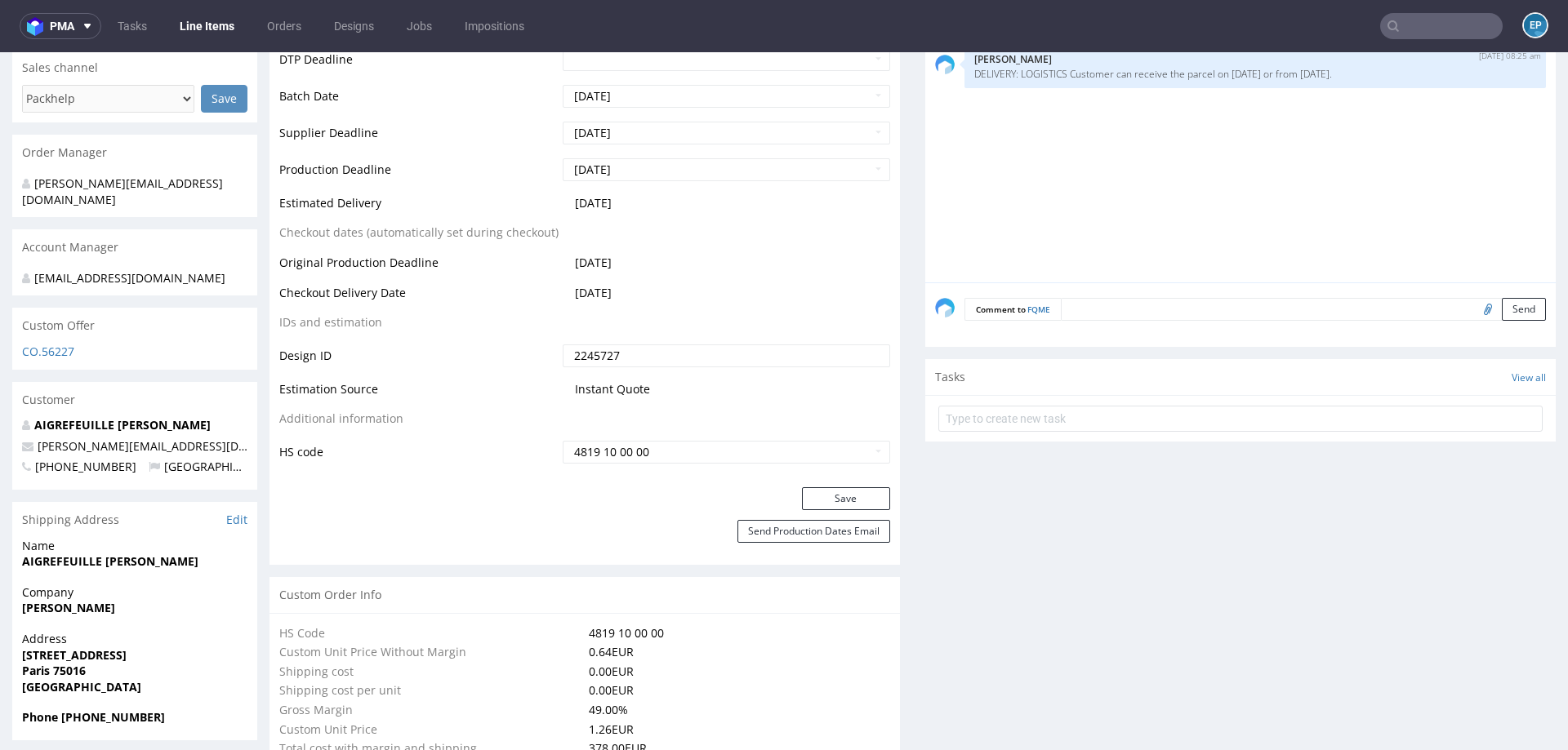
scroll to position [654, 0]
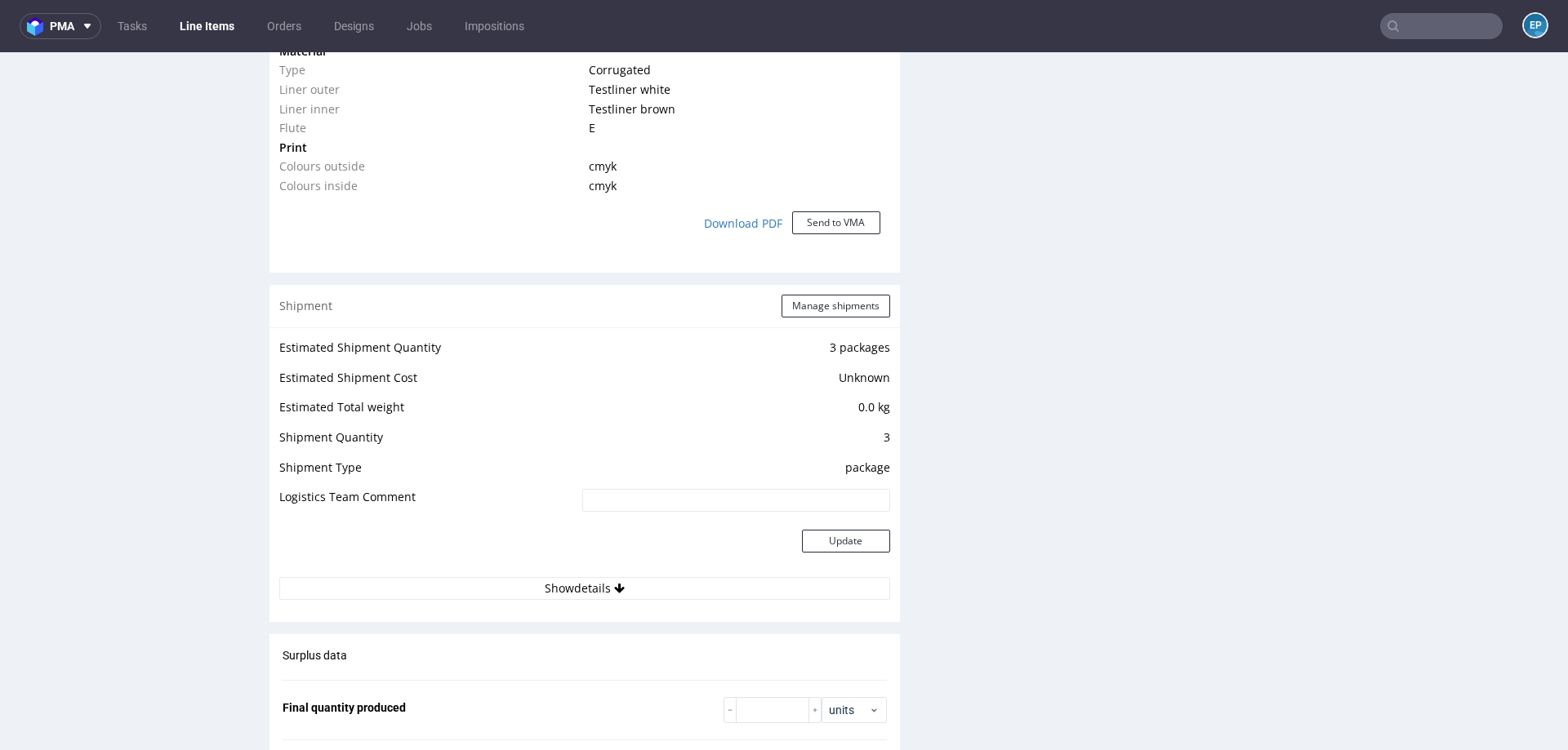
scroll to position [1333, 0]
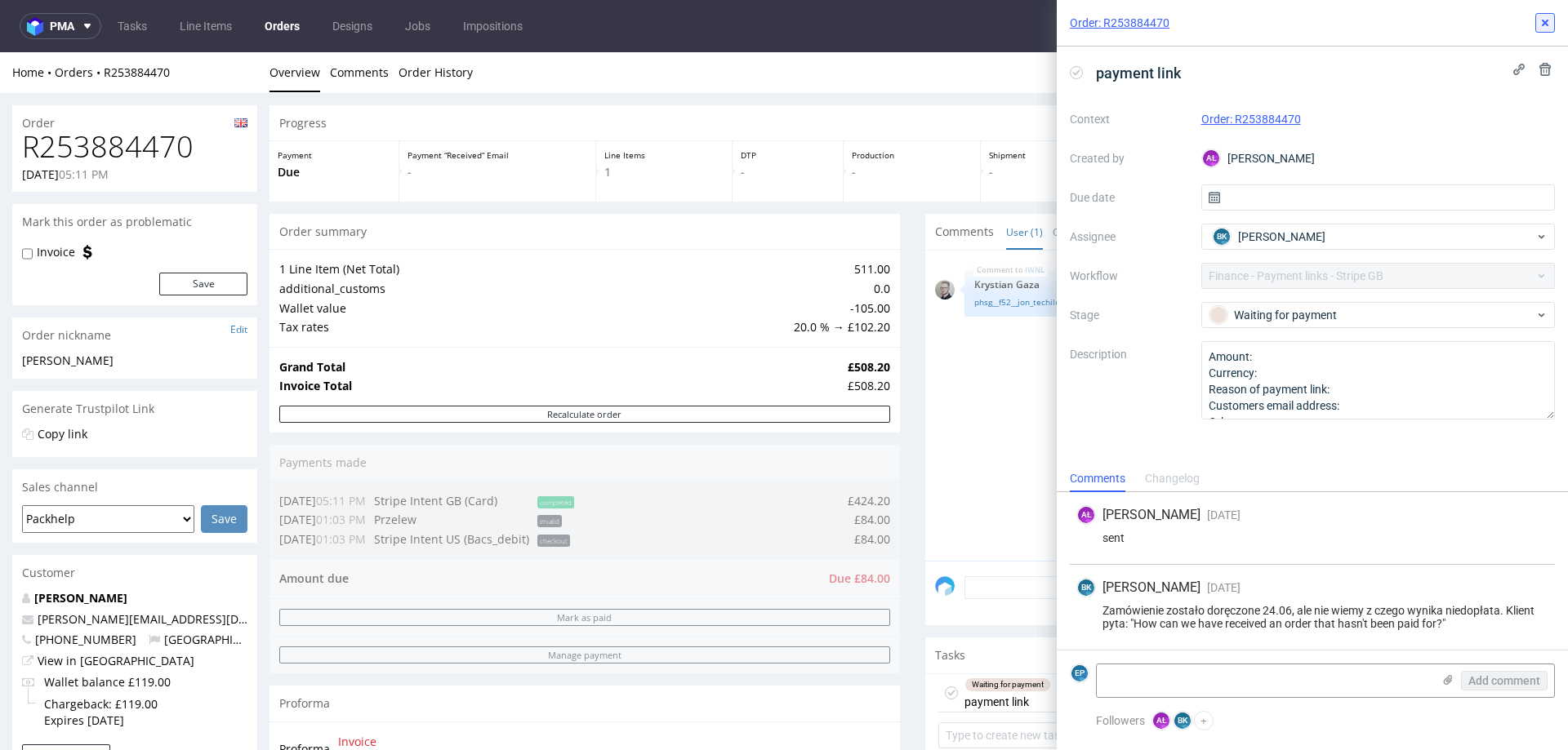
click at [1544, 23] on use at bounding box center [1544, 22] width 6 height 6
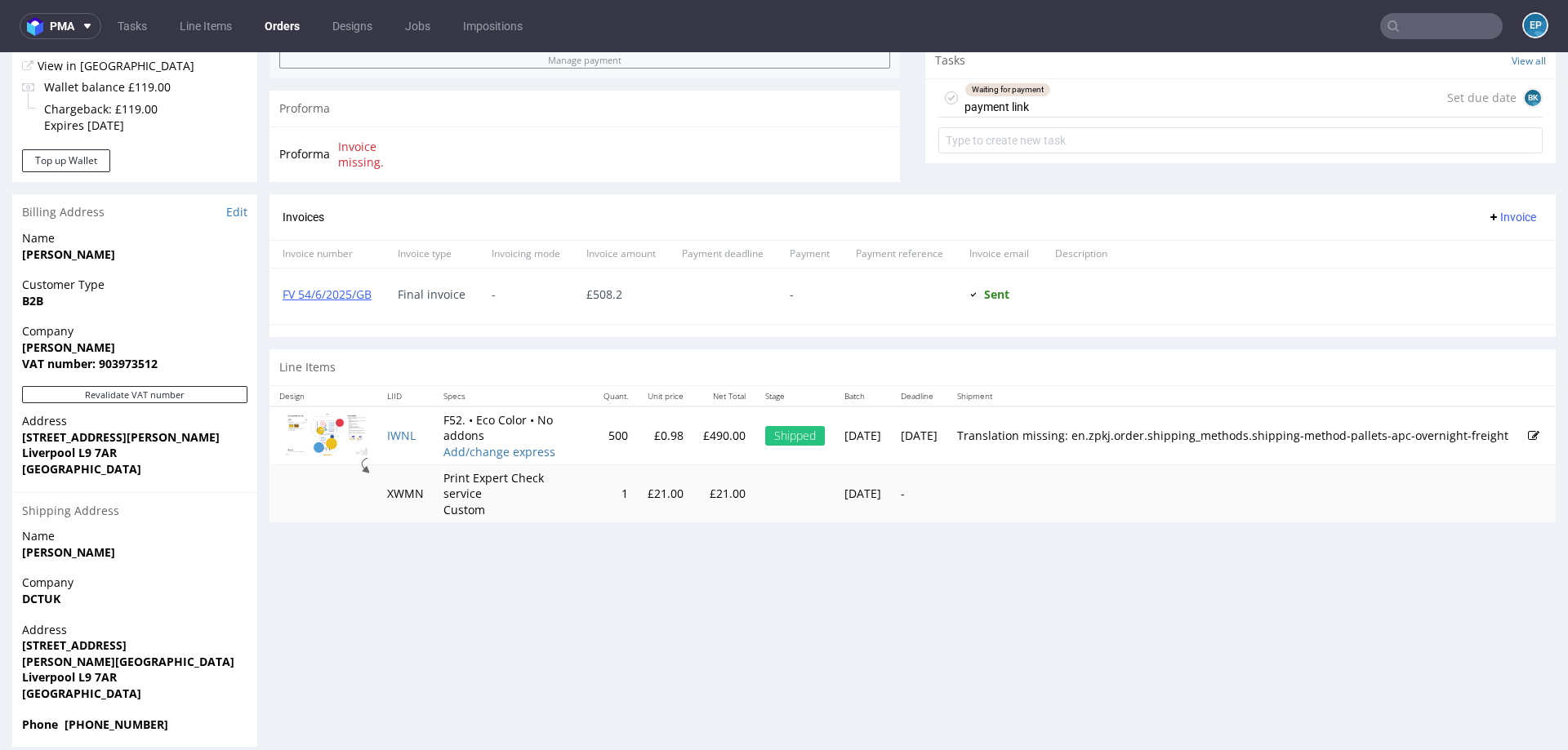
scroll to position [611, 0]
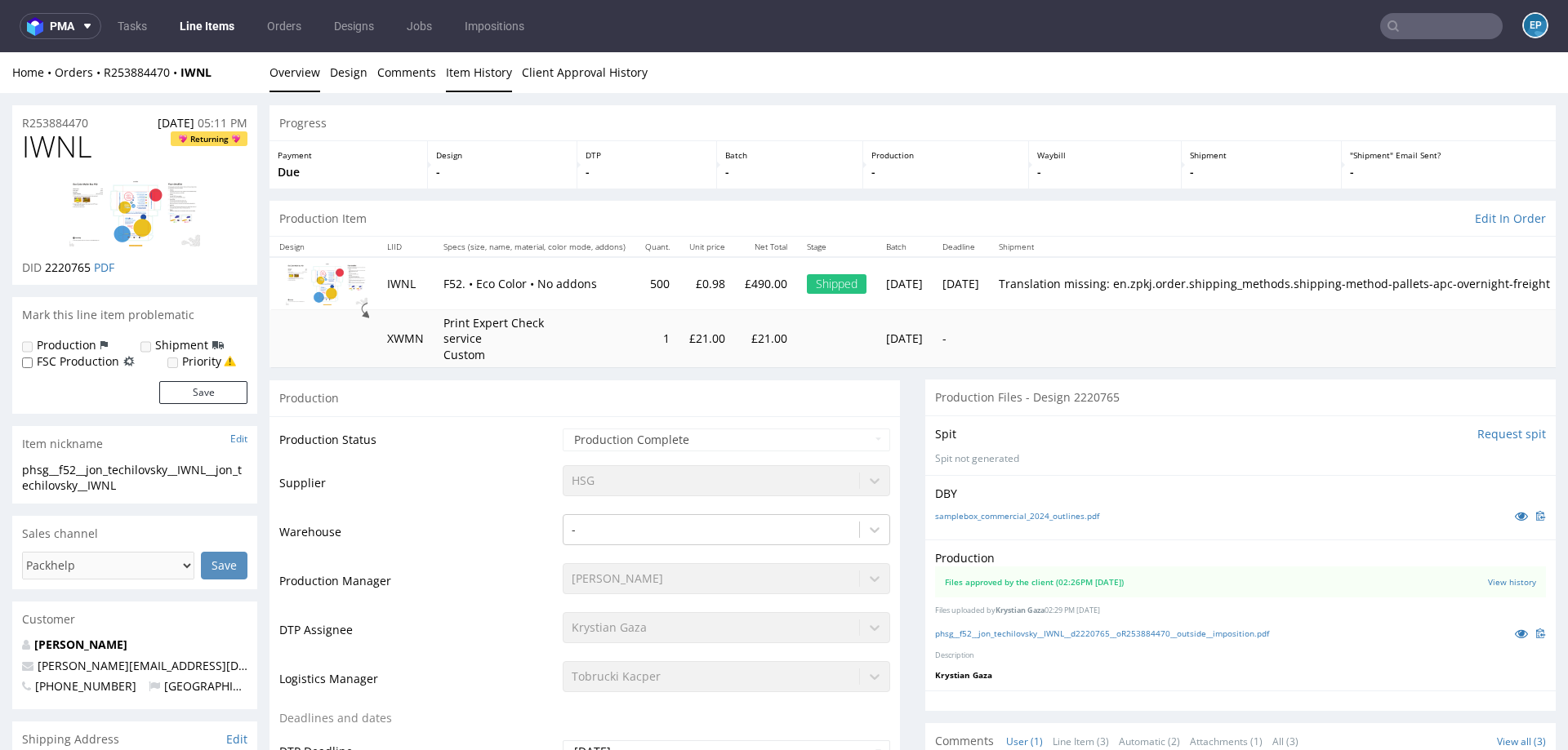
click at [446, 77] on link "Item History" at bounding box center [478, 73] width 66 height 40
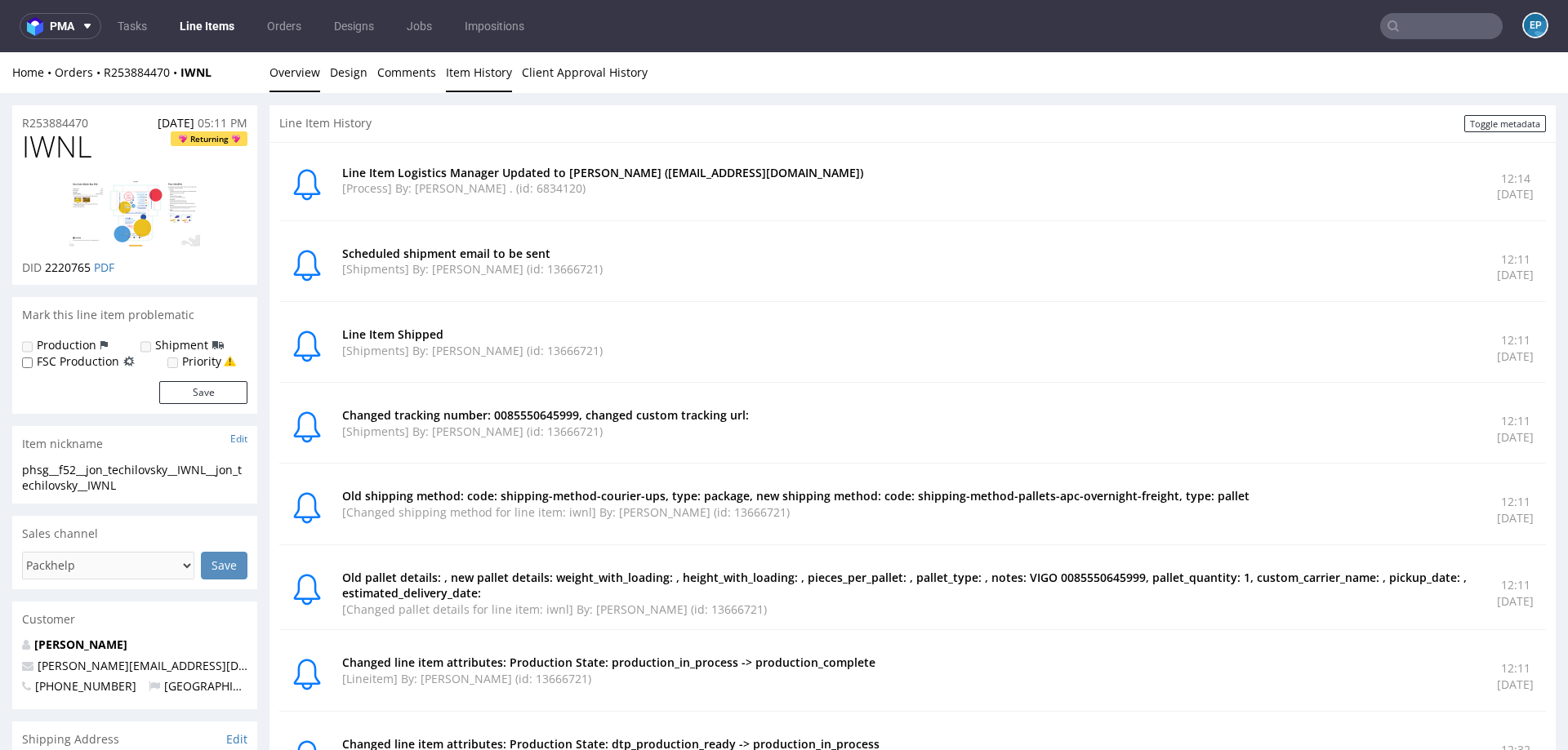
click at [293, 86] on link "Overview" at bounding box center [295, 73] width 51 height 40
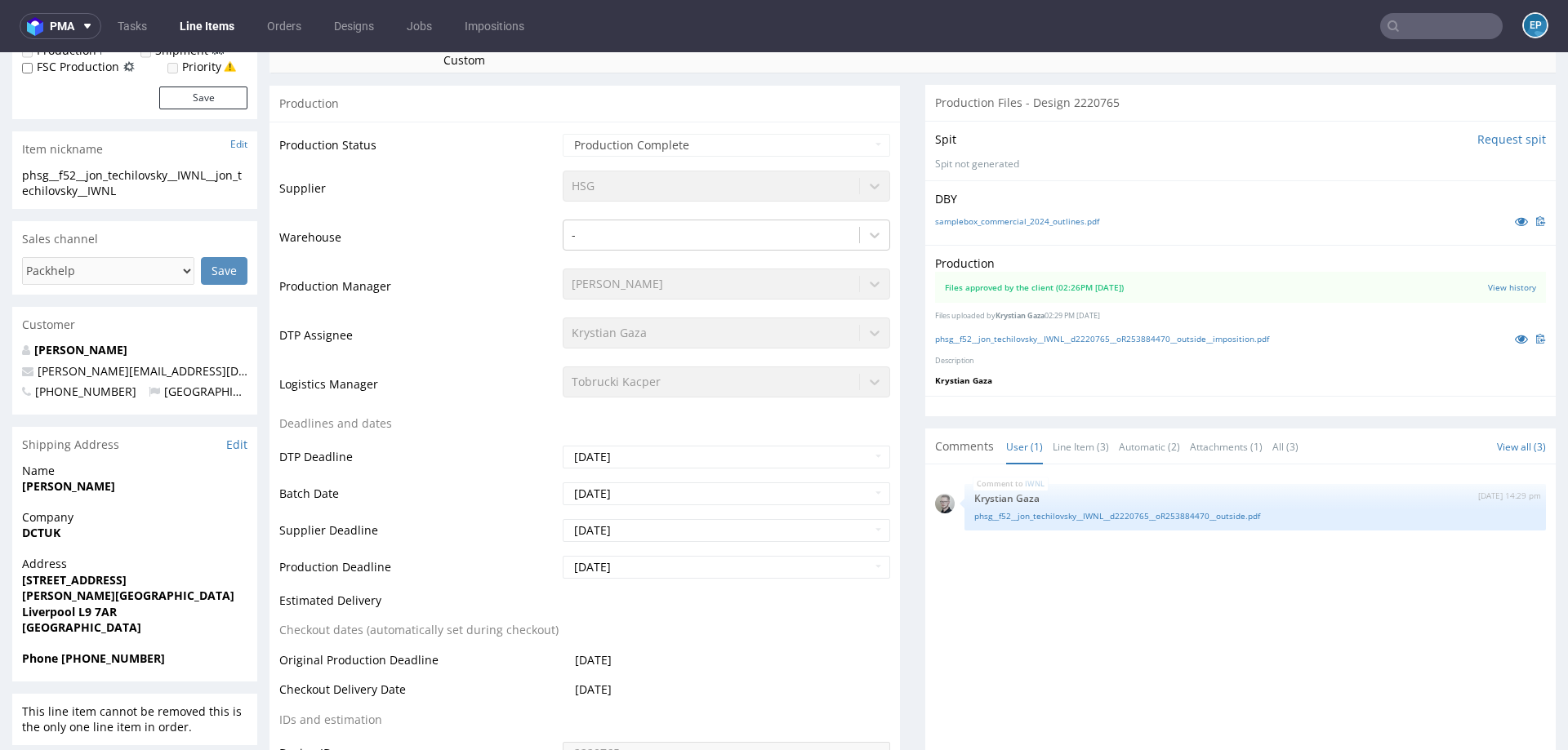
scroll to position [301, 0]
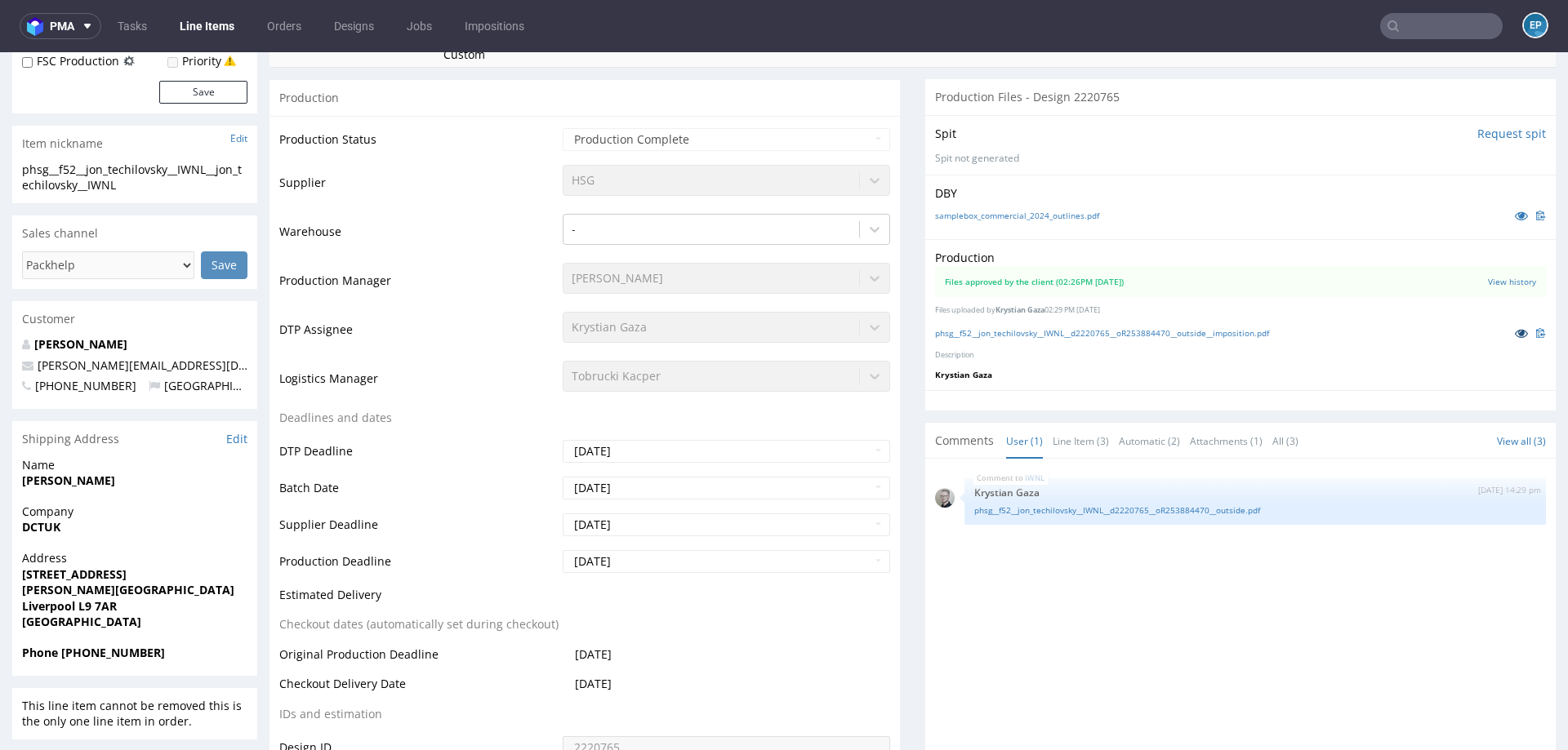
click at [1515, 329] on icon at bounding box center [1521, 332] width 13 height 11
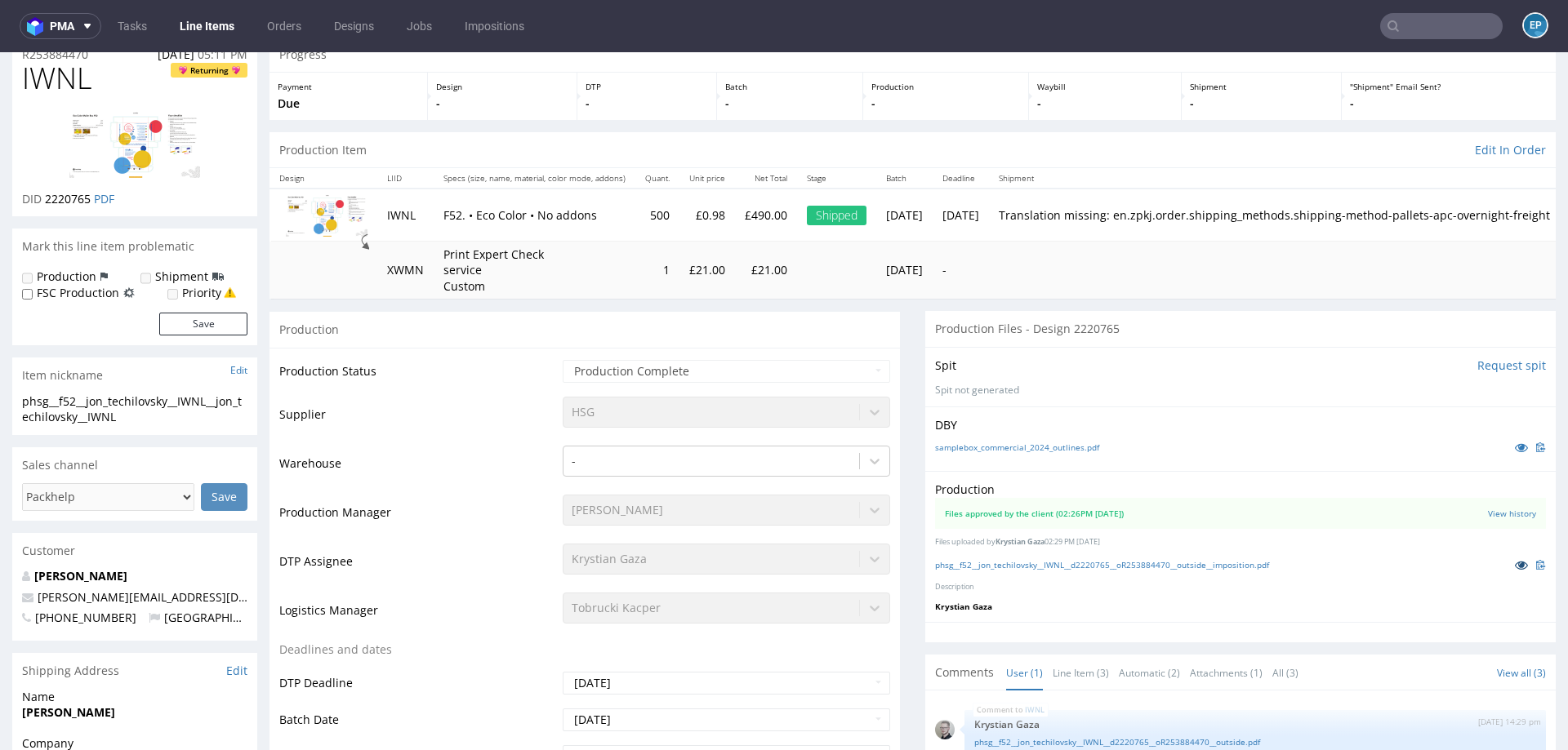
scroll to position [0, 0]
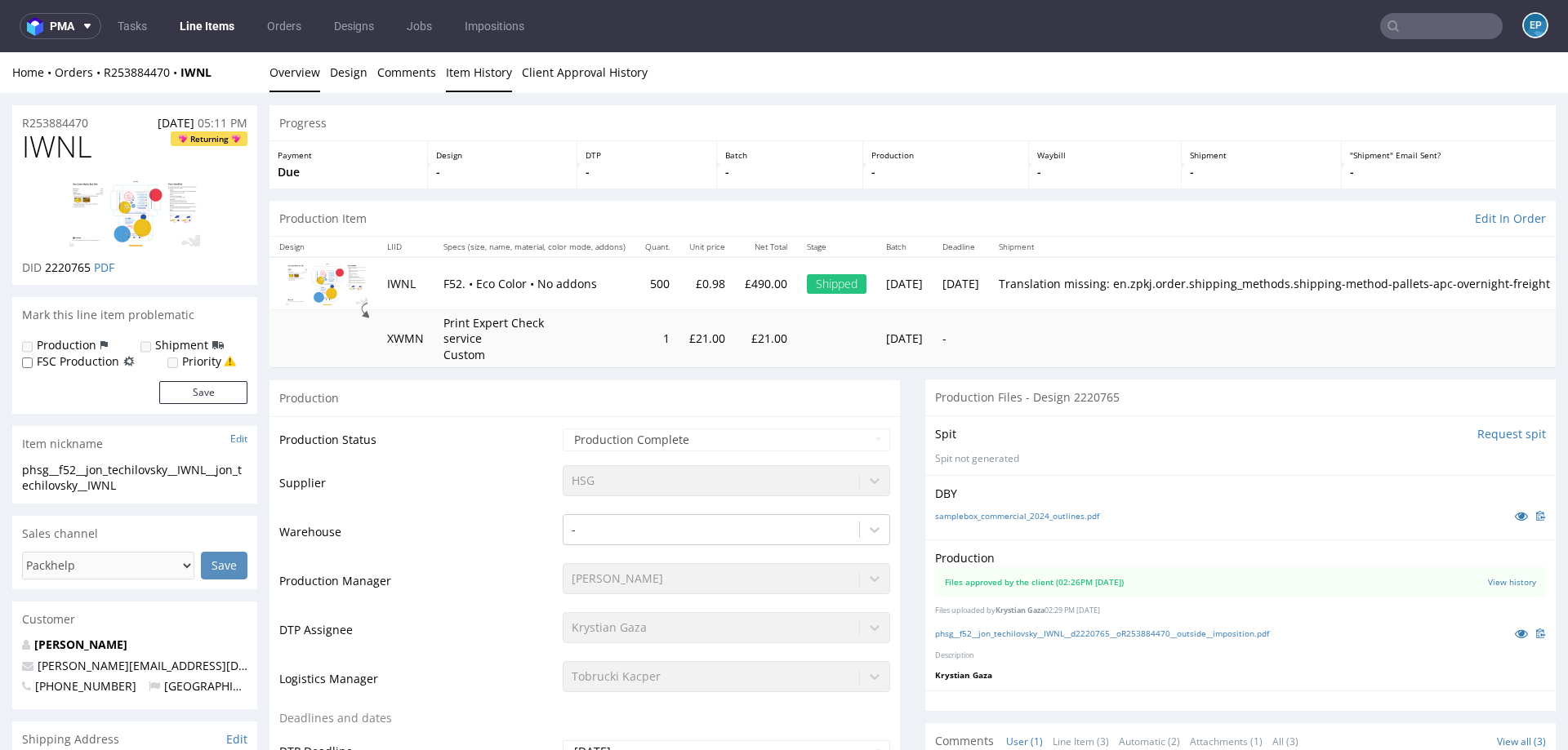
click at [484, 76] on link "Item History" at bounding box center [478, 73] width 66 height 40
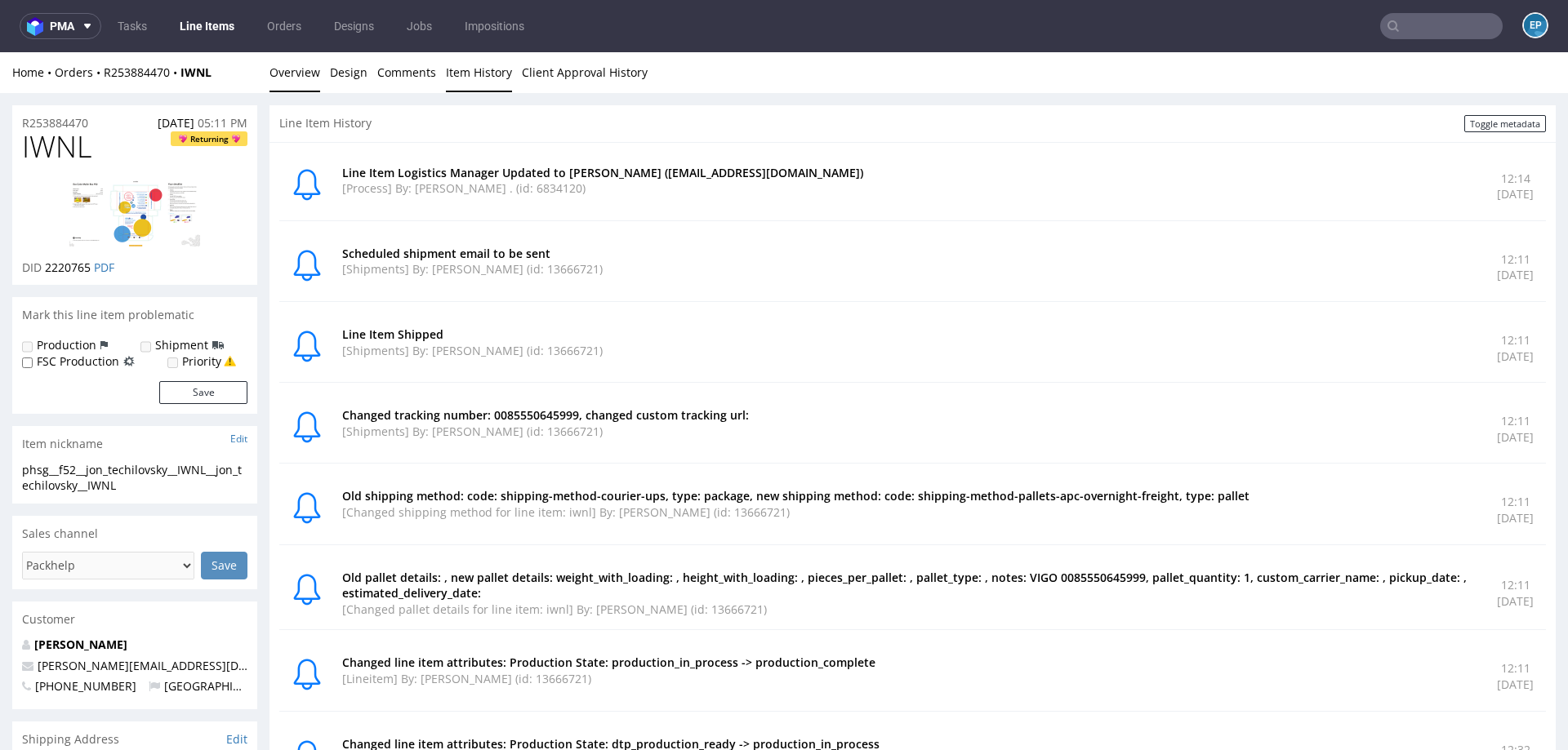
click at [297, 78] on link "Overview" at bounding box center [295, 73] width 51 height 40
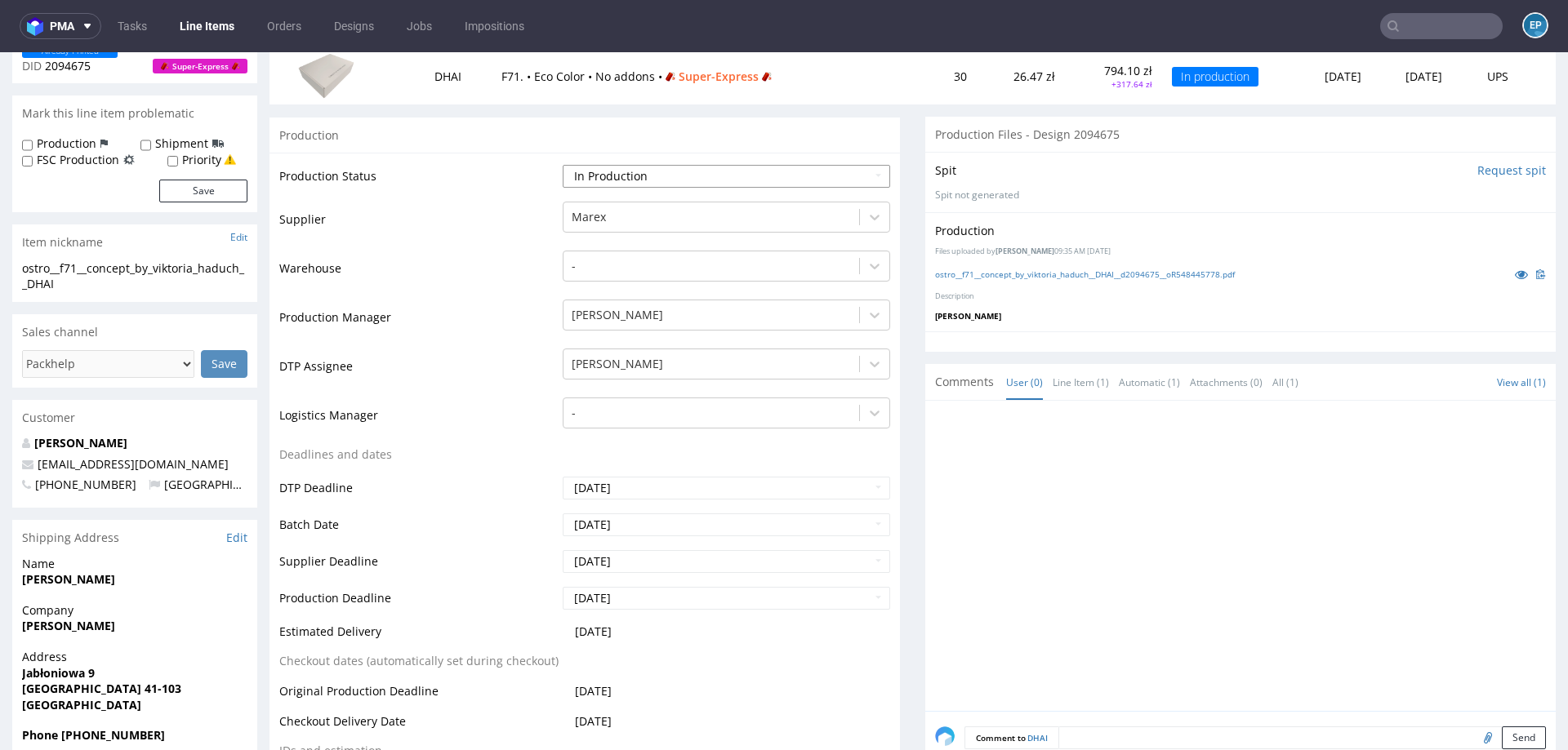
scroll to position [318, 0]
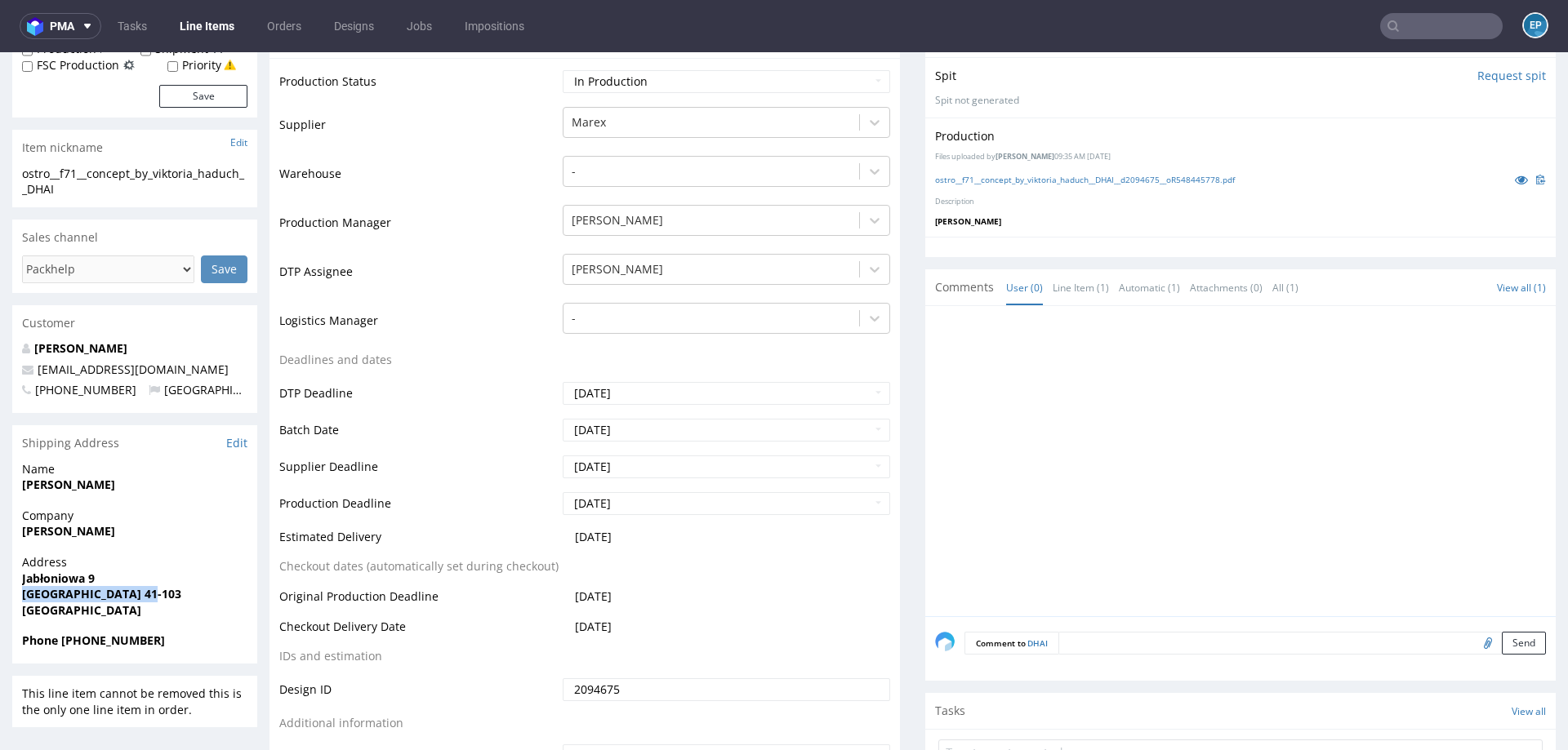
drag, startPoint x: 144, startPoint y: 596, endPoint x: 0, endPoint y: 596, distance: 144.0
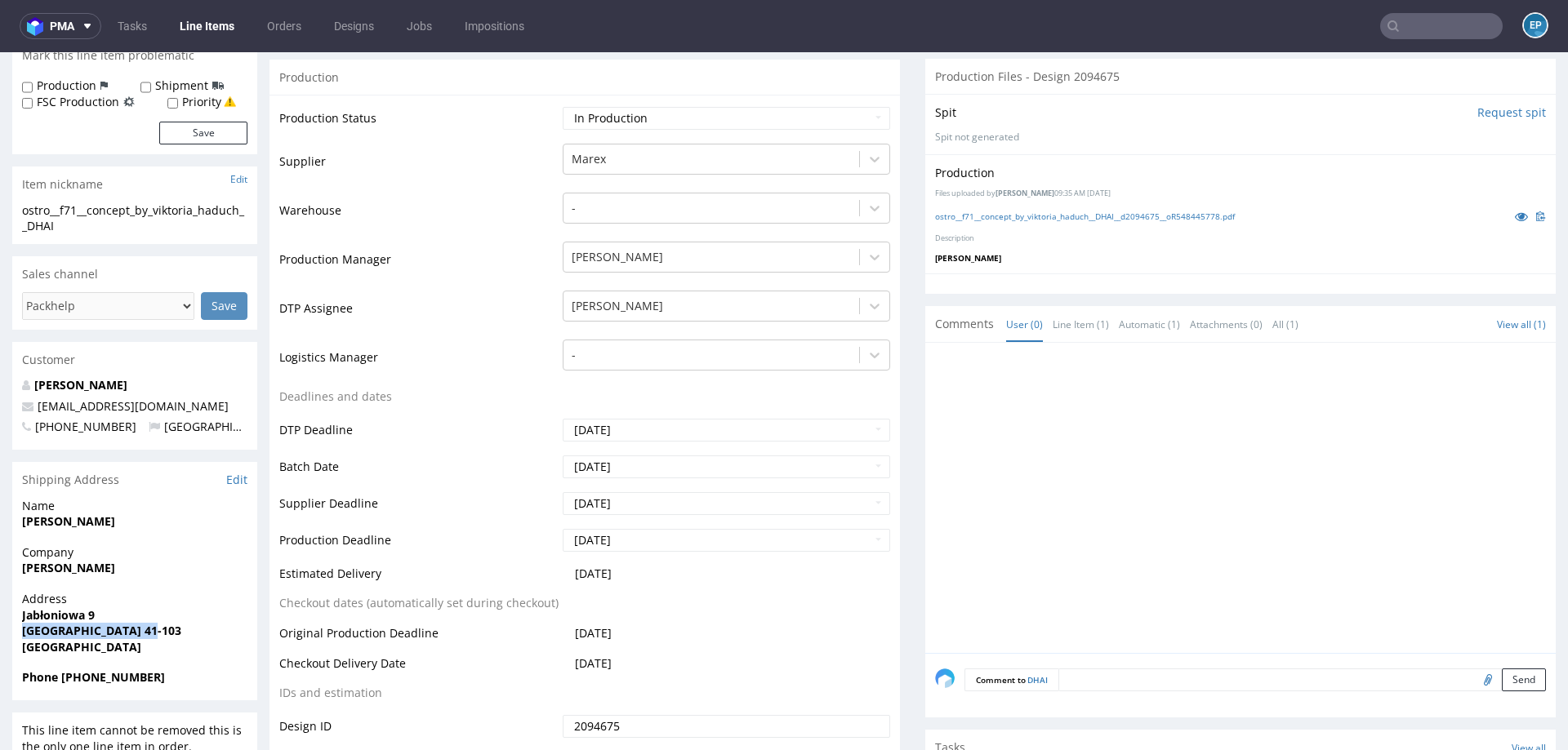
scroll to position [511, 0]
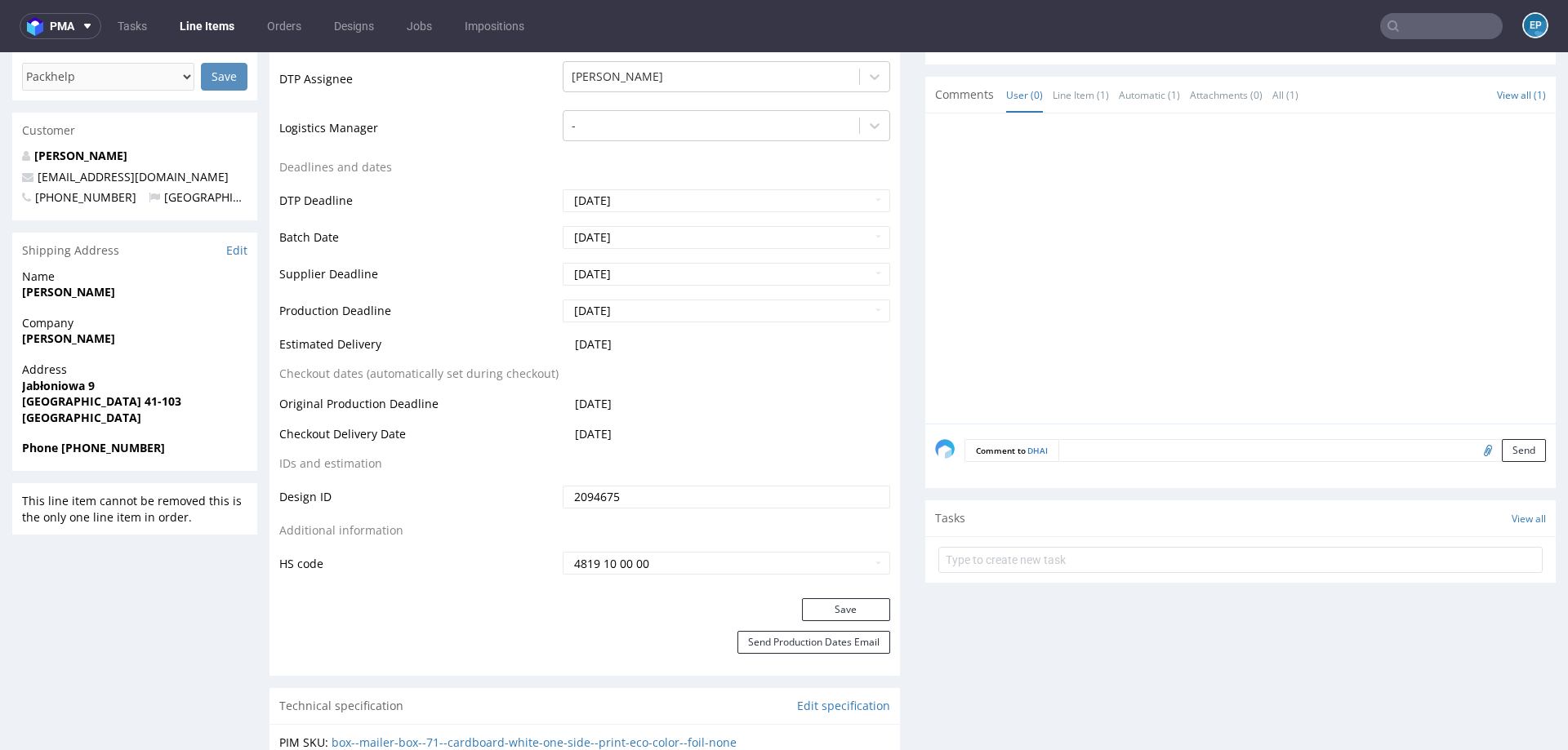
click at [147, 419] on span "[GEOGRAPHIC_DATA]" at bounding box center [134, 418] width 226 height 17
drag, startPoint x: 193, startPoint y: 398, endPoint x: 4, endPoint y: 401, distance: 189.0
copy strong "[GEOGRAPHIC_DATA] 41-103"
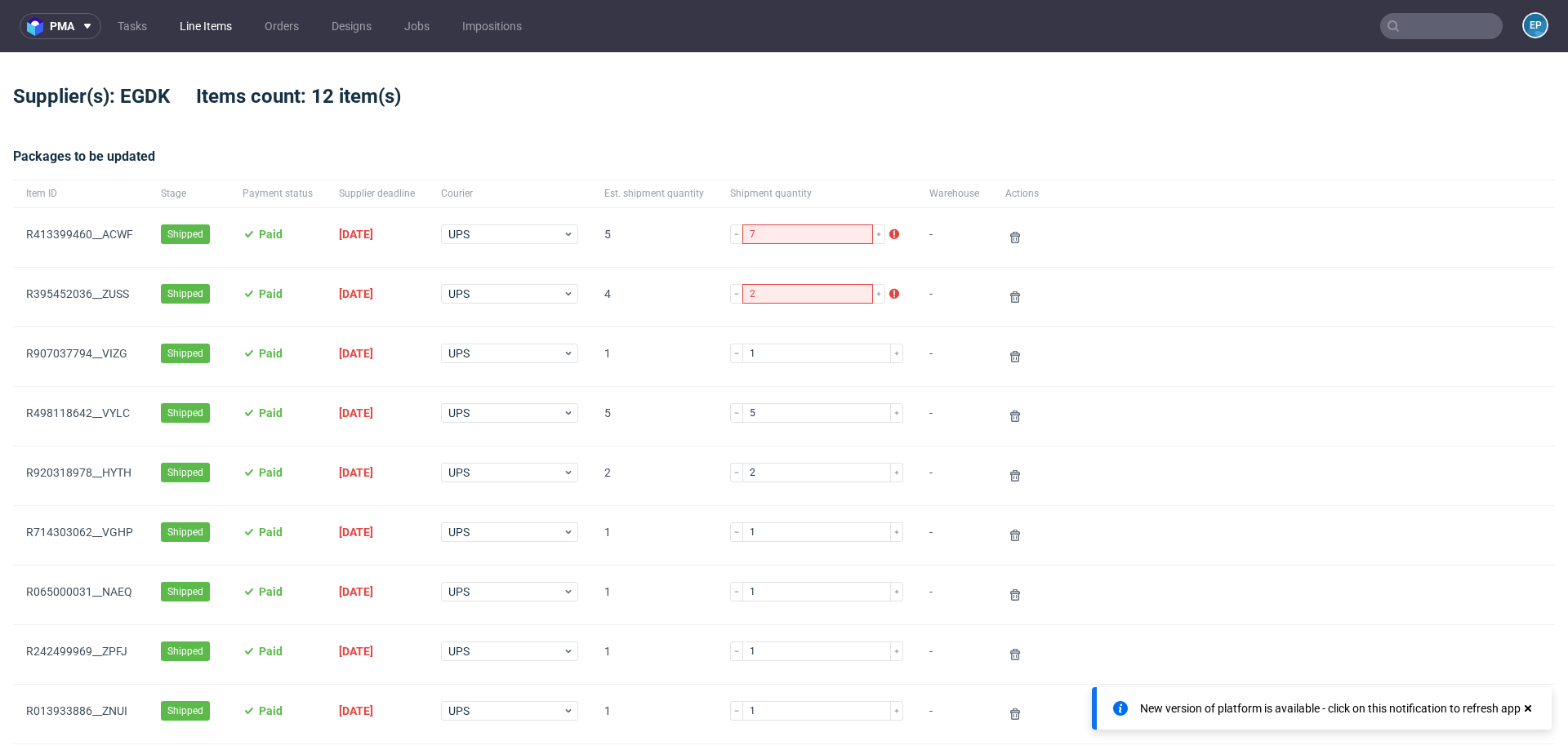
click at [199, 37] on link "Line Items" at bounding box center [206, 26] width 72 height 26
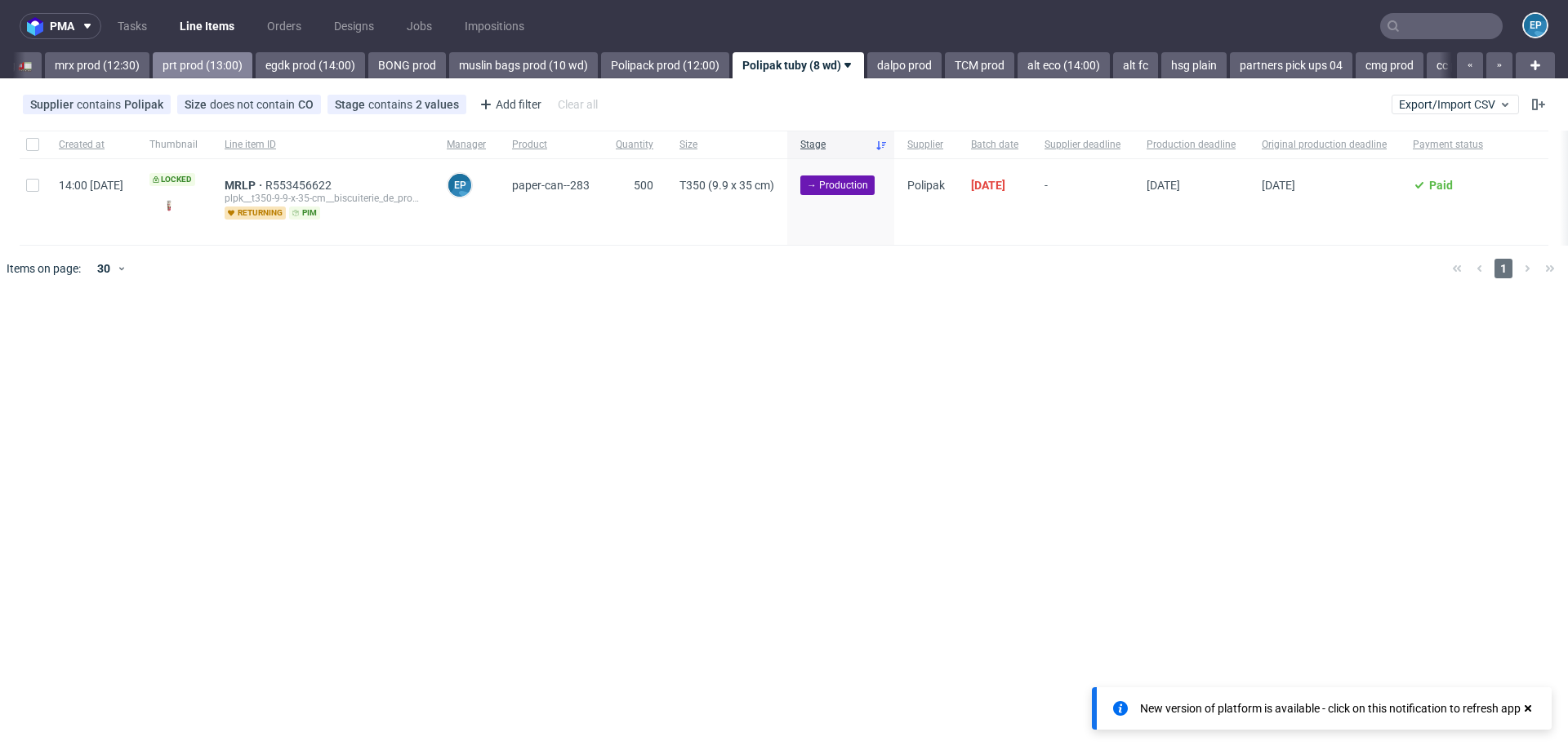
click at [153, 73] on link "prt prod (13:00)" at bounding box center [203, 66] width 100 height 26
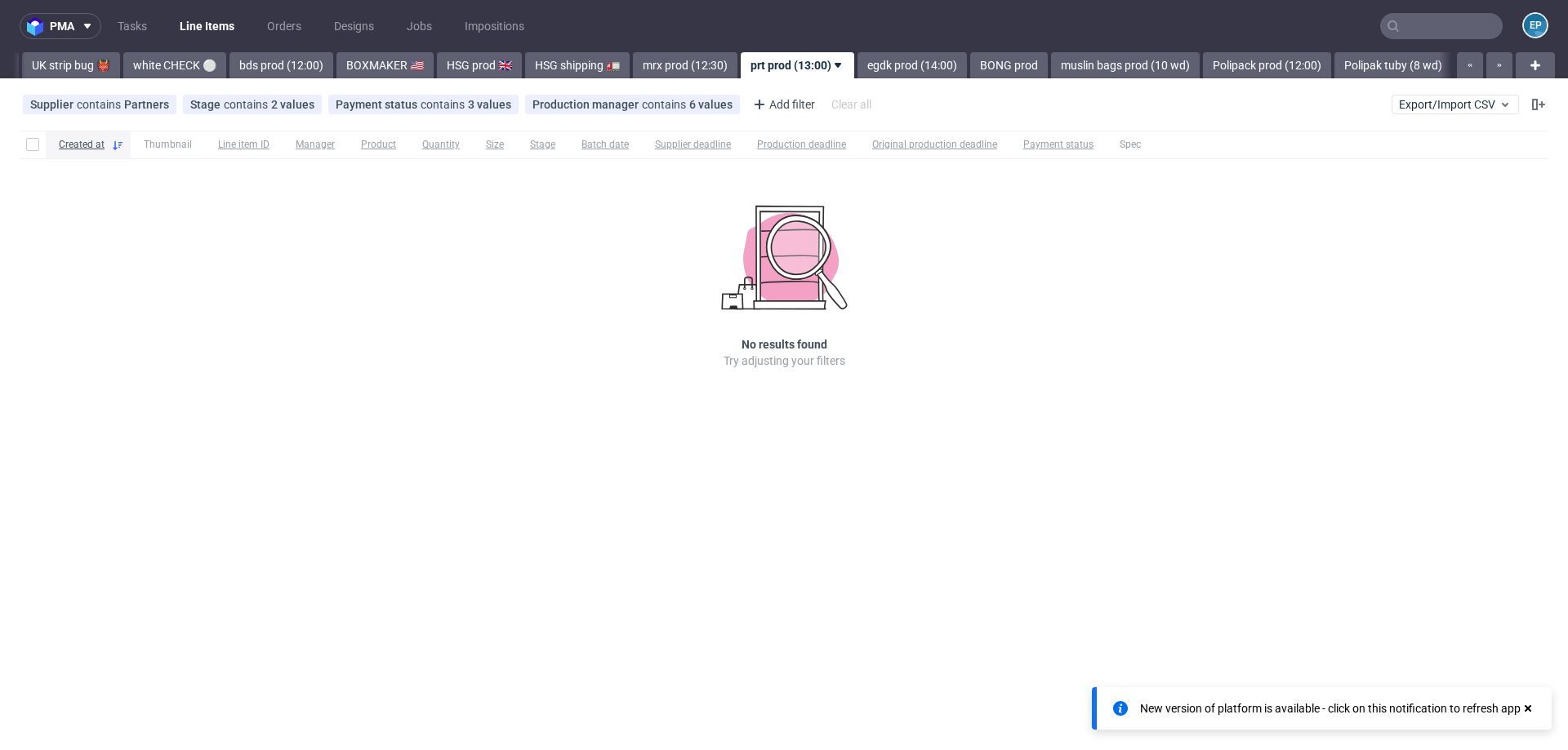
click at [136, 73] on link "white CHECK ⚪️" at bounding box center [175, 66] width 103 height 26
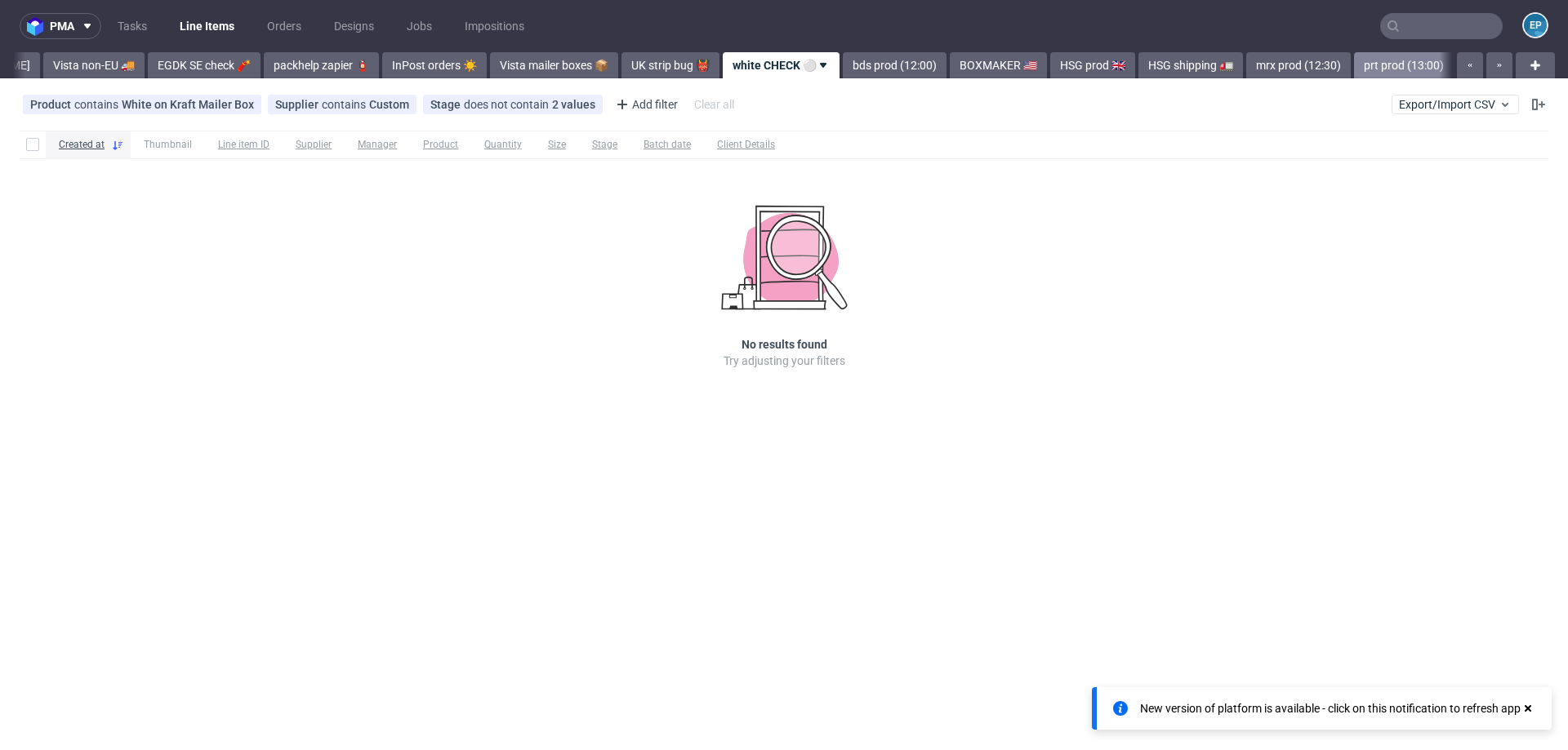
scroll to position [0, 412]
click at [55, 62] on link "Vista non-EU 🚚" at bounding box center [105, 66] width 101 height 26
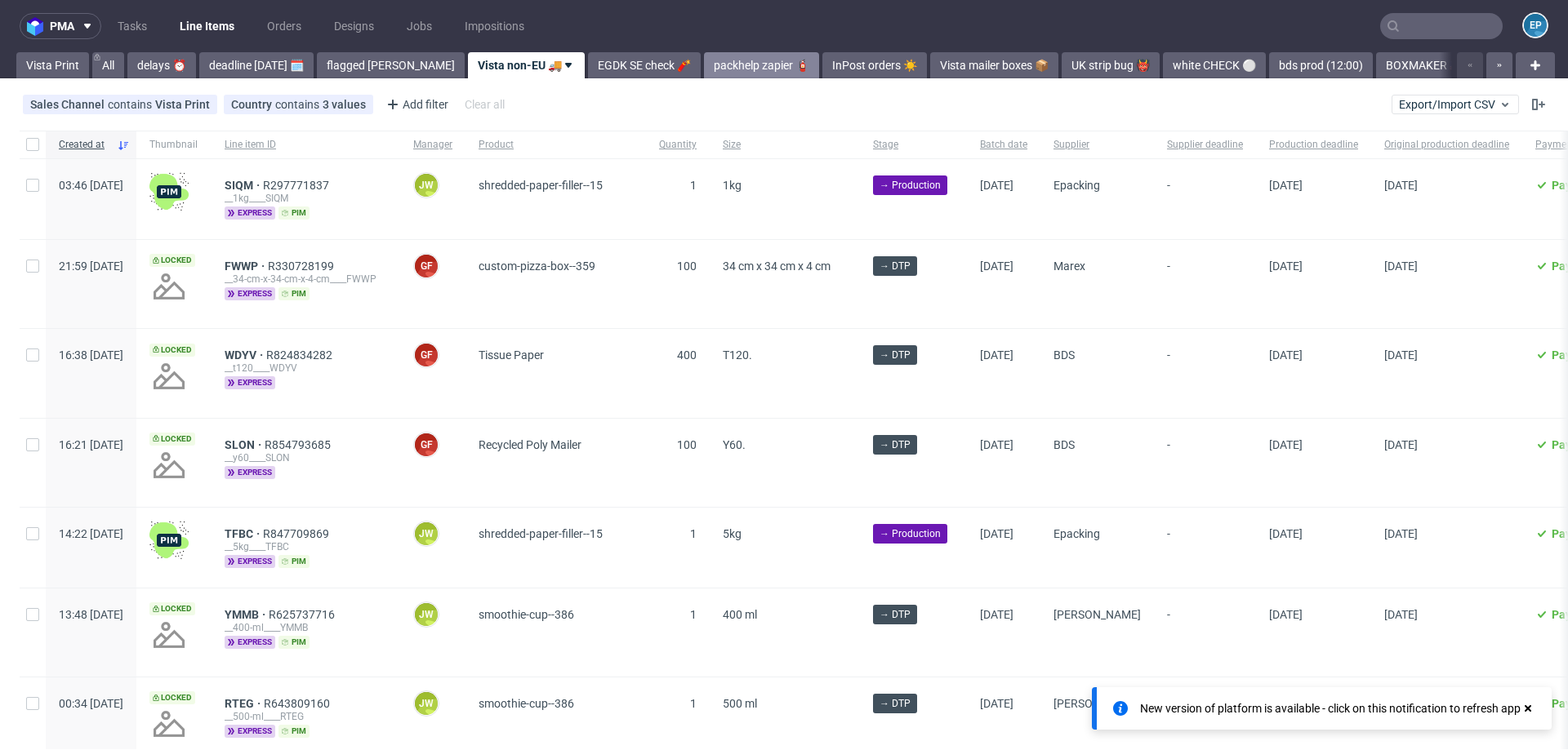
click at [704, 62] on link "packhelp zapier 🧯" at bounding box center [761, 66] width 115 height 26
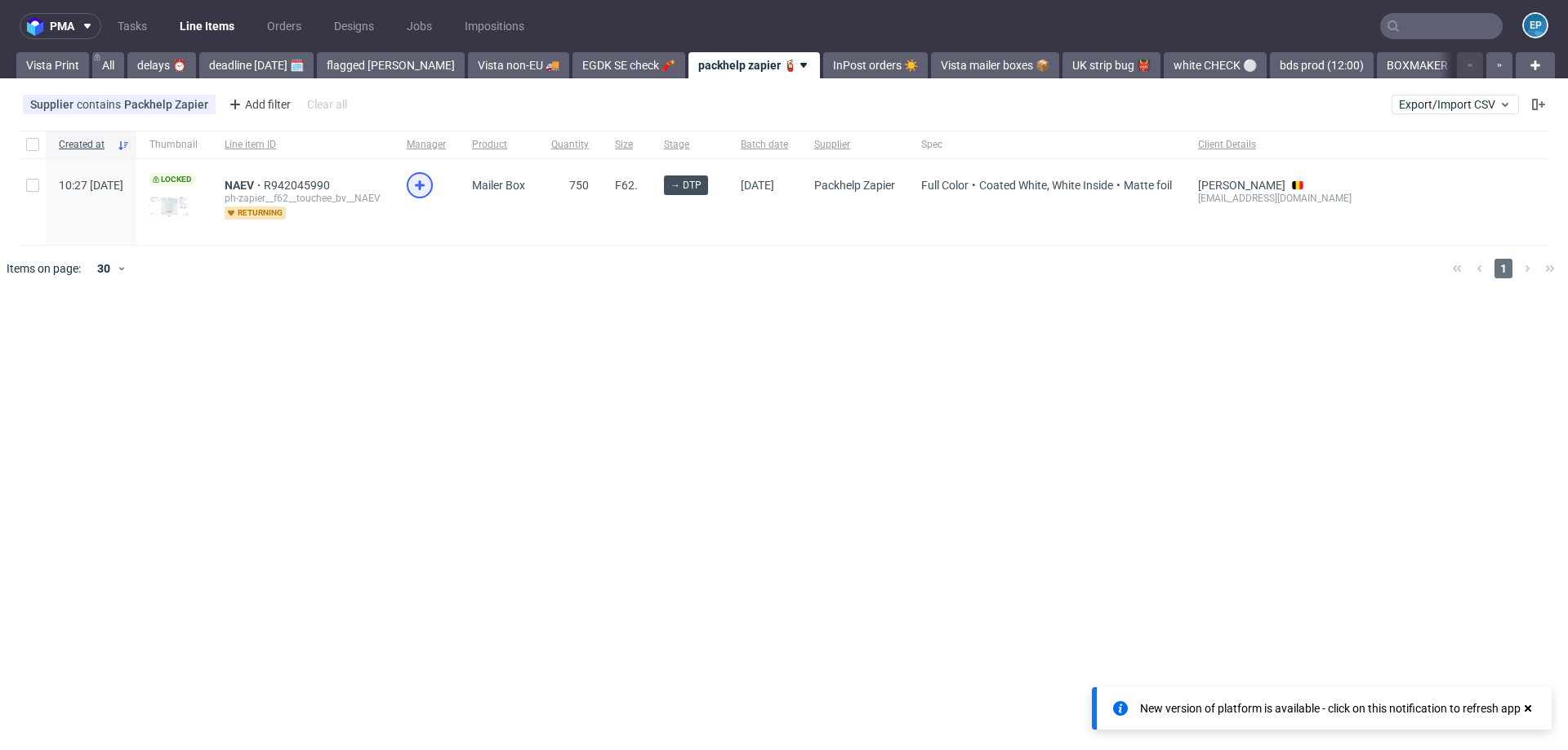
click at [430, 181] on icon at bounding box center [419, 185] width 19 height 19
click at [264, 179] on span "NAEV" at bounding box center [244, 185] width 39 height 13
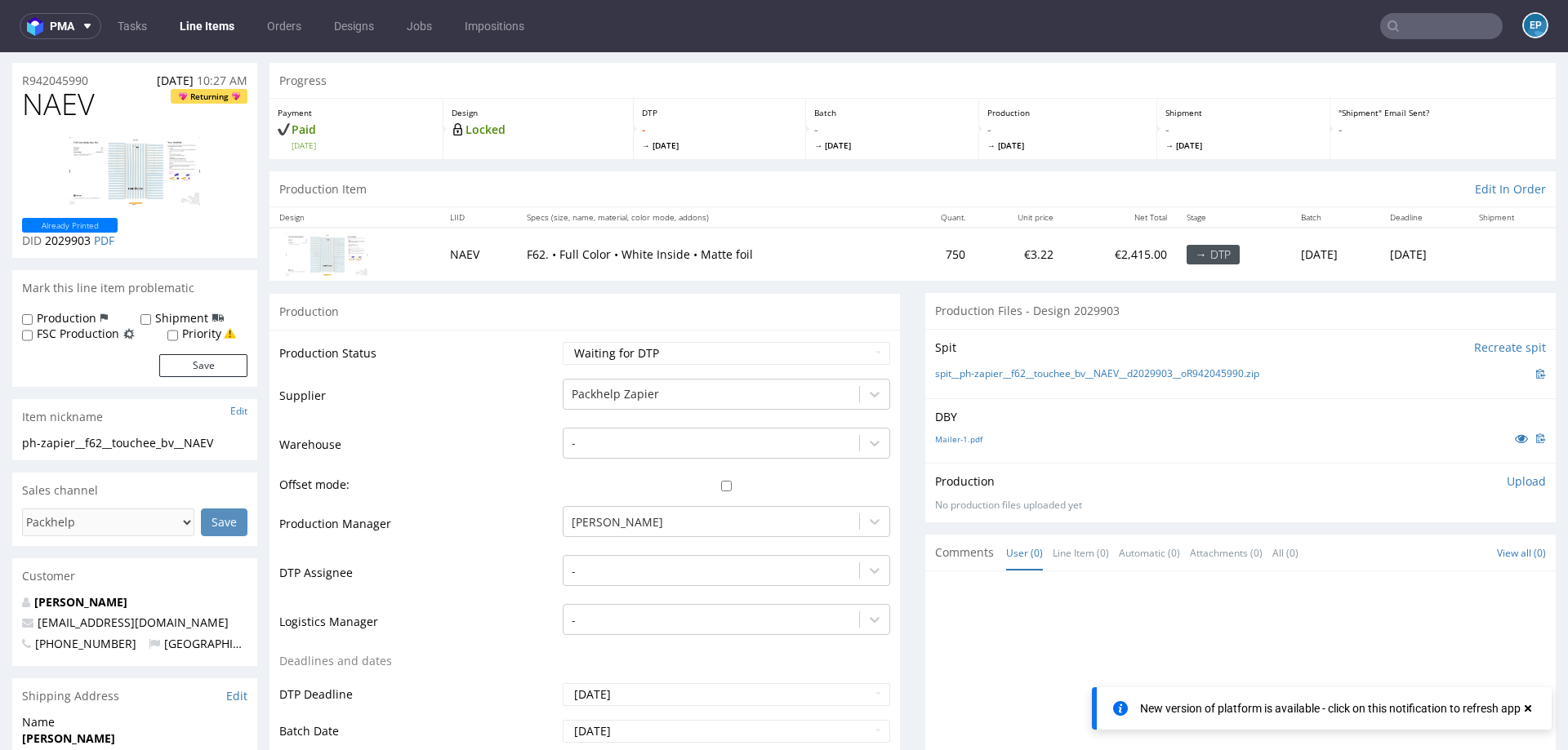
scroll to position [50, 0]
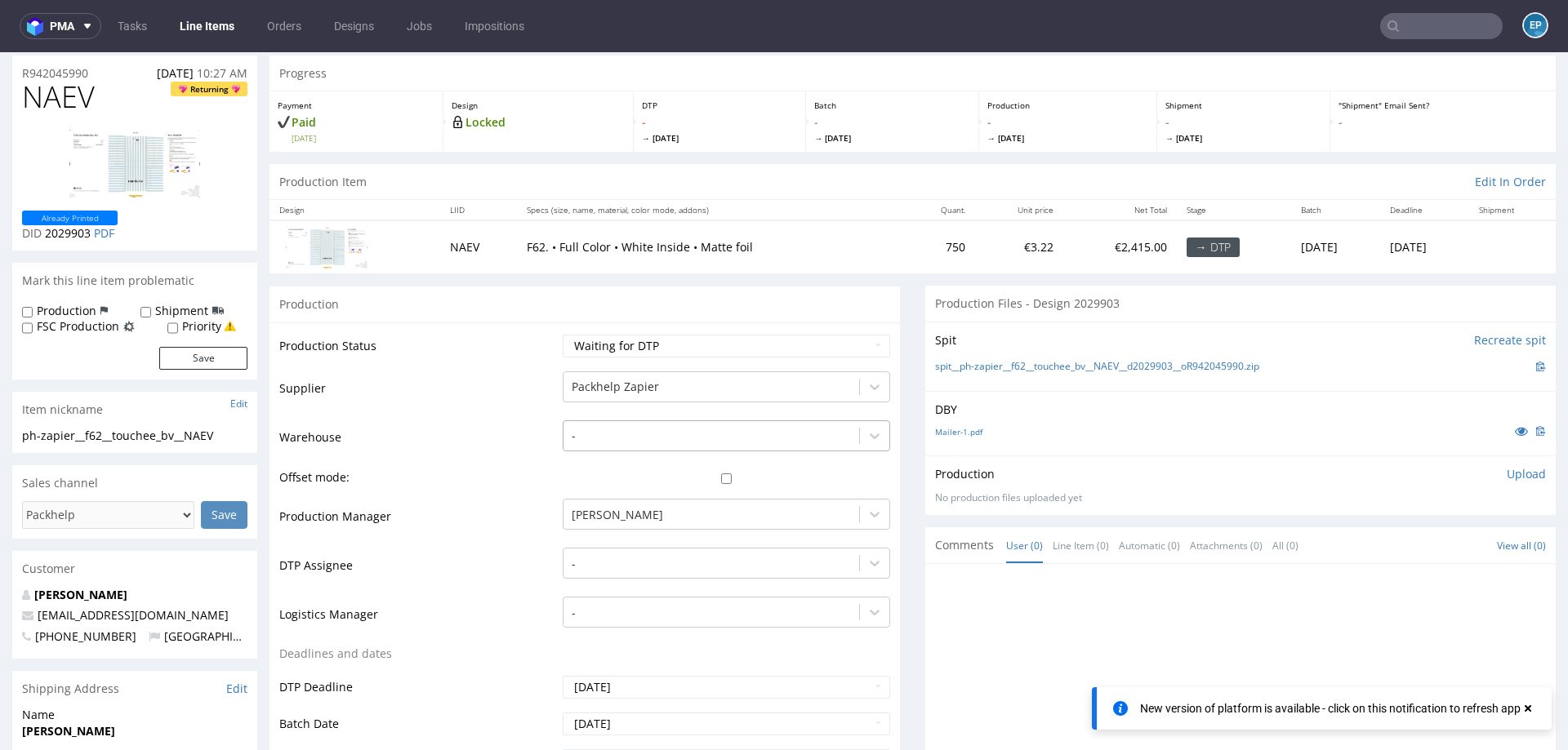
click at [660, 431] on div at bounding box center [712, 436] width 279 height 19
type input "a"
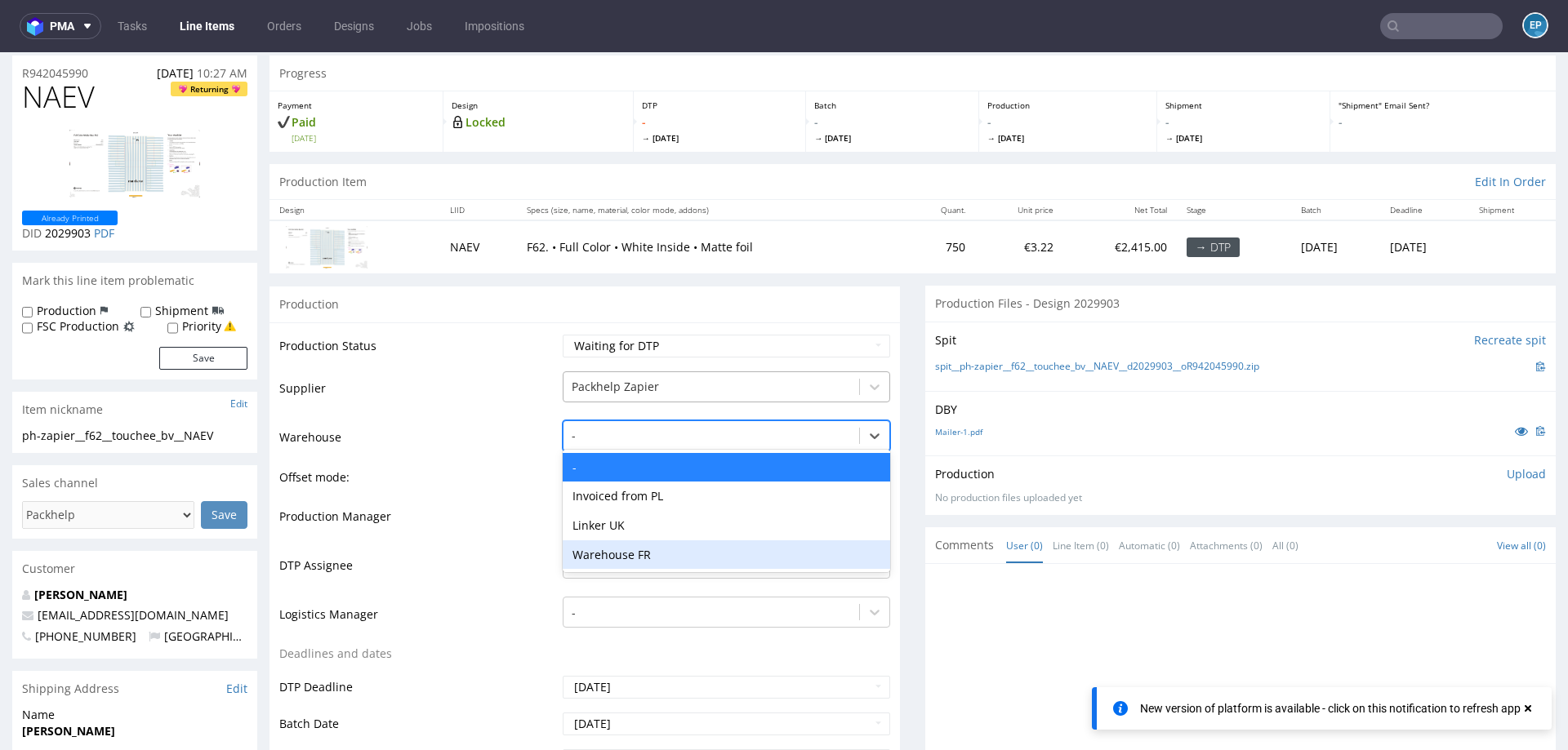
click at [634, 383] on div at bounding box center [712, 387] width 279 height 19
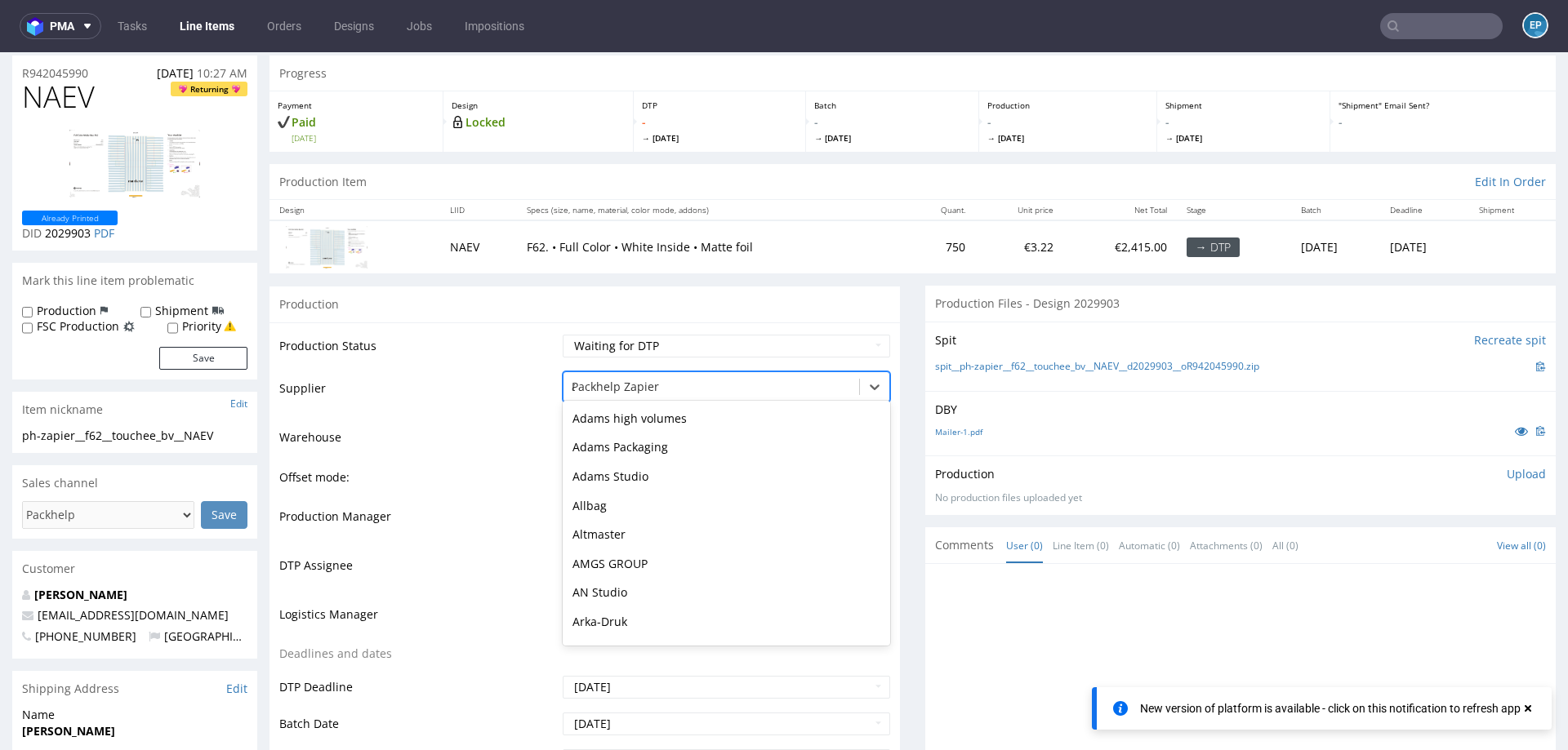
scroll to position [2036, 0]
type input "al"
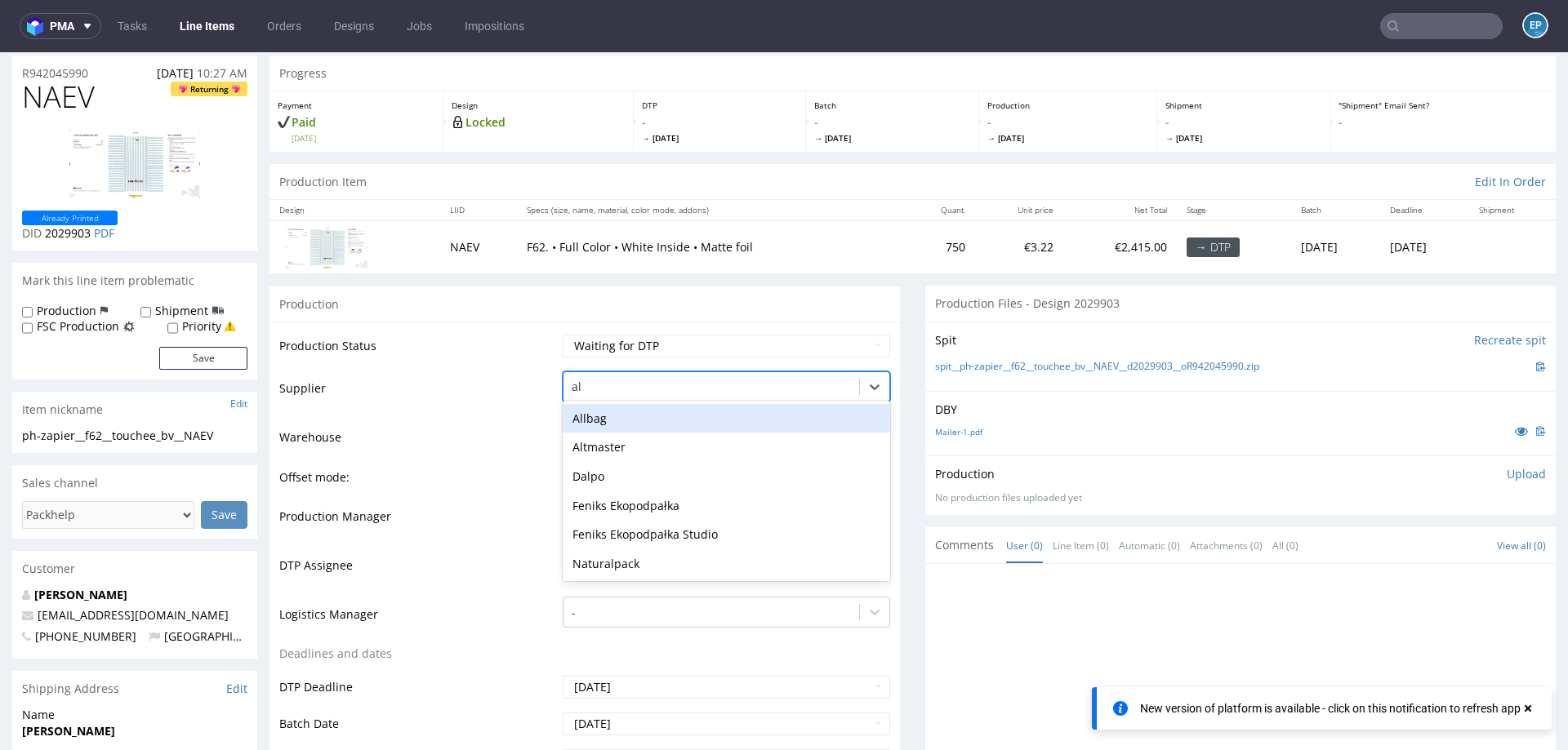
scroll to position [0, 0]
click at [625, 443] on div "Altmaster" at bounding box center [726, 447] width 327 height 30
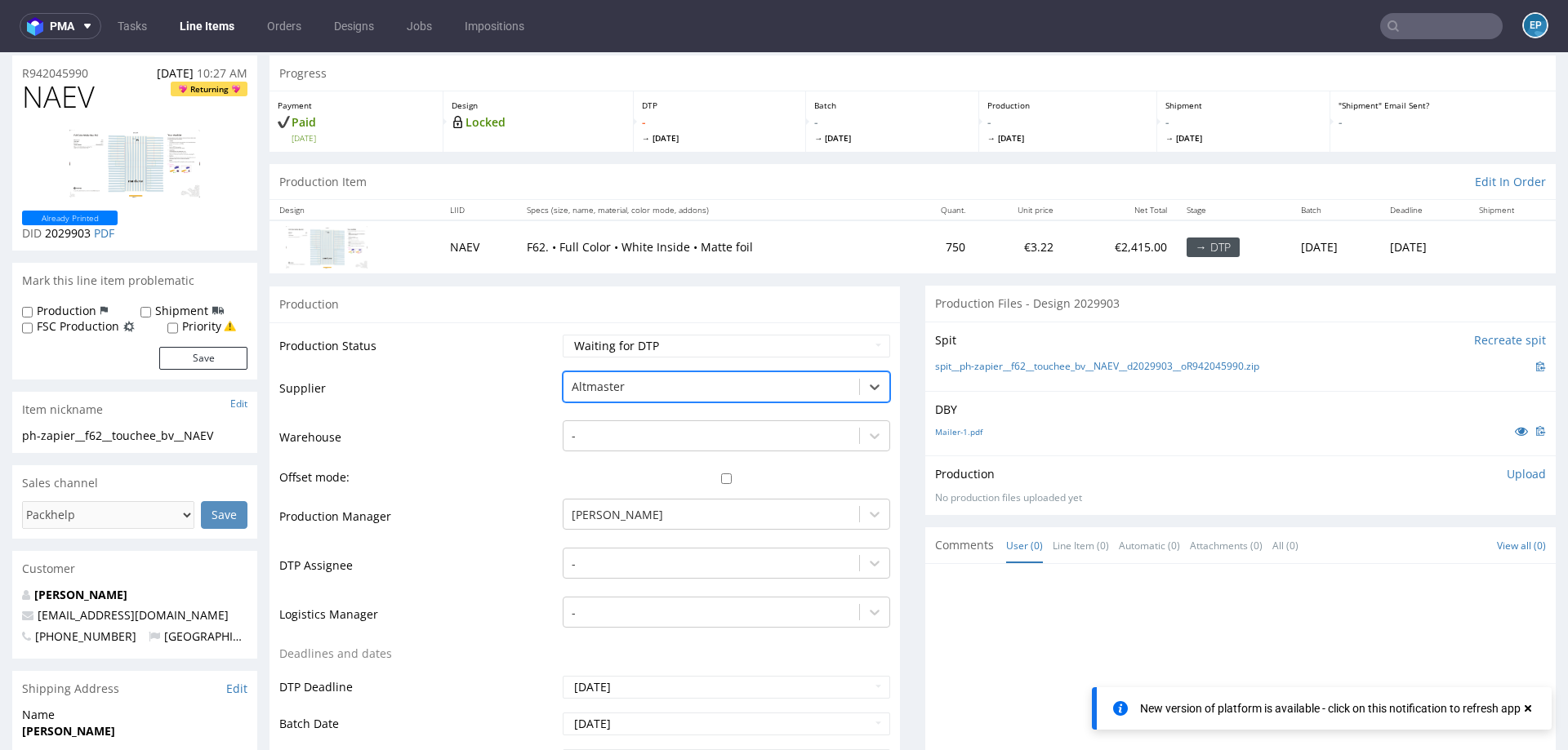
click at [715, 478] on input "checkbox" at bounding box center [726, 479] width 327 height 11
checkbox input "true"
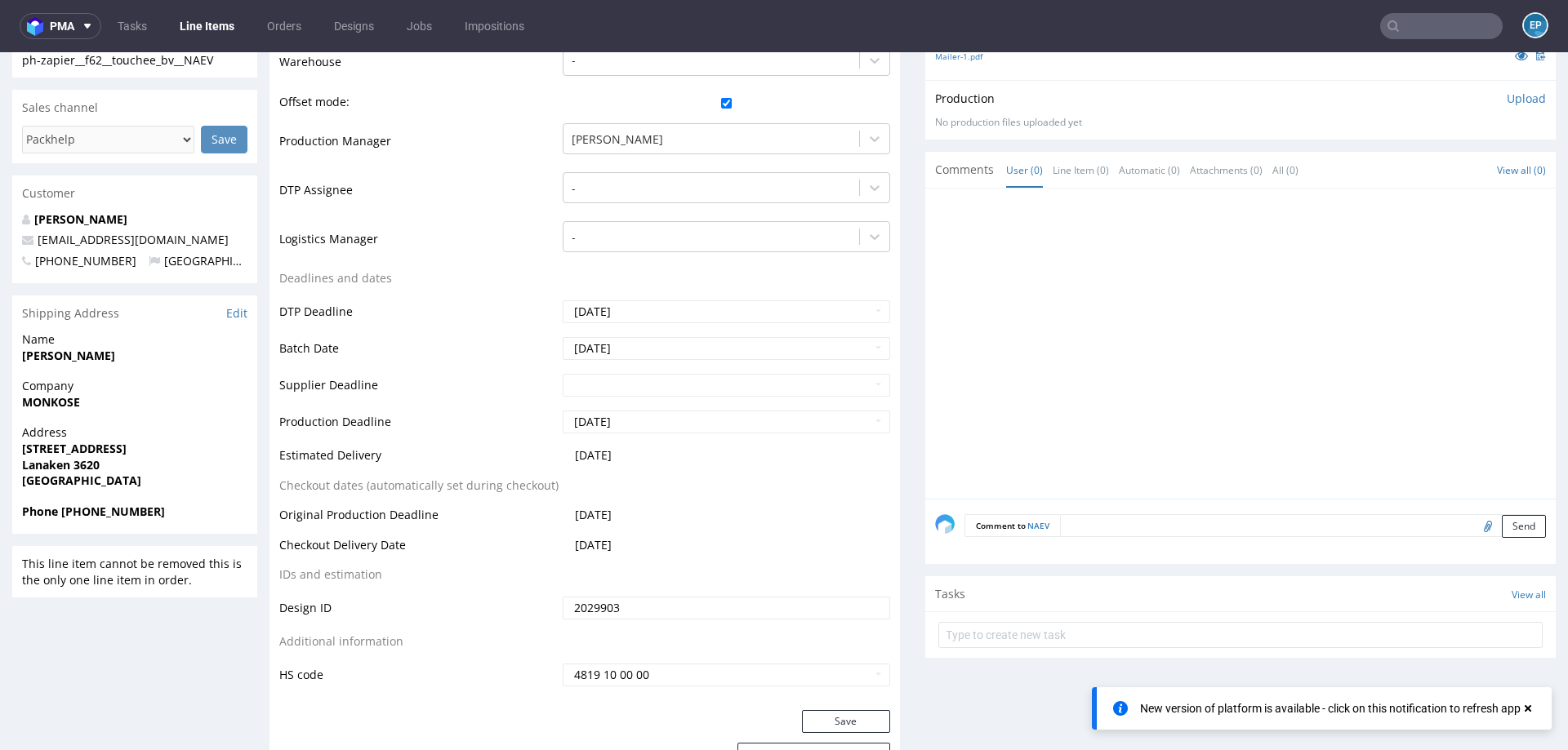
scroll to position [432, 0]
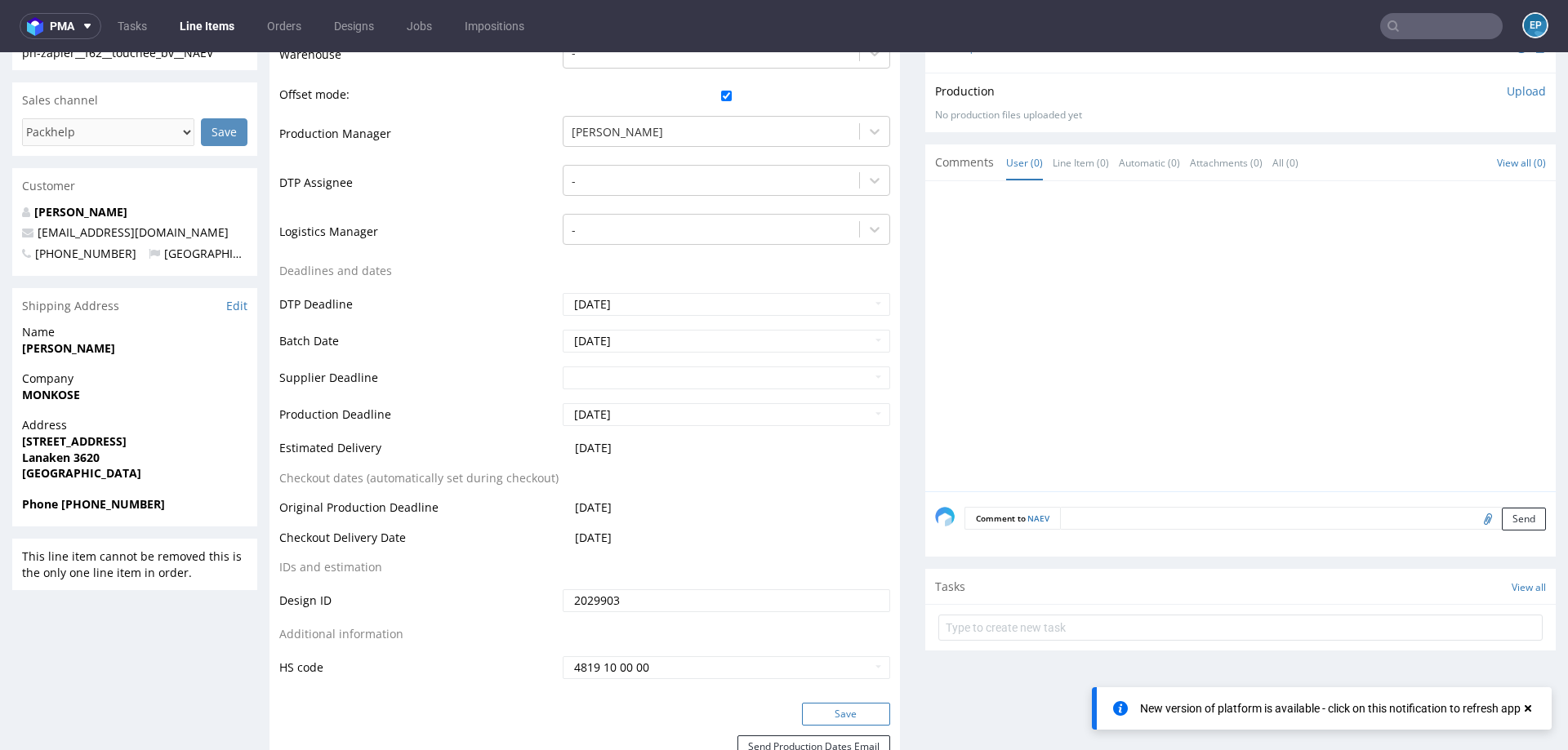
click at [832, 718] on button "Save" at bounding box center [846, 714] width 89 height 23
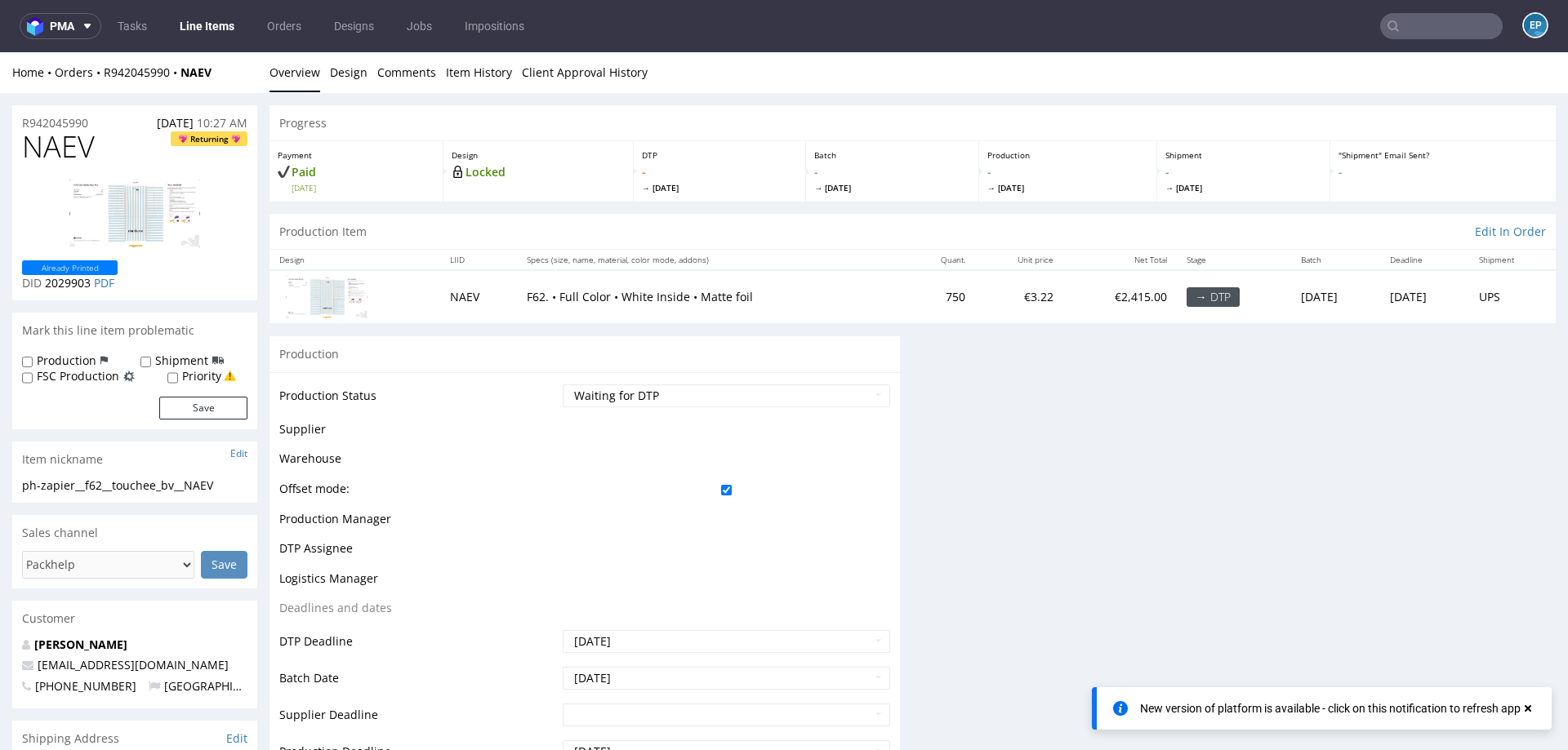
scroll to position [432, 0]
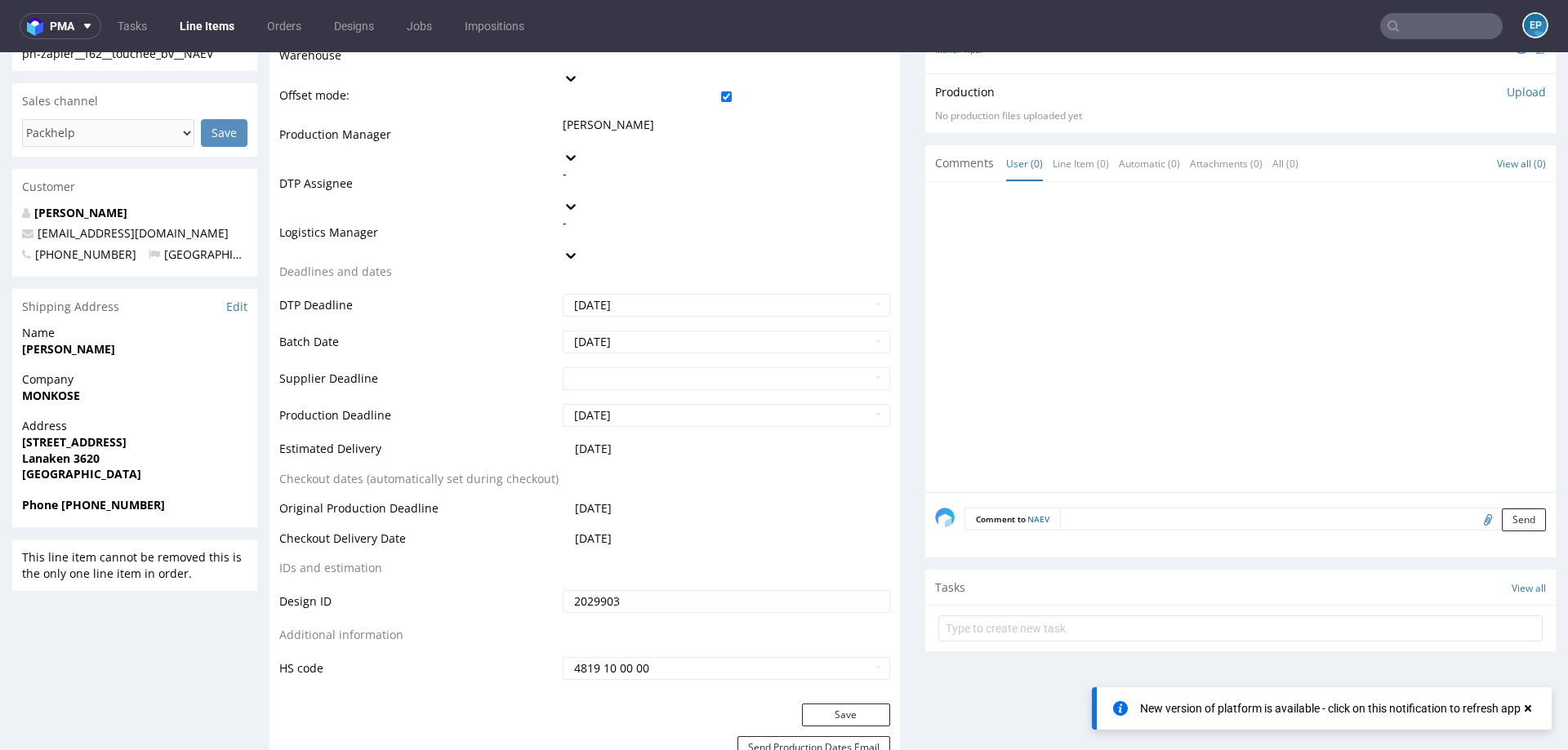
click at [209, 25] on link "Line Items" at bounding box center [207, 26] width 75 height 26
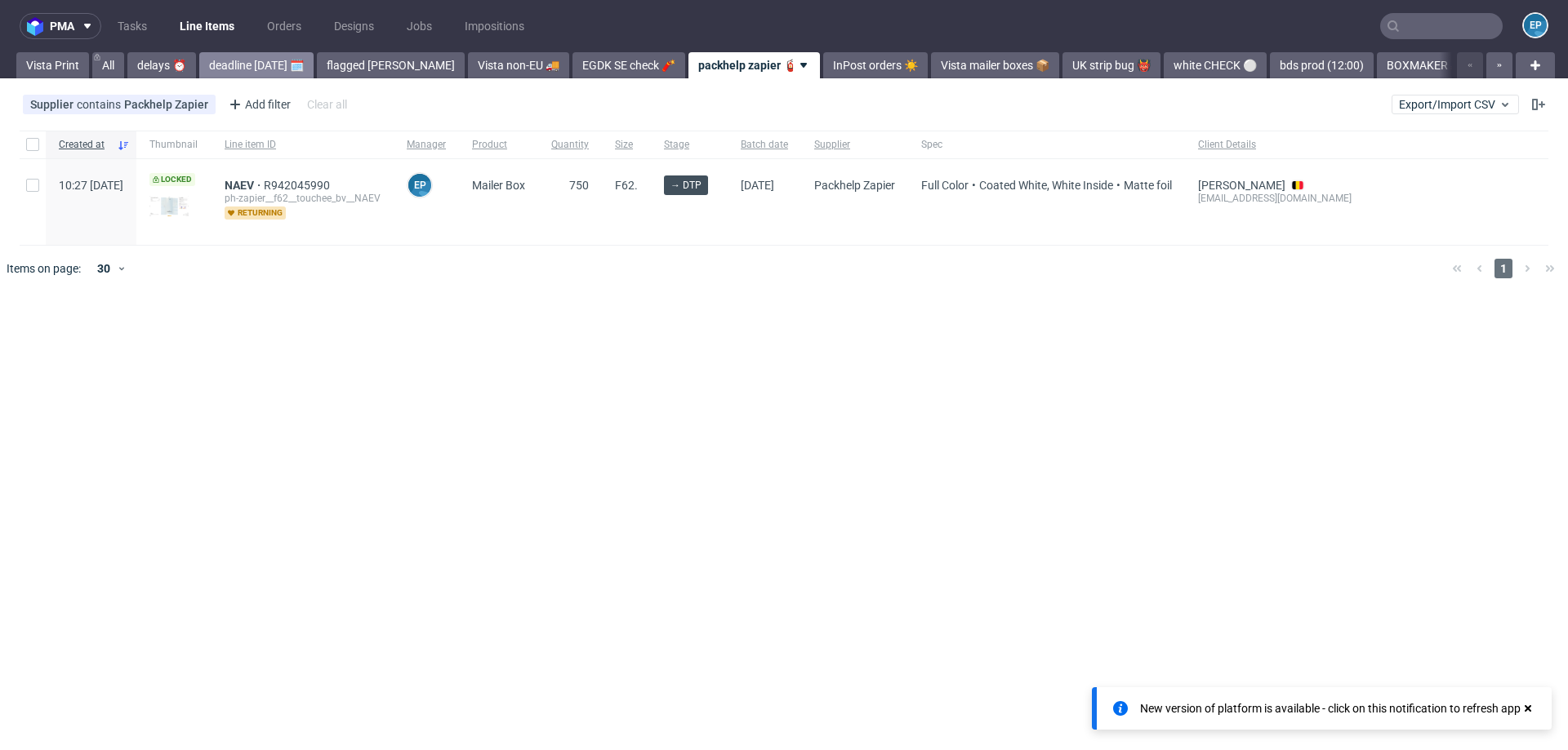
click at [205, 61] on link "deadline [DATE] 🗓️" at bounding box center [256, 66] width 114 height 26
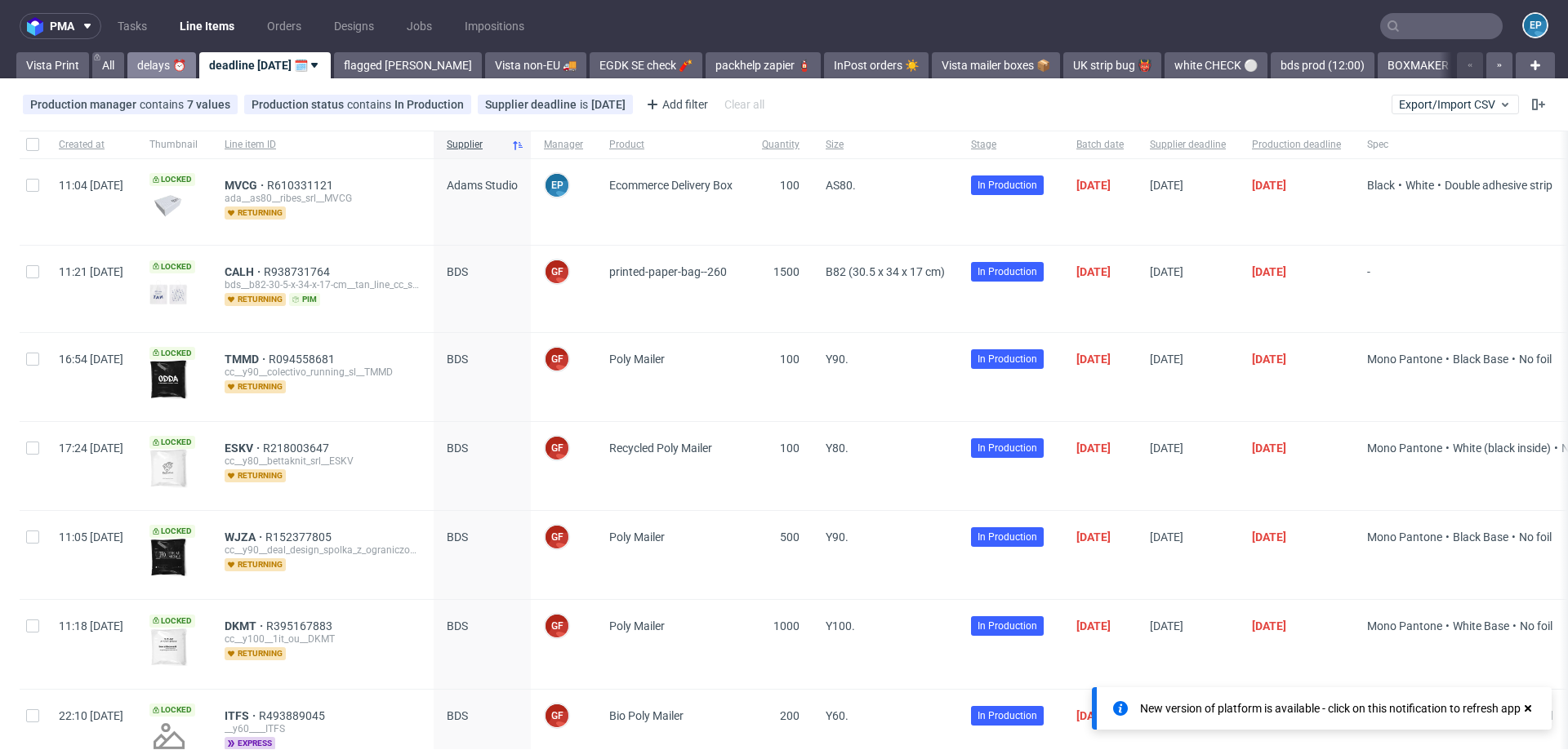
click at [176, 62] on link "delays ⏰" at bounding box center [161, 66] width 68 height 26
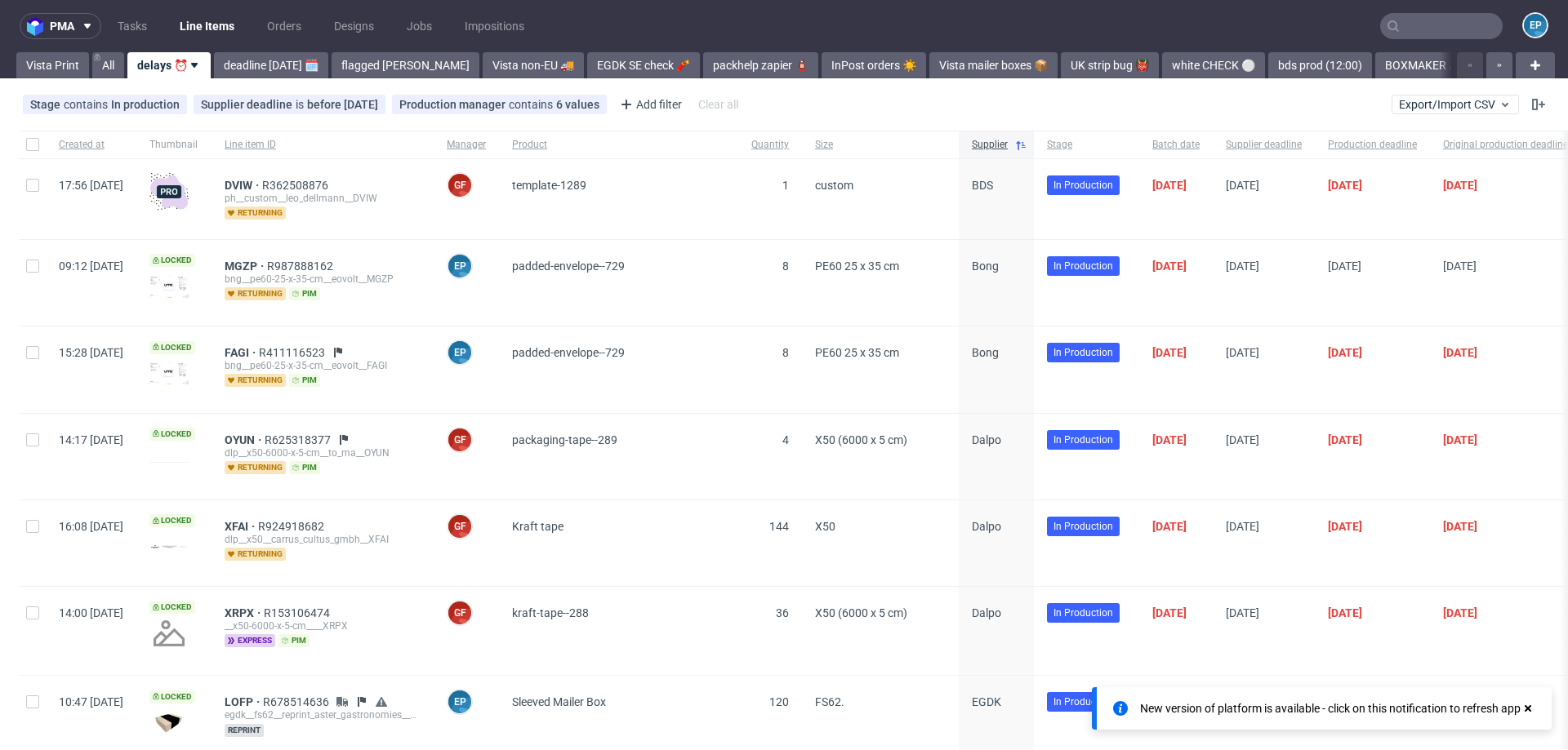
scroll to position [493, 0]
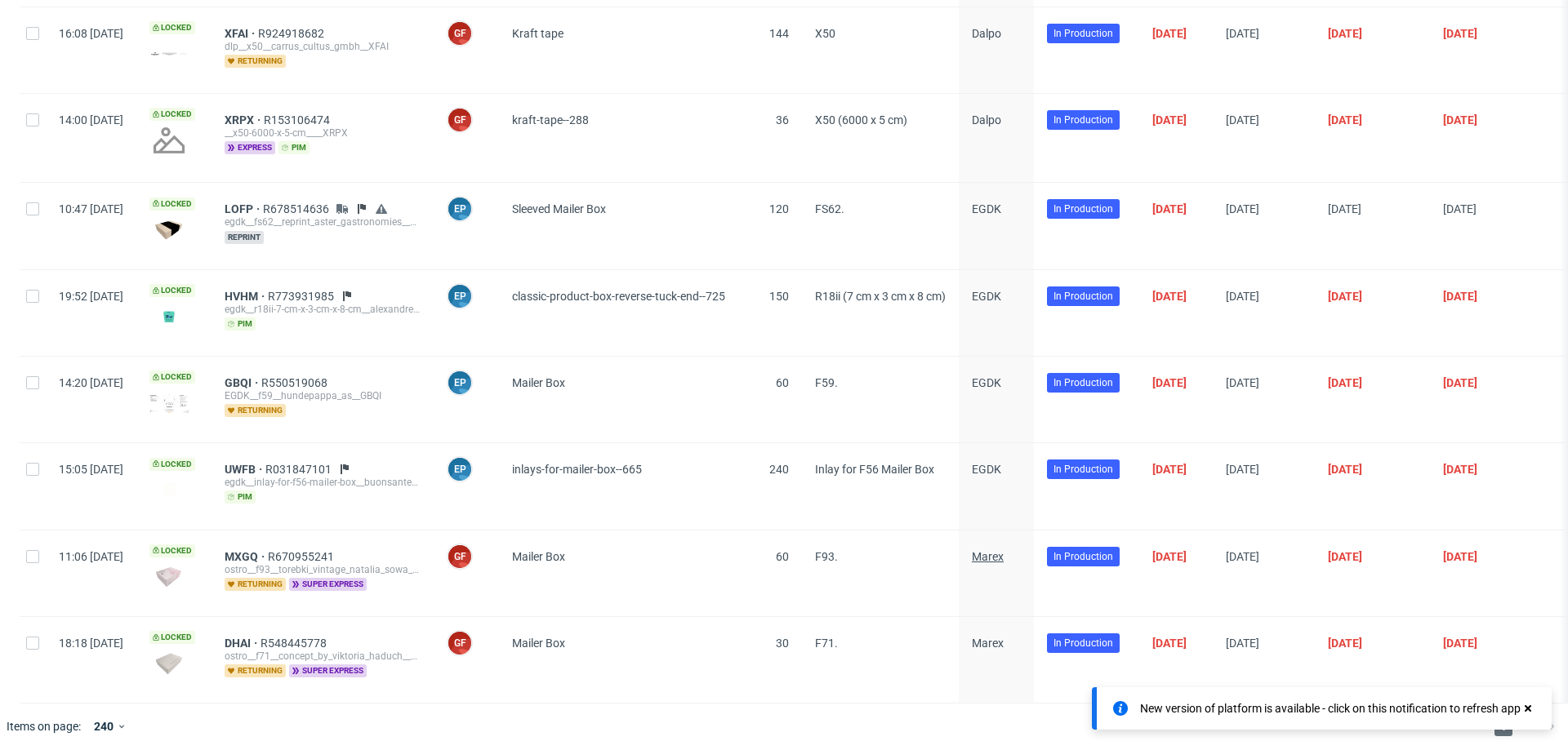
click at [1004, 557] on span "Marex" at bounding box center [988, 556] width 32 height 13
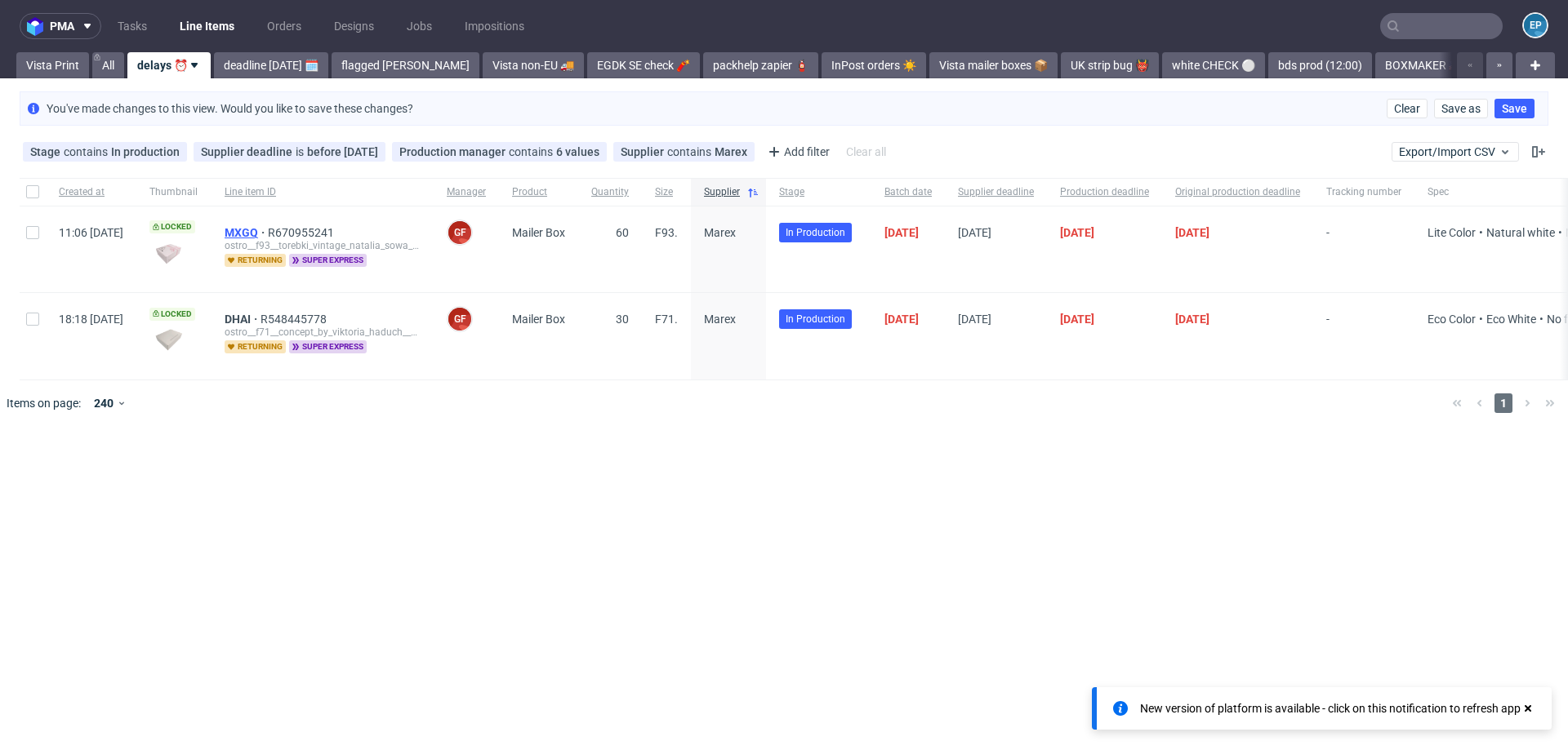
click at [268, 232] on span "MXGQ" at bounding box center [246, 232] width 43 height 13
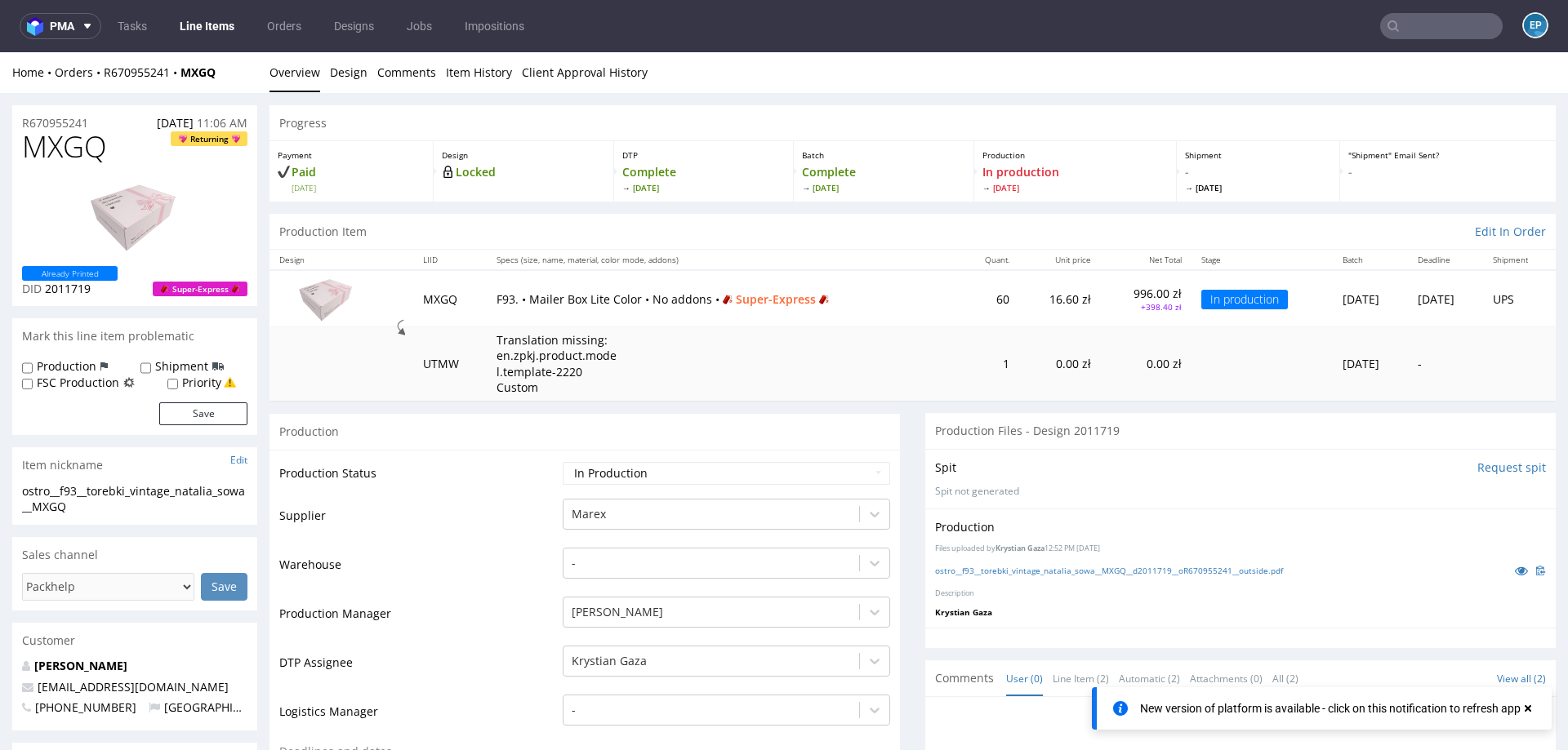
click at [56, 497] on div "ostro__f93__torebki_vintage_natalia_sowa__MXGQ" at bounding box center [134, 499] width 226 height 32
copy div "ostro__f93__torebki_vintage_natalia_sowa__MXGQ"
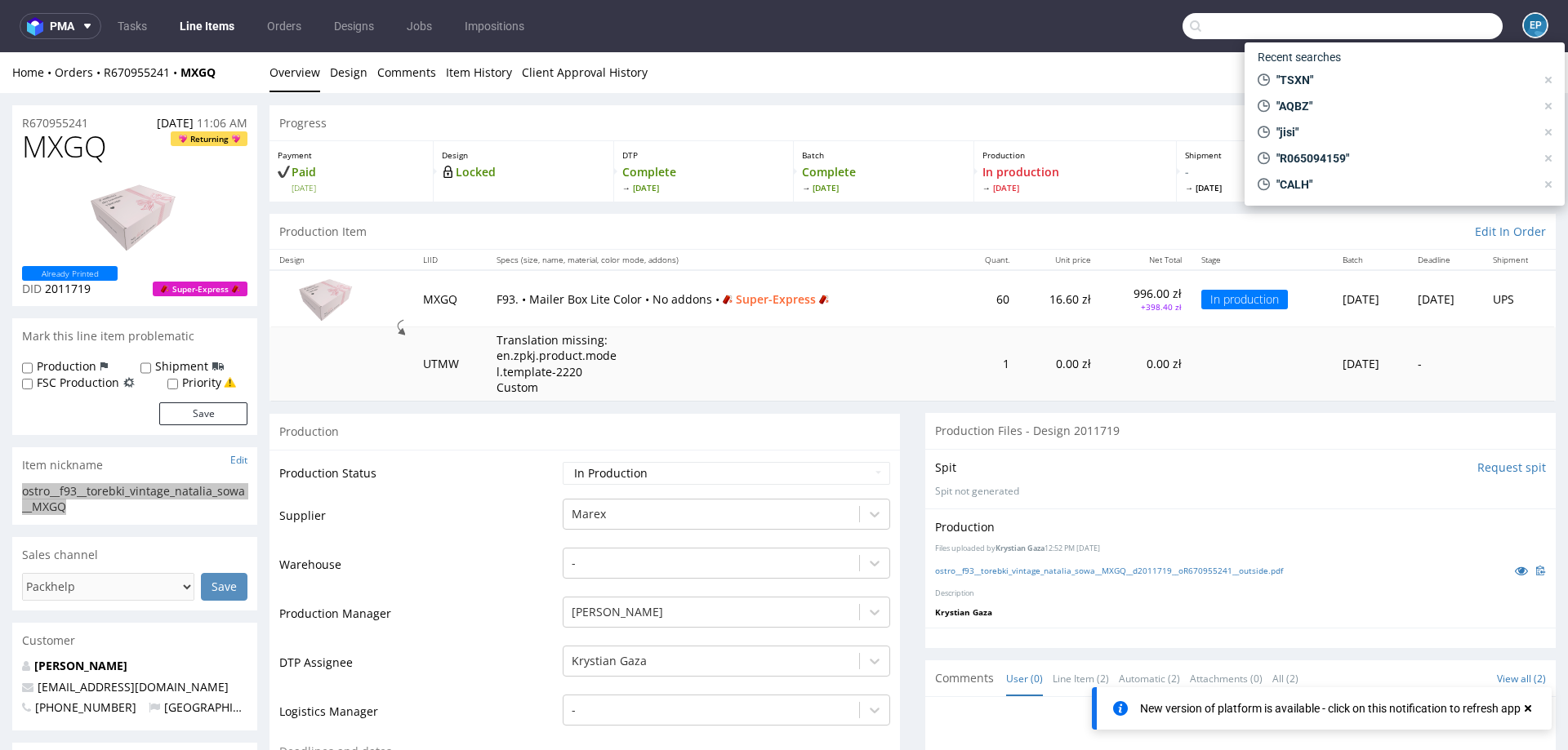
click at [1423, 20] on input "text" at bounding box center [1342, 26] width 320 height 26
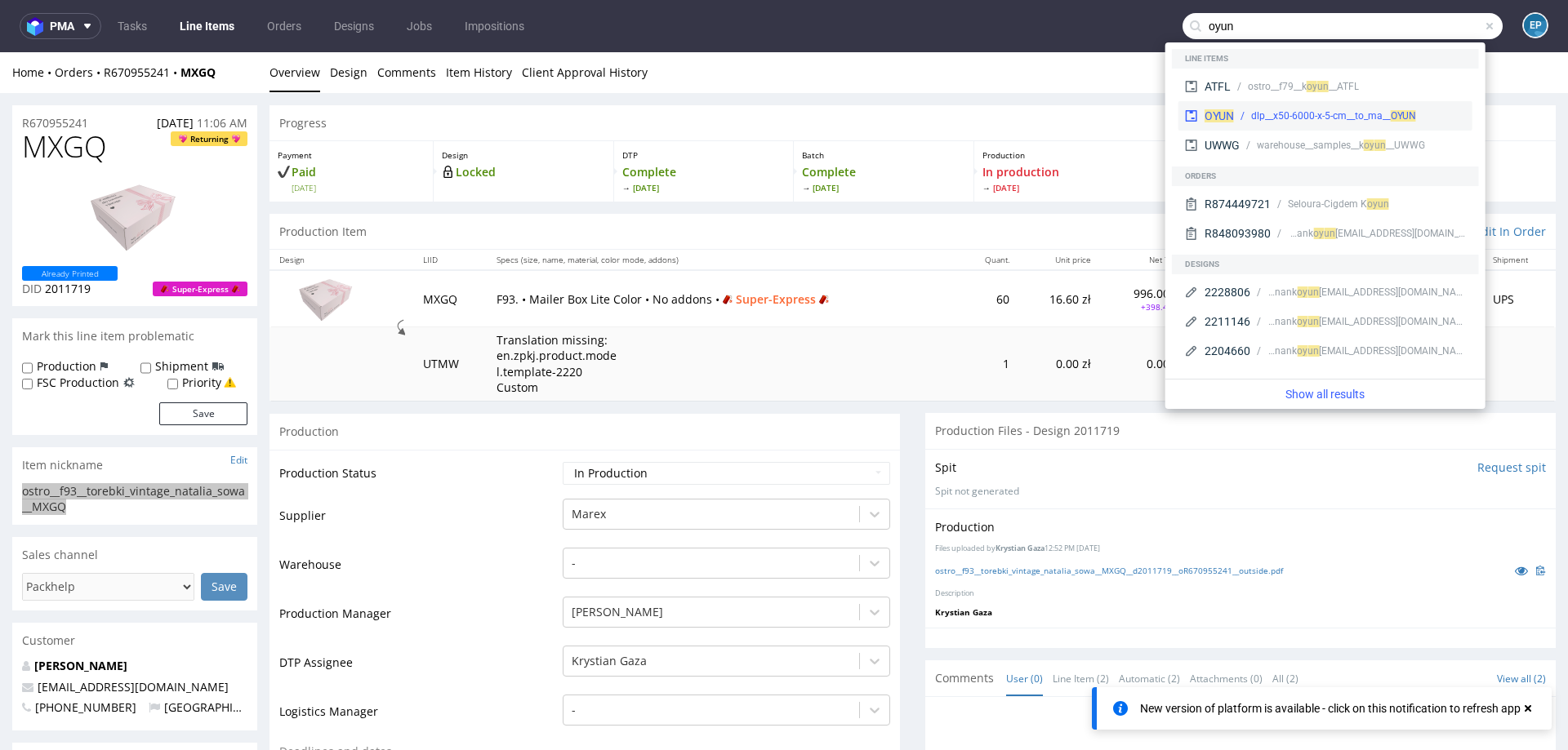
type input "oyun"
click at [1284, 114] on div "dlp__x50-6000-x-5-cm__to_ma__ OYUN" at bounding box center [1334, 116] width 165 height 15
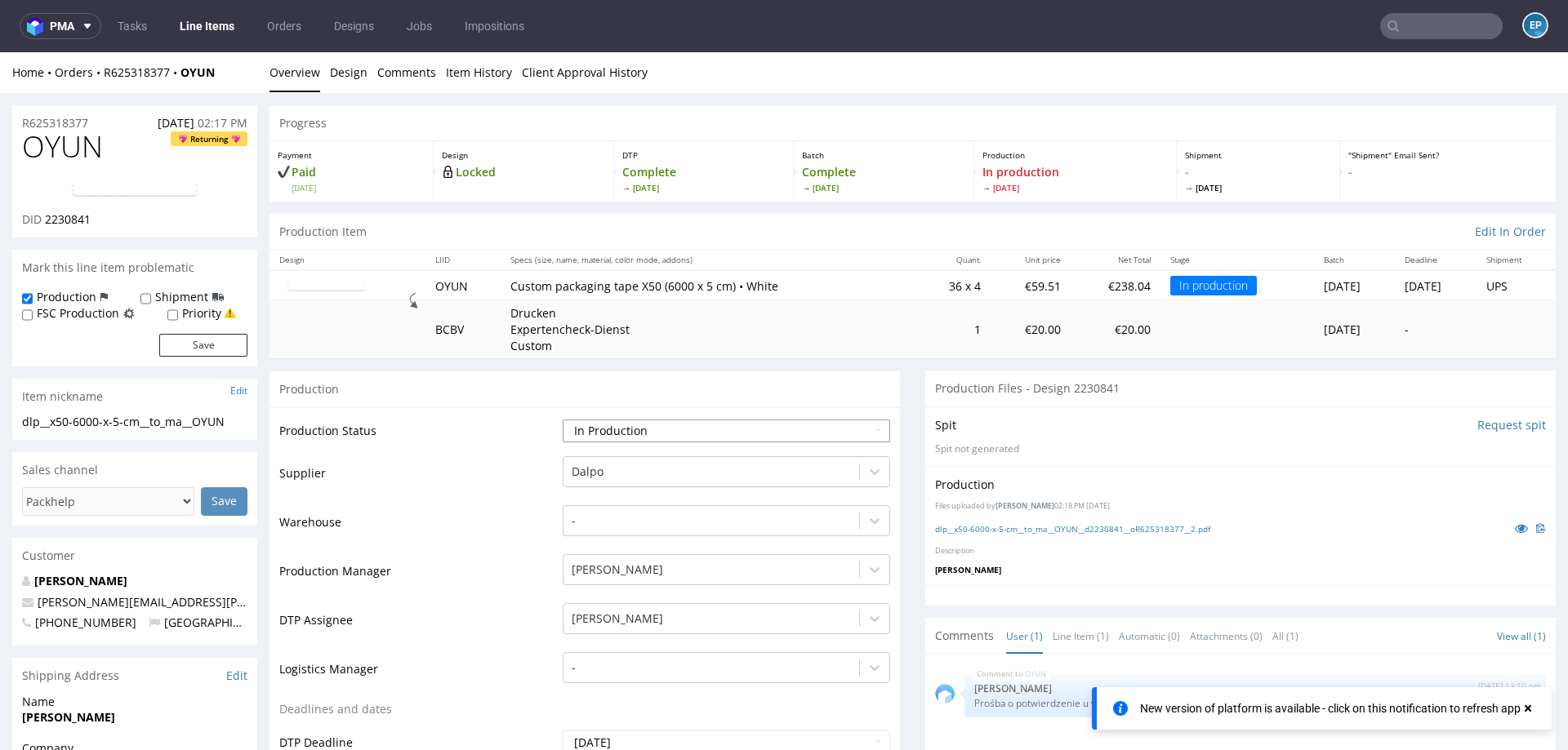
click at [669, 431] on select "Waiting for Artwork Waiting for Diecut Waiting for Mockup Waiting for DTP Waiti…" at bounding box center [726, 431] width 327 height 23
select select "production_complete"
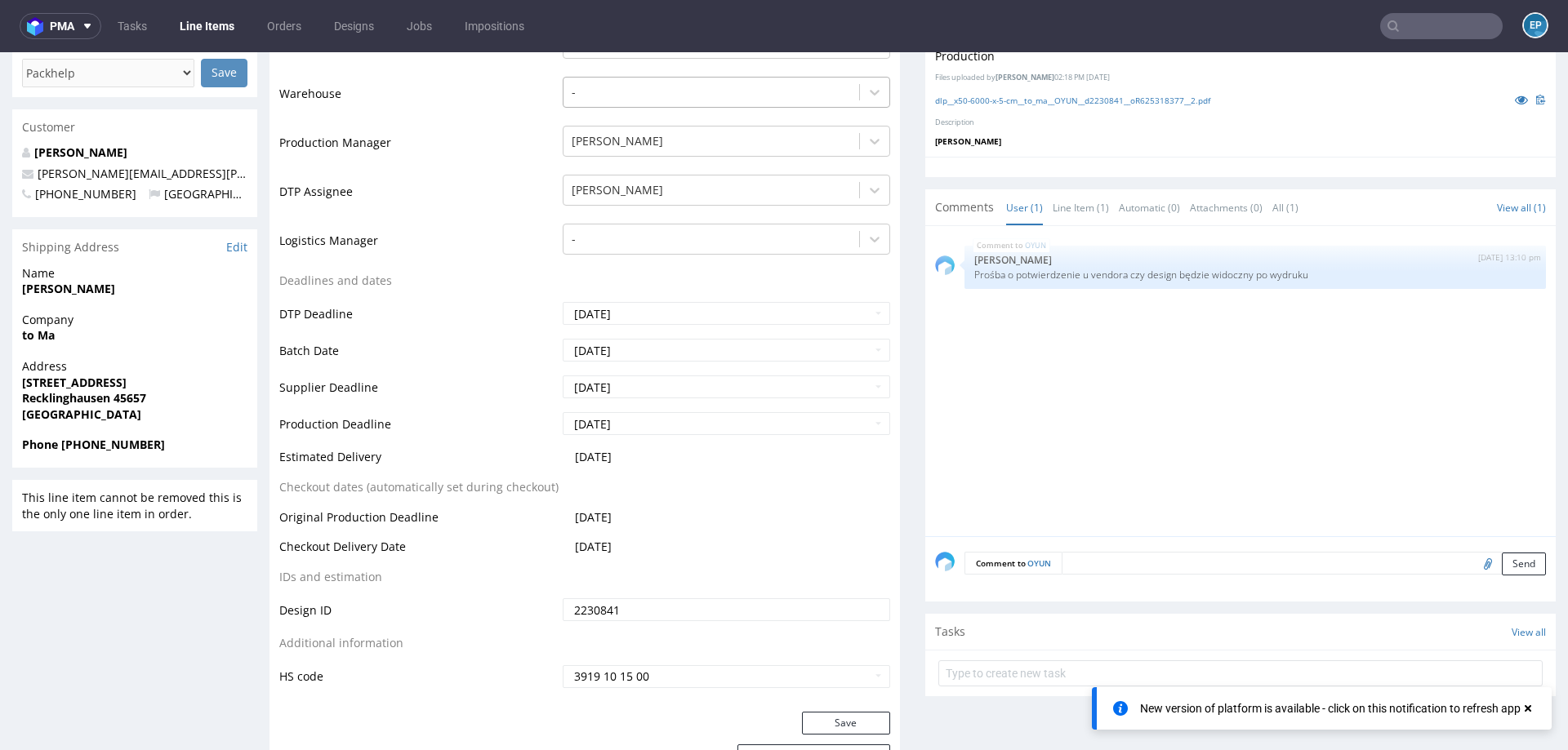
scroll to position [628, 0]
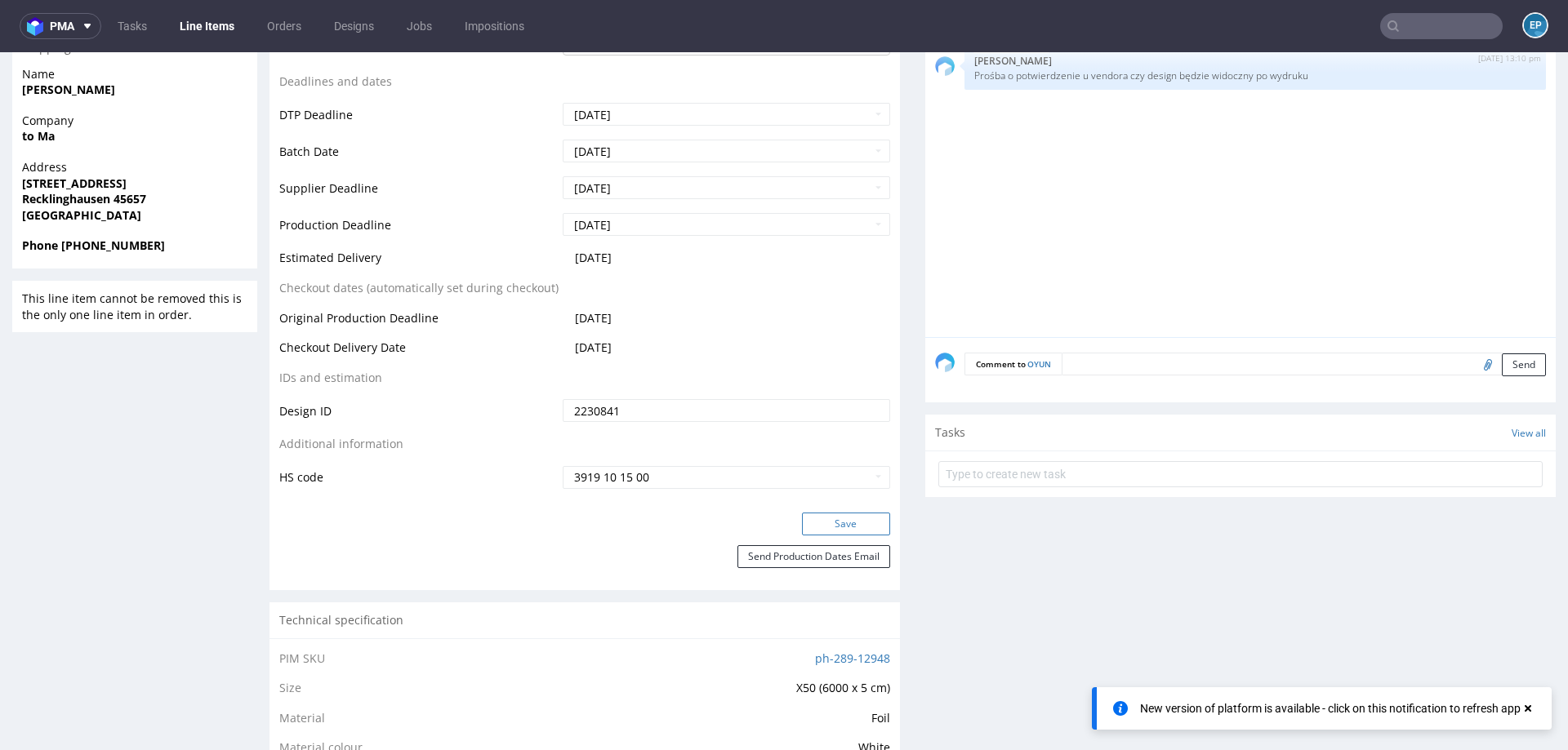
click at [821, 517] on button "Save" at bounding box center [846, 525] width 89 height 23
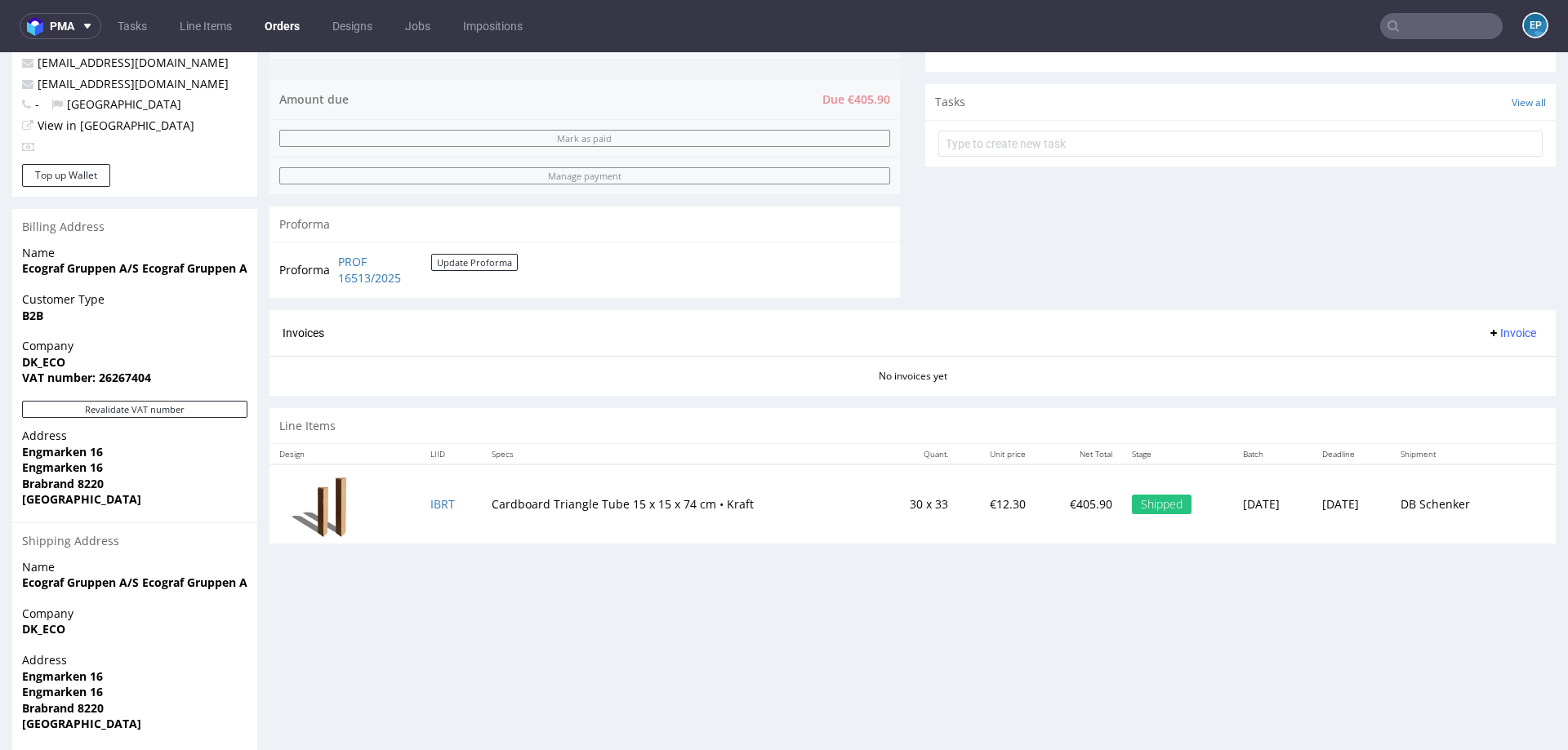
scroll to position [547, 0]
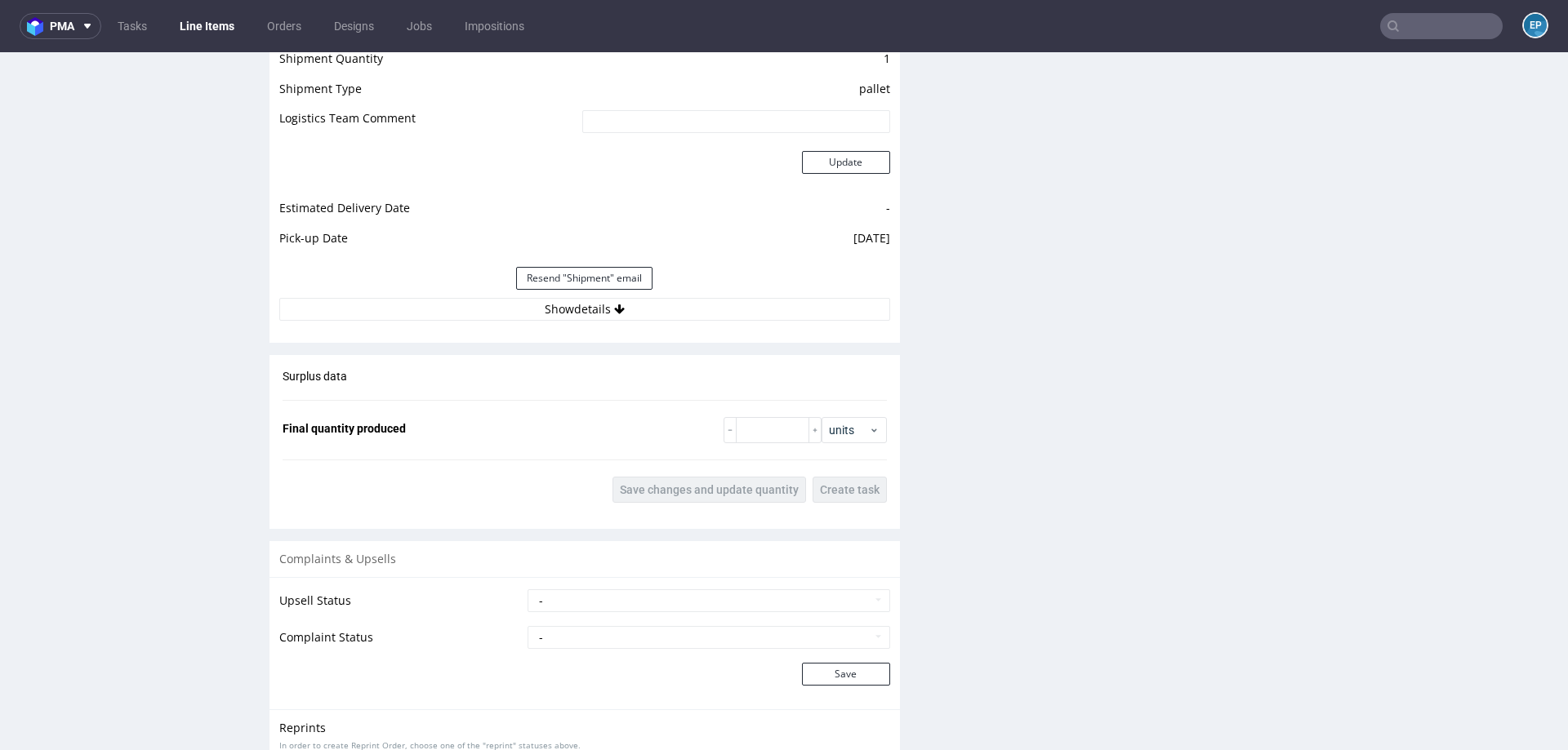
scroll to position [1536, 0]
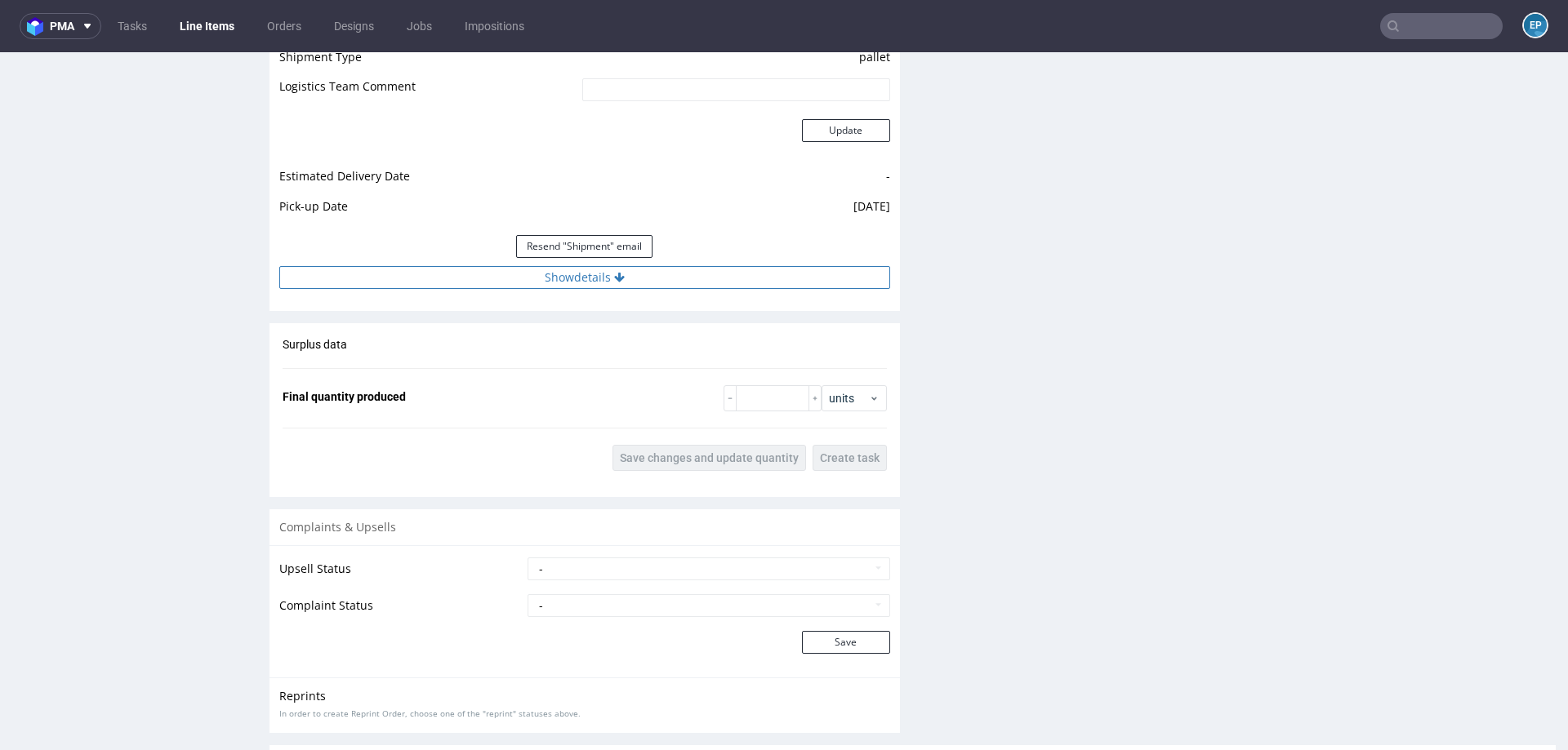
click at [538, 281] on button "Show details" at bounding box center [584, 277] width 611 height 23
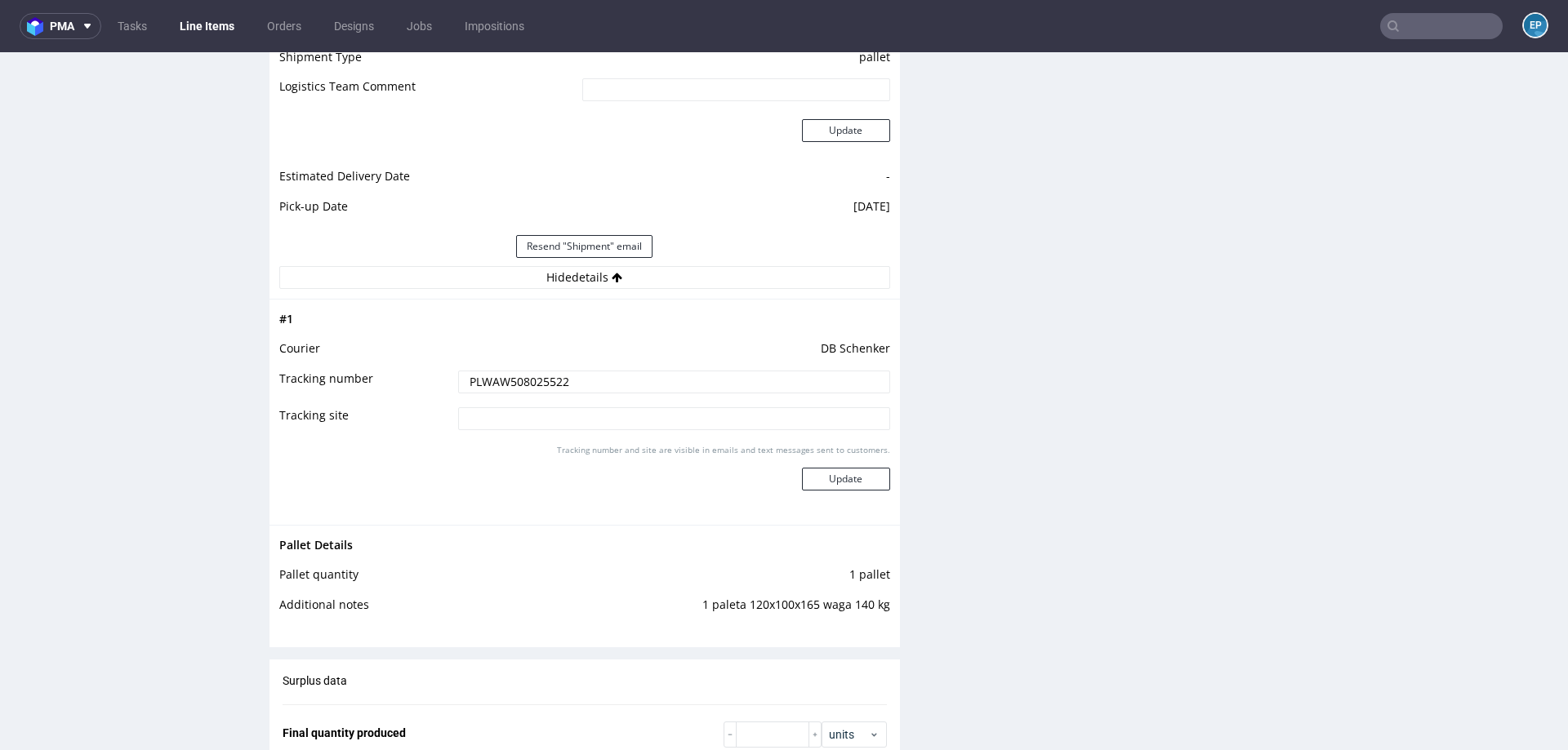
click at [525, 382] on input "PLWAW508025522" at bounding box center [674, 382] width 432 height 23
